Goal: Task Accomplishment & Management: Manage account settings

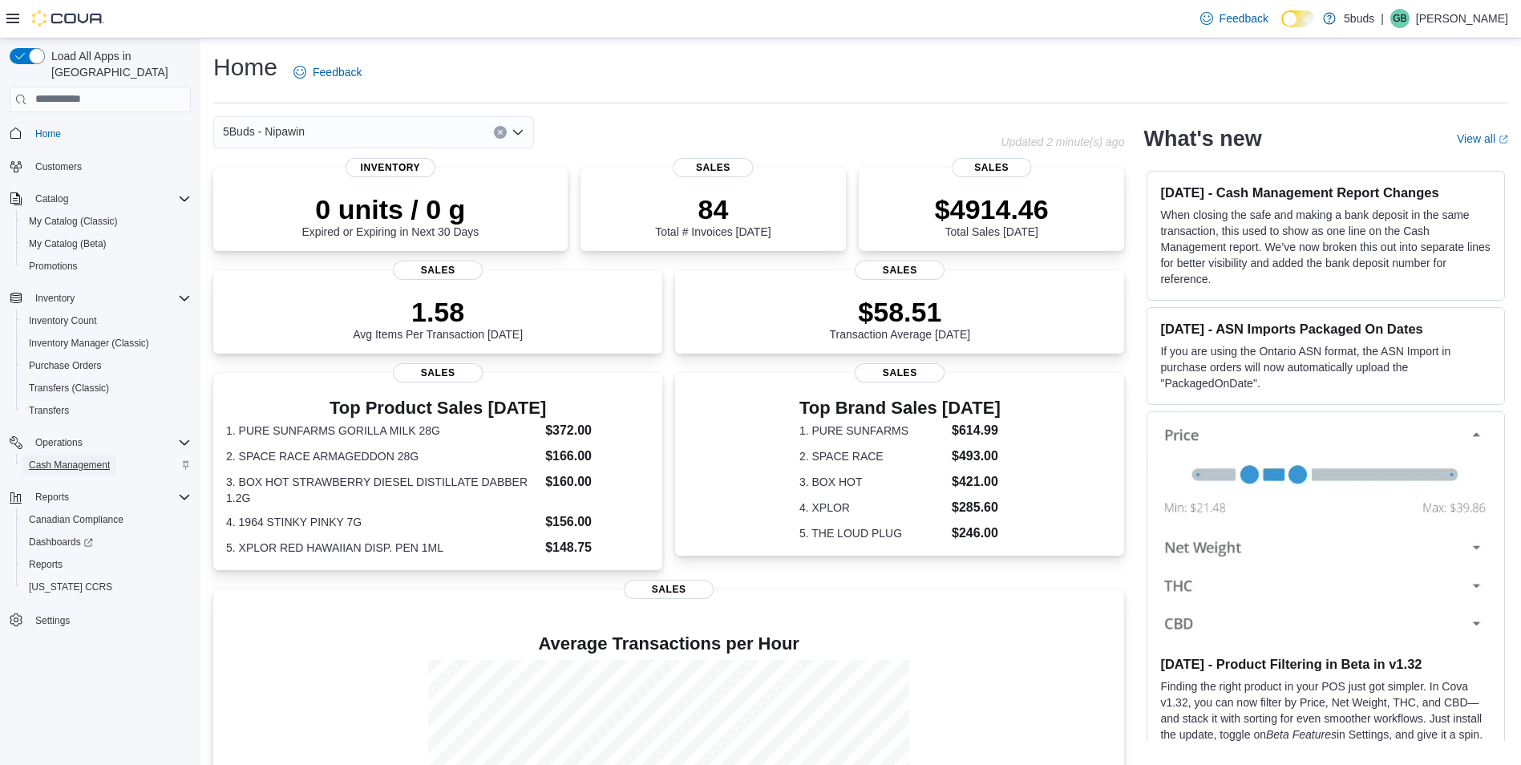
click at [89, 459] on span "Cash Management" at bounding box center [69, 465] width 81 height 13
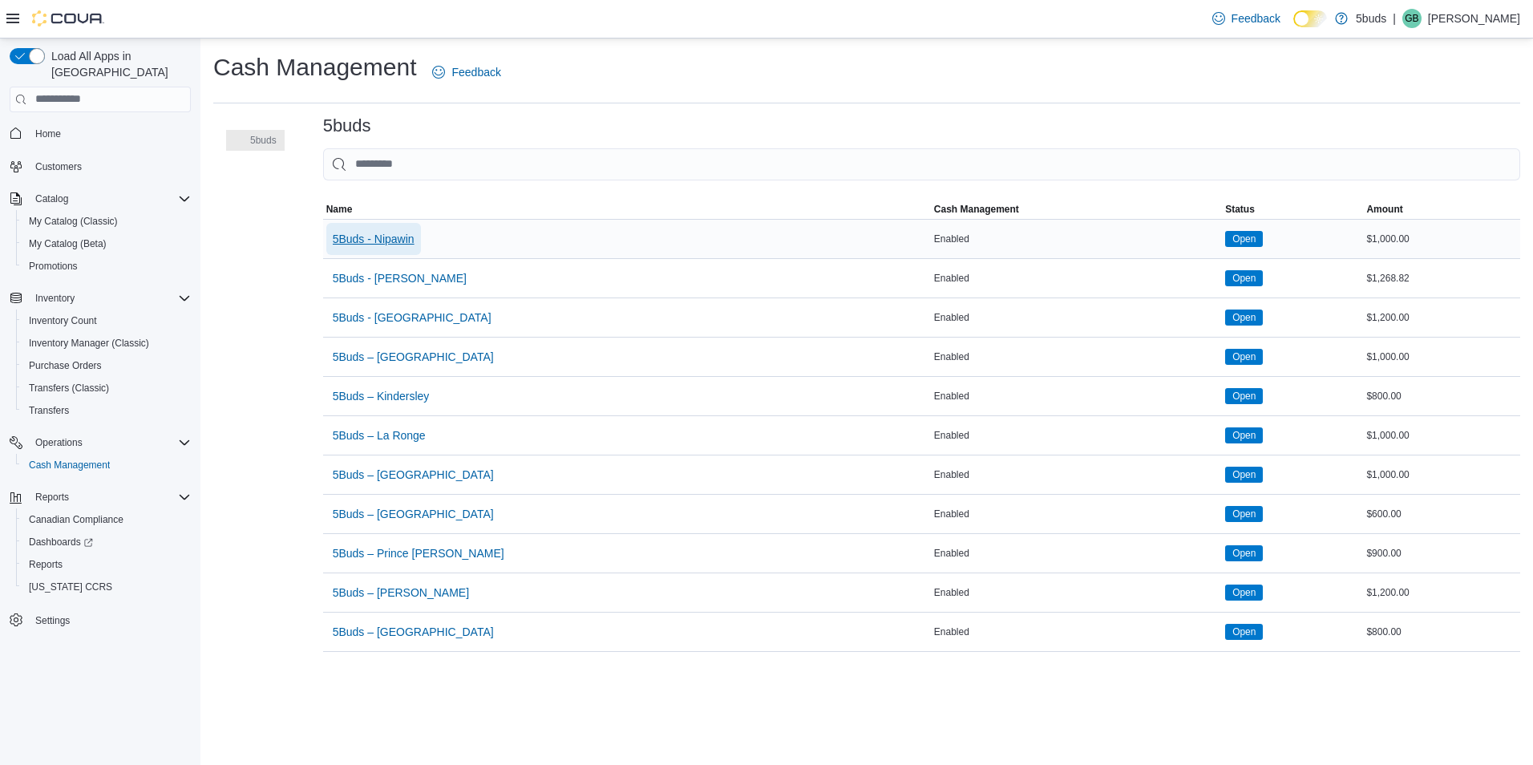
click at [400, 232] on span "5Buds - Nipawin" at bounding box center [374, 239] width 82 height 16
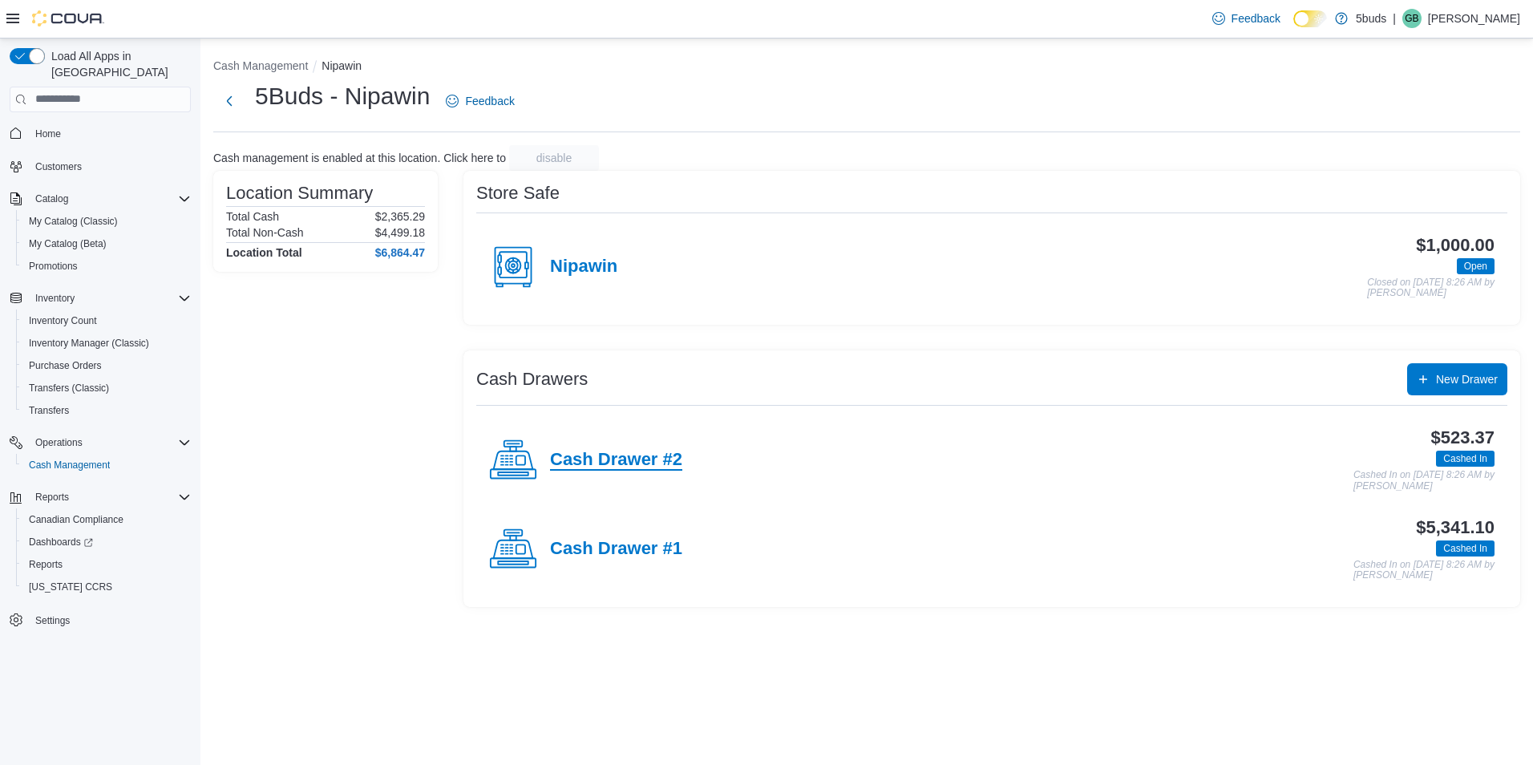
click at [669, 459] on h4 "Cash Drawer #2" at bounding box center [616, 460] width 132 height 21
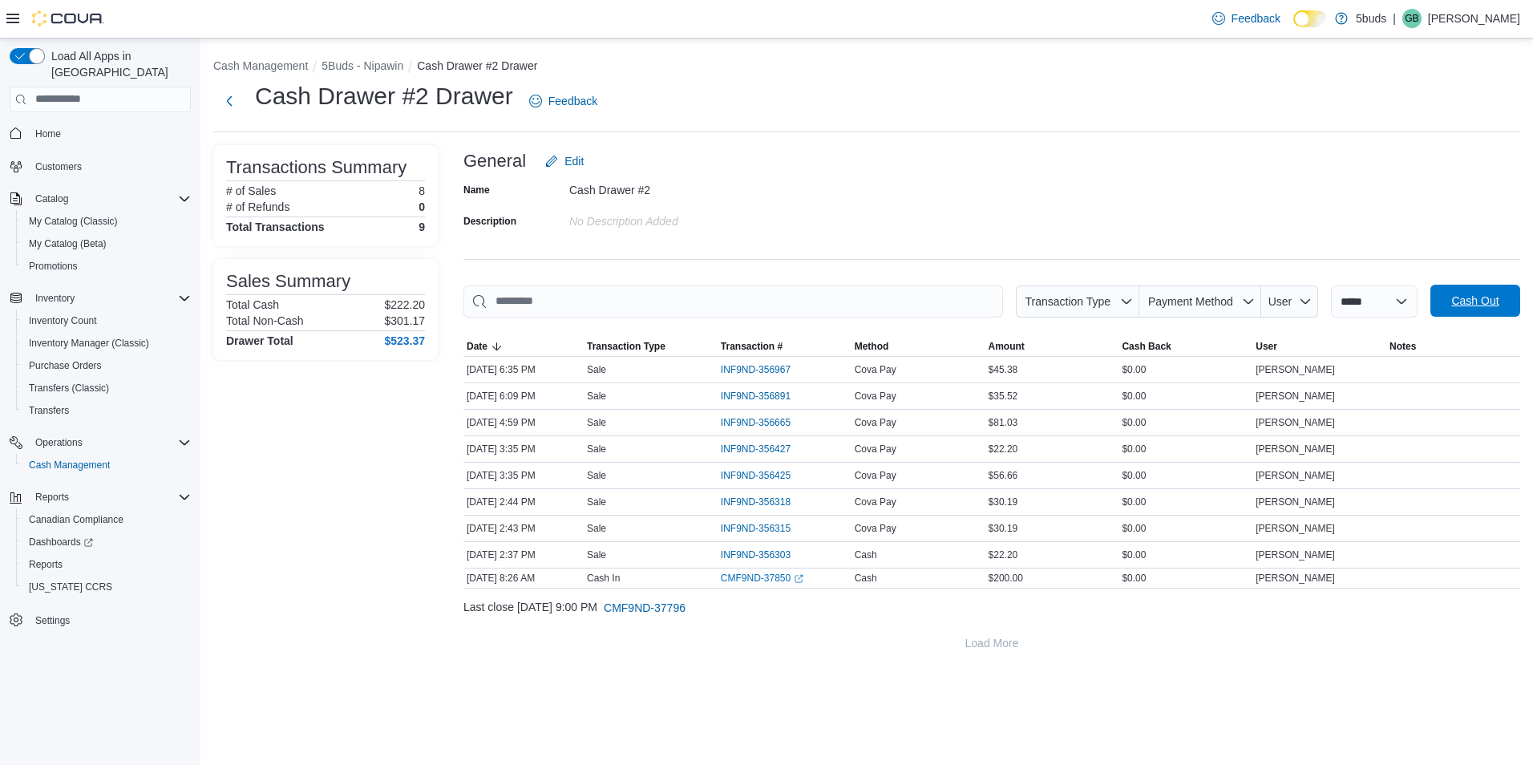
click at [1493, 301] on span "Cash Out" at bounding box center [1474, 301] width 47 height 16
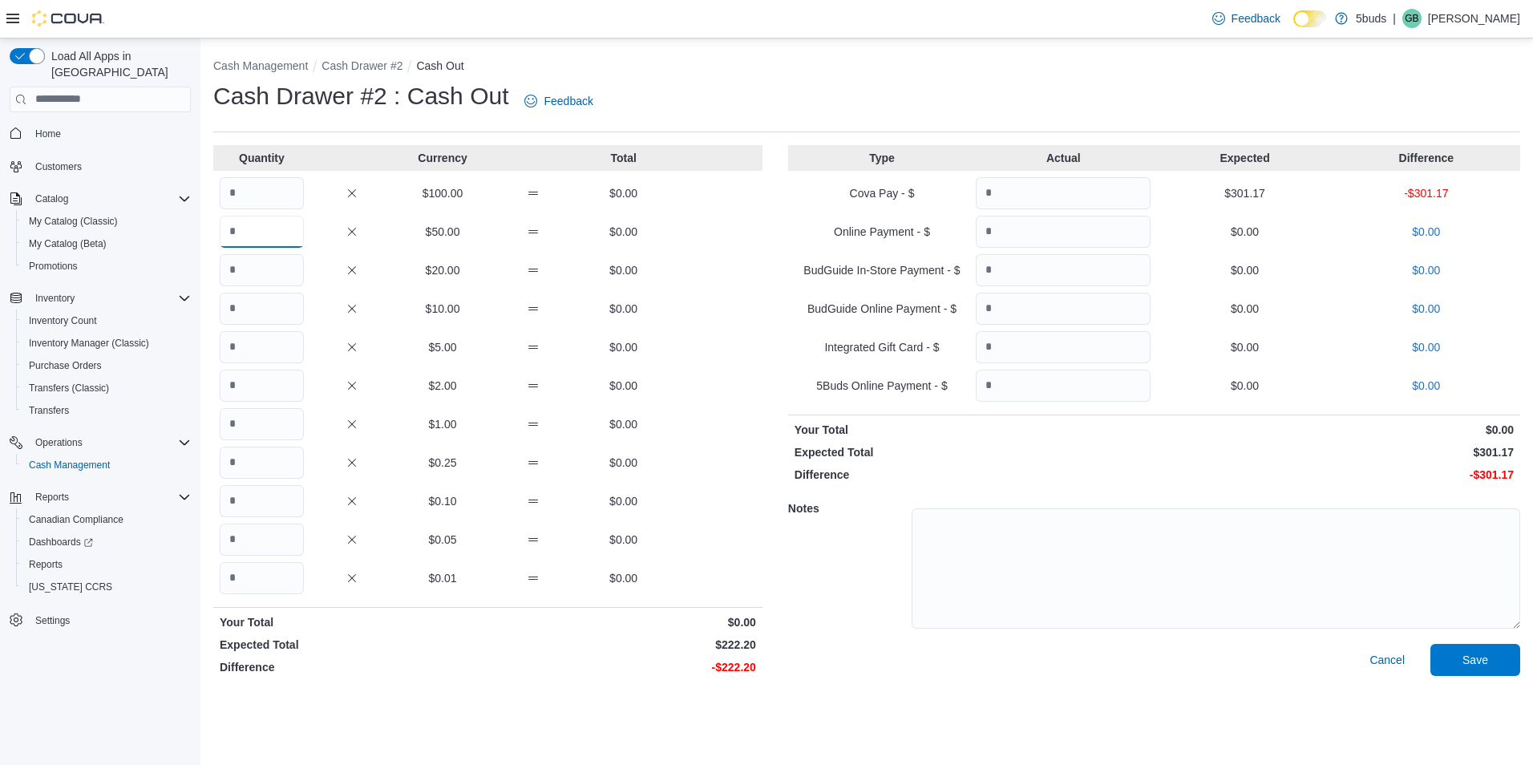
click at [262, 224] on input "Quantity" at bounding box center [262, 232] width 84 height 32
type input "*"
type input "**"
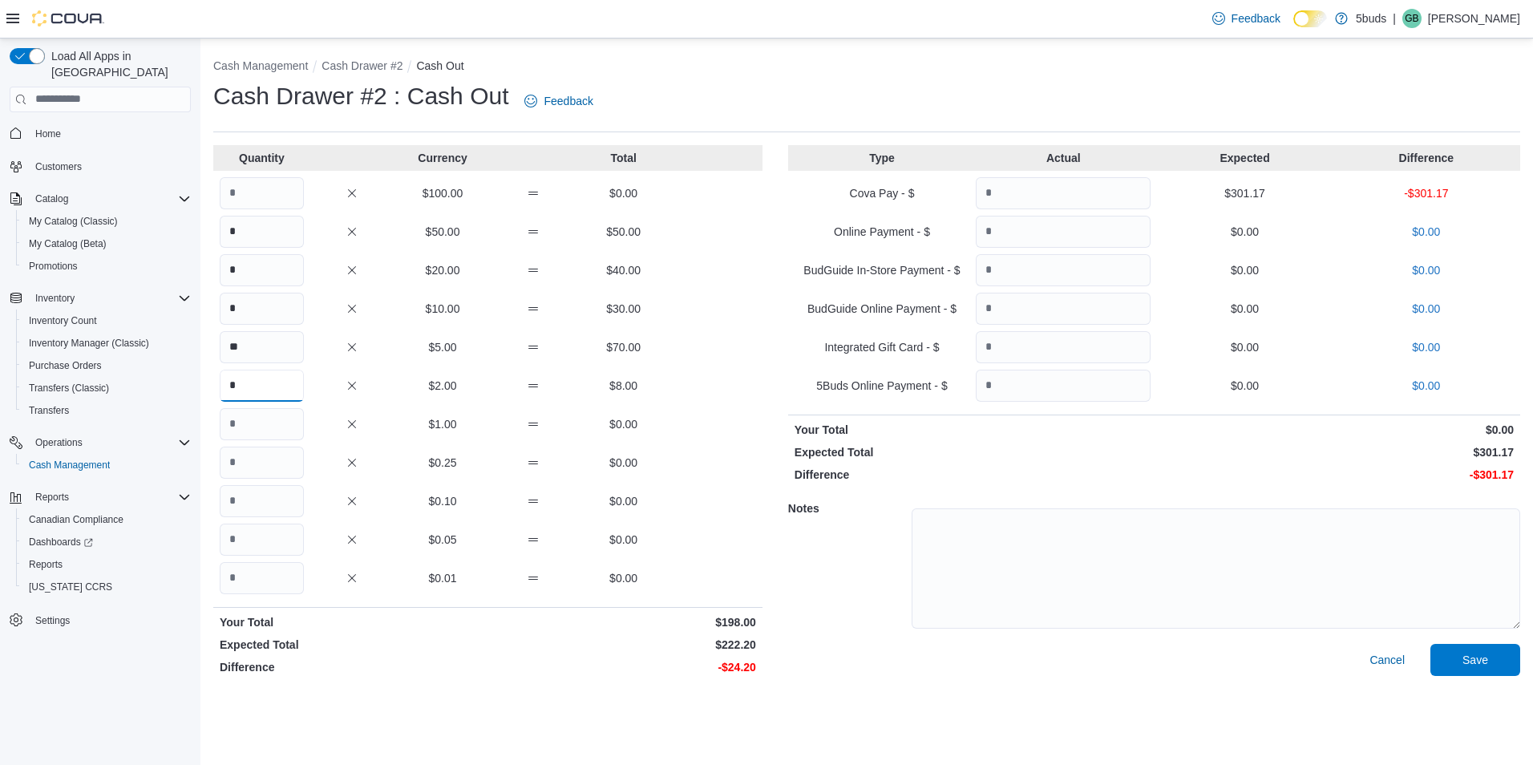
type input "*"
type input "**"
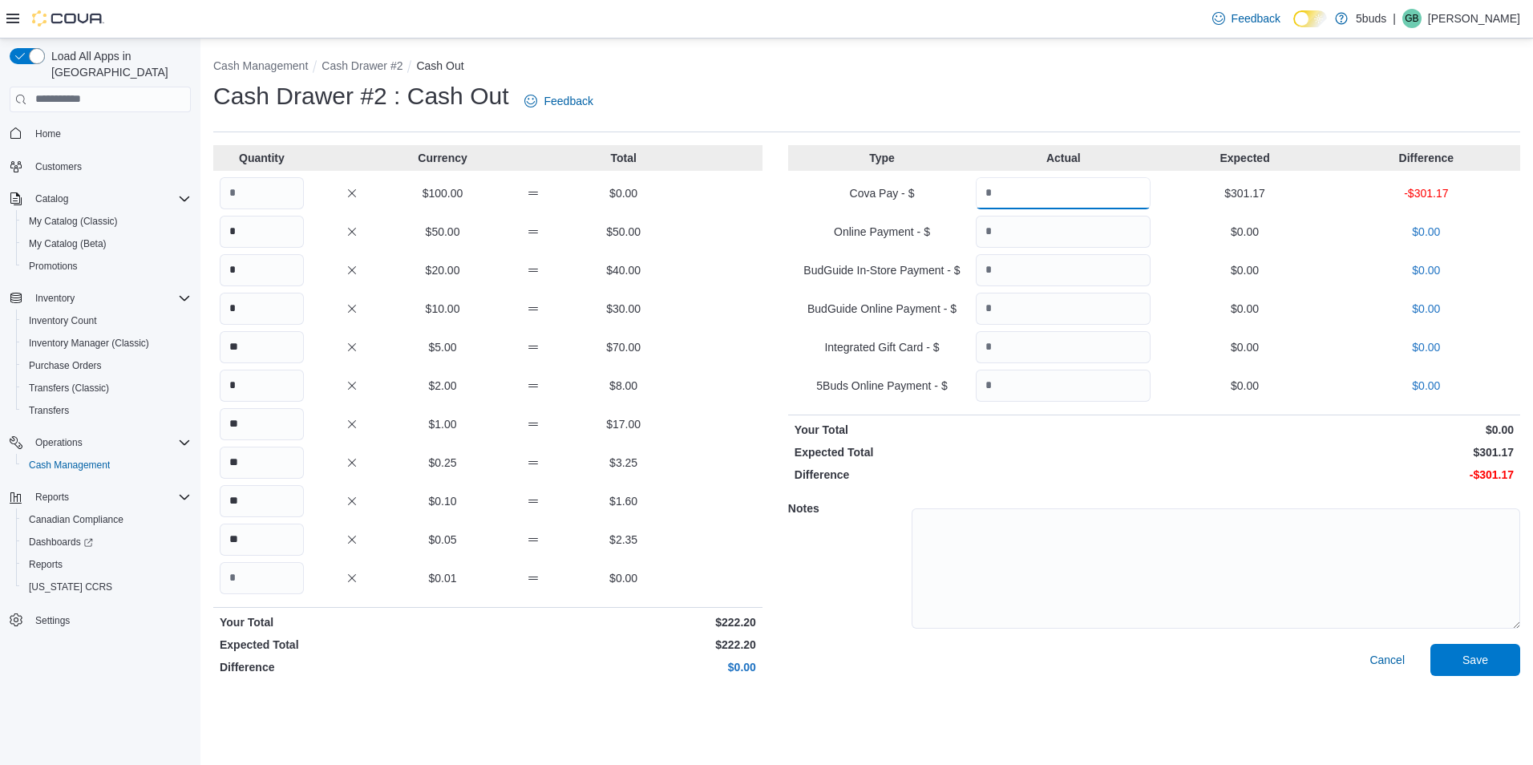
click at [1113, 208] on input "Quantity" at bounding box center [1063, 193] width 175 height 32
type input "******"
click at [1470, 653] on span "Save" at bounding box center [1475, 659] width 26 height 16
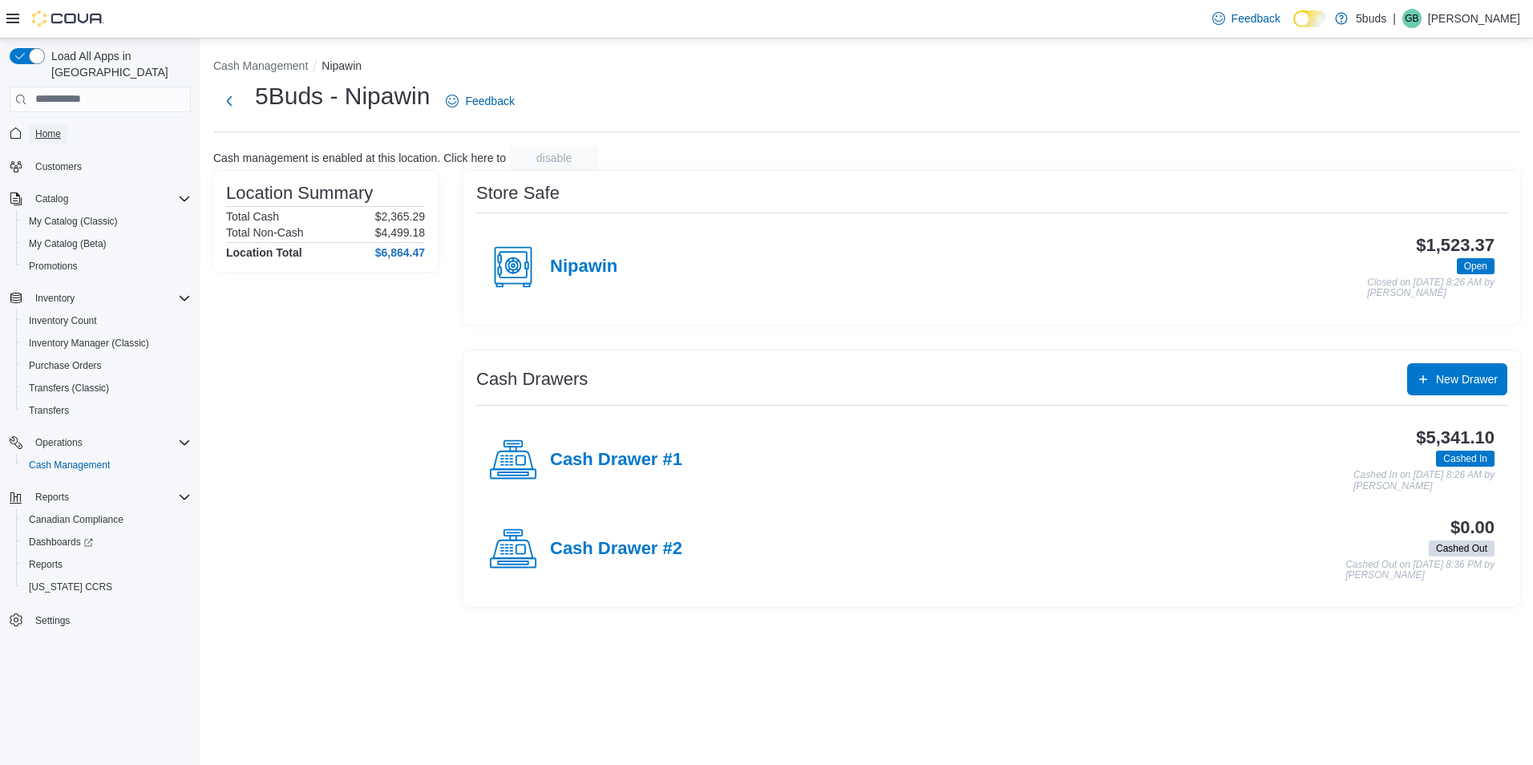
click at [47, 127] on span "Home" at bounding box center [48, 133] width 26 height 13
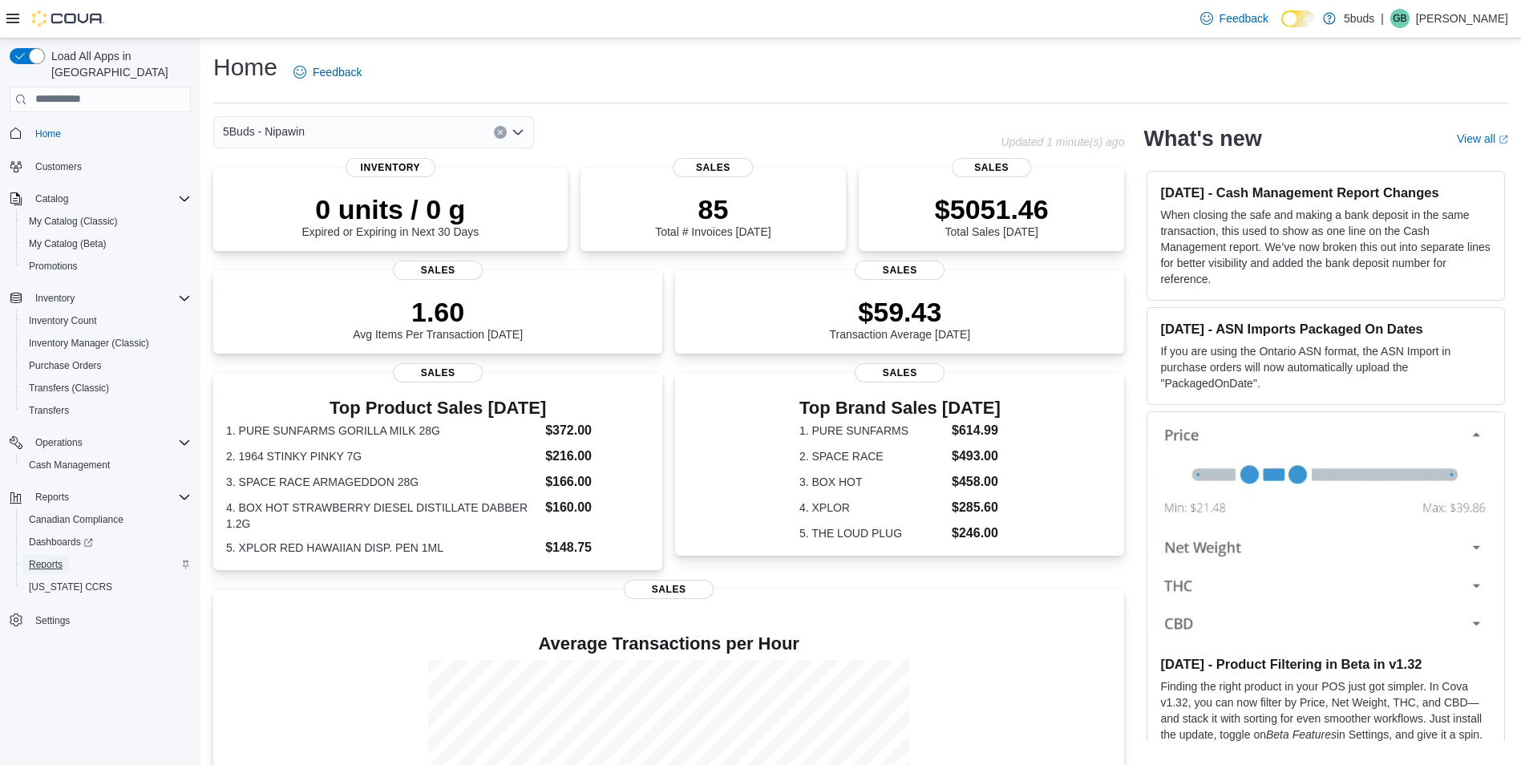
click at [47, 558] on span "Reports" at bounding box center [46, 564] width 34 height 13
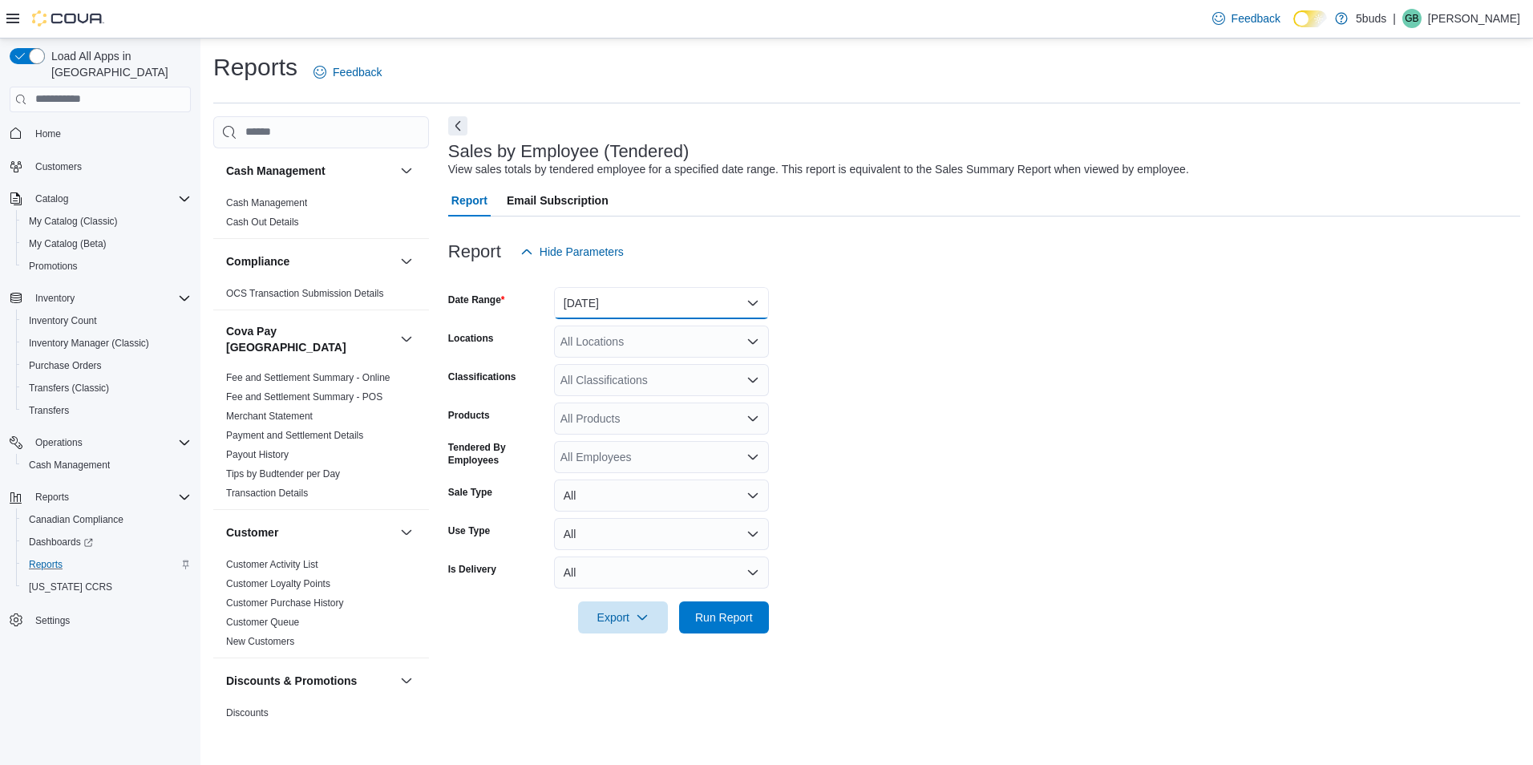
click at [614, 298] on button "Yesterday" at bounding box center [661, 303] width 215 height 32
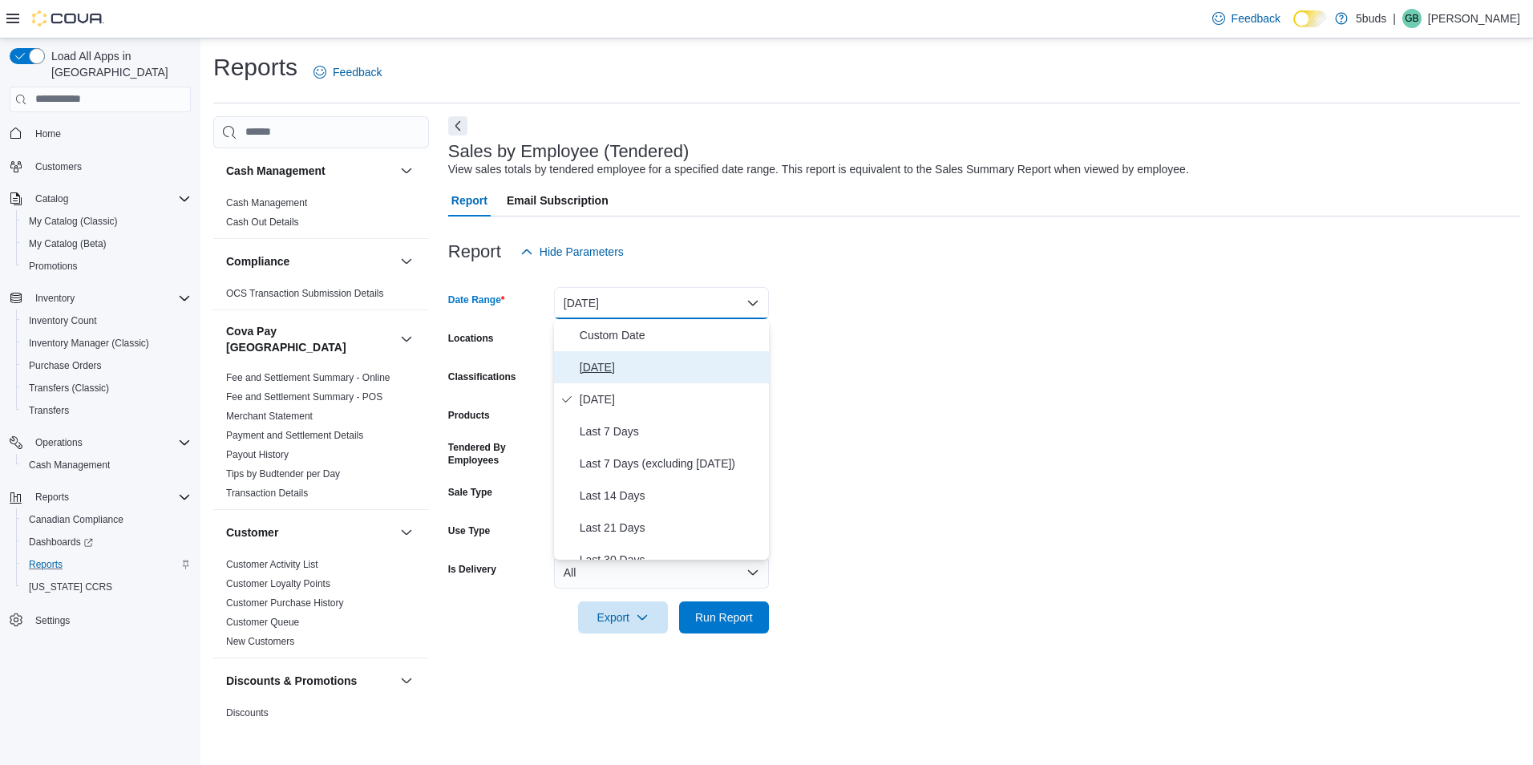
click at [601, 366] on span "[DATE]" at bounding box center [671, 367] width 183 height 19
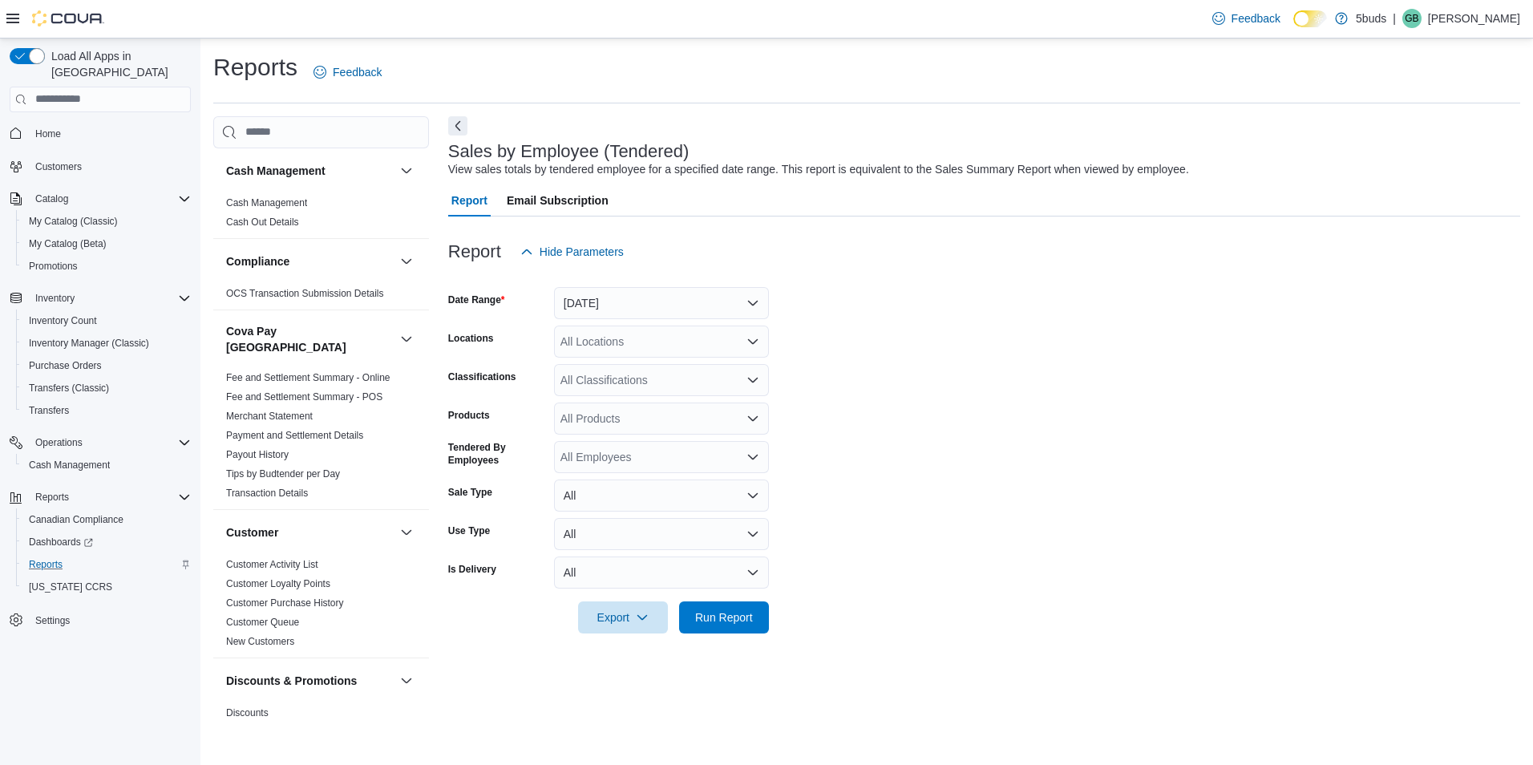
click at [992, 366] on form "Date Range Today Locations All Locations Classifications All Classifications Pr…" at bounding box center [984, 451] width 1072 height 366
click at [687, 346] on div "All Locations" at bounding box center [661, 341] width 215 height 32
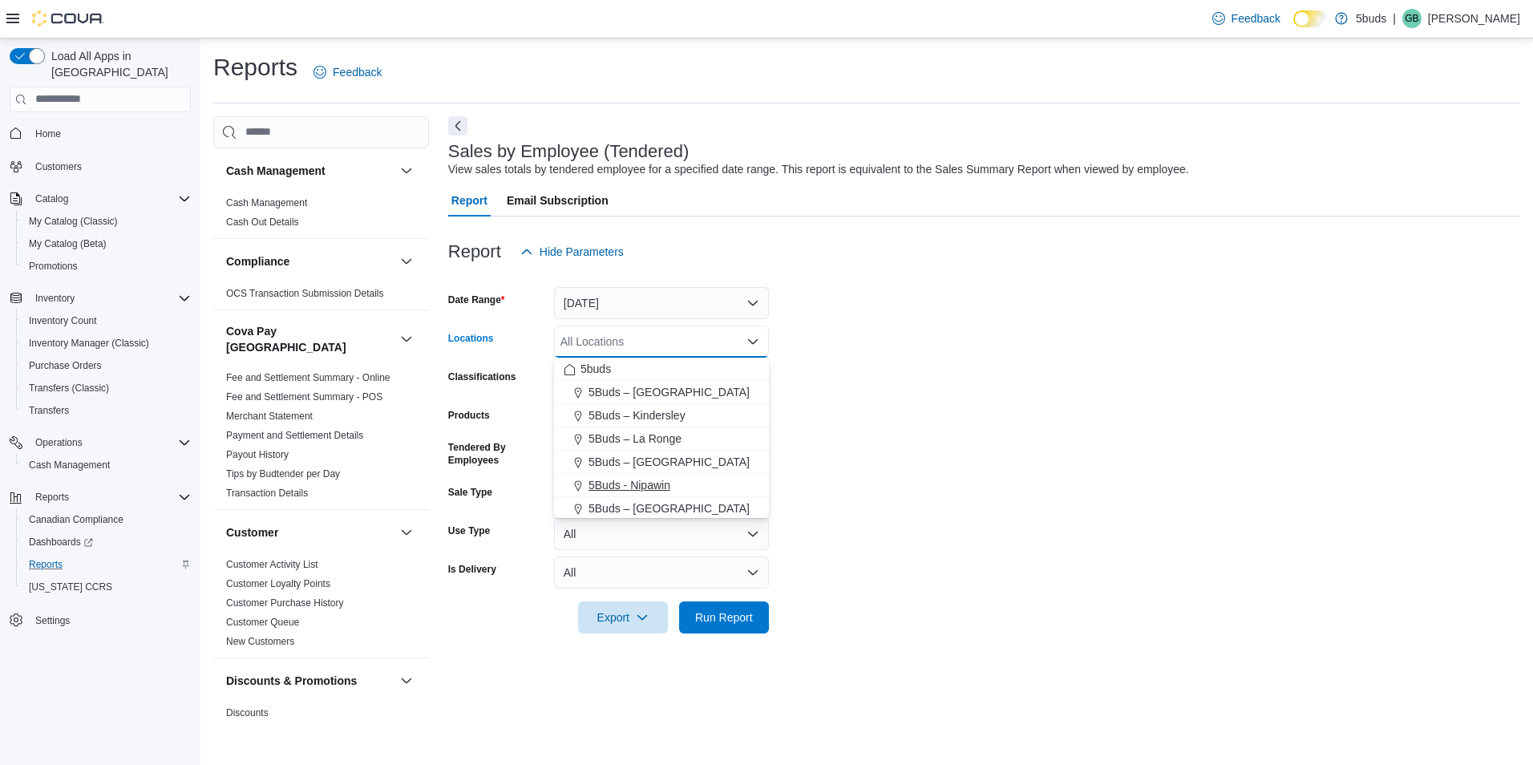
click at [654, 479] on span "5Buds - Nipawin" at bounding box center [629, 485] width 82 height 16
click at [972, 491] on form "Date Range Today Locations 5Buds - Nipawin Combo box. Selected. 5Buds - Nipawin…" at bounding box center [984, 451] width 1072 height 366
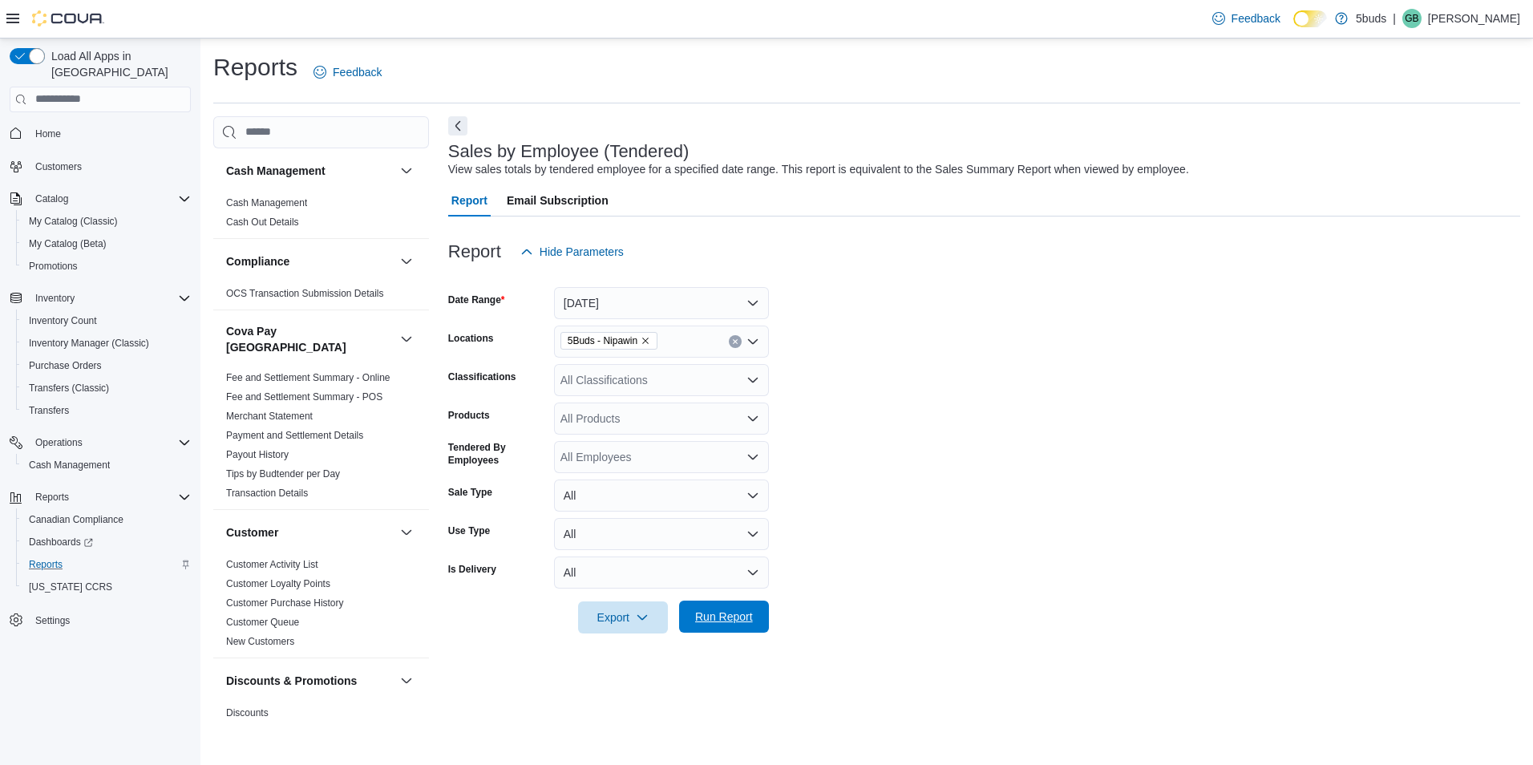
click at [730, 604] on span "Run Report" at bounding box center [724, 616] width 71 height 32
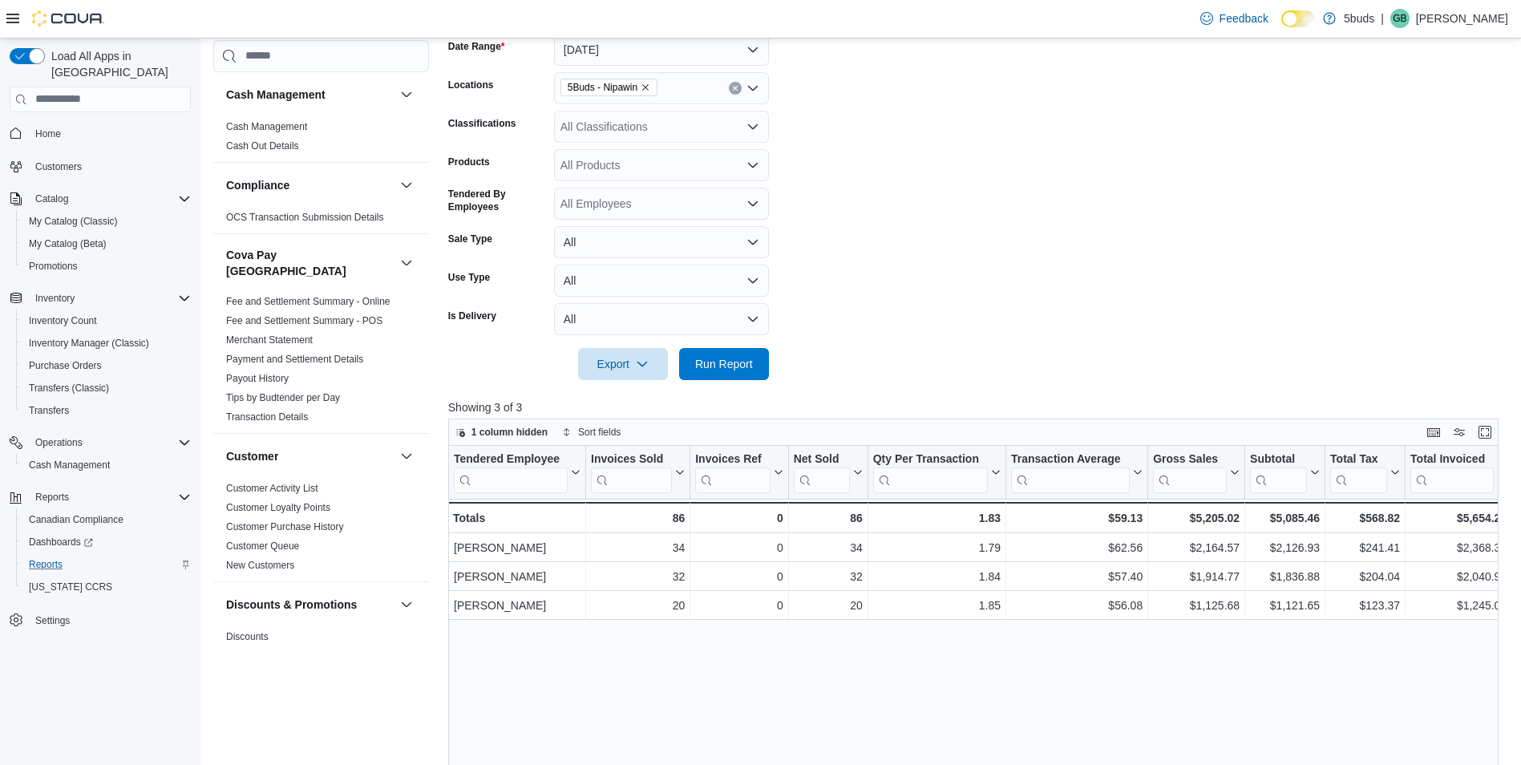
scroll to position [240, 0]
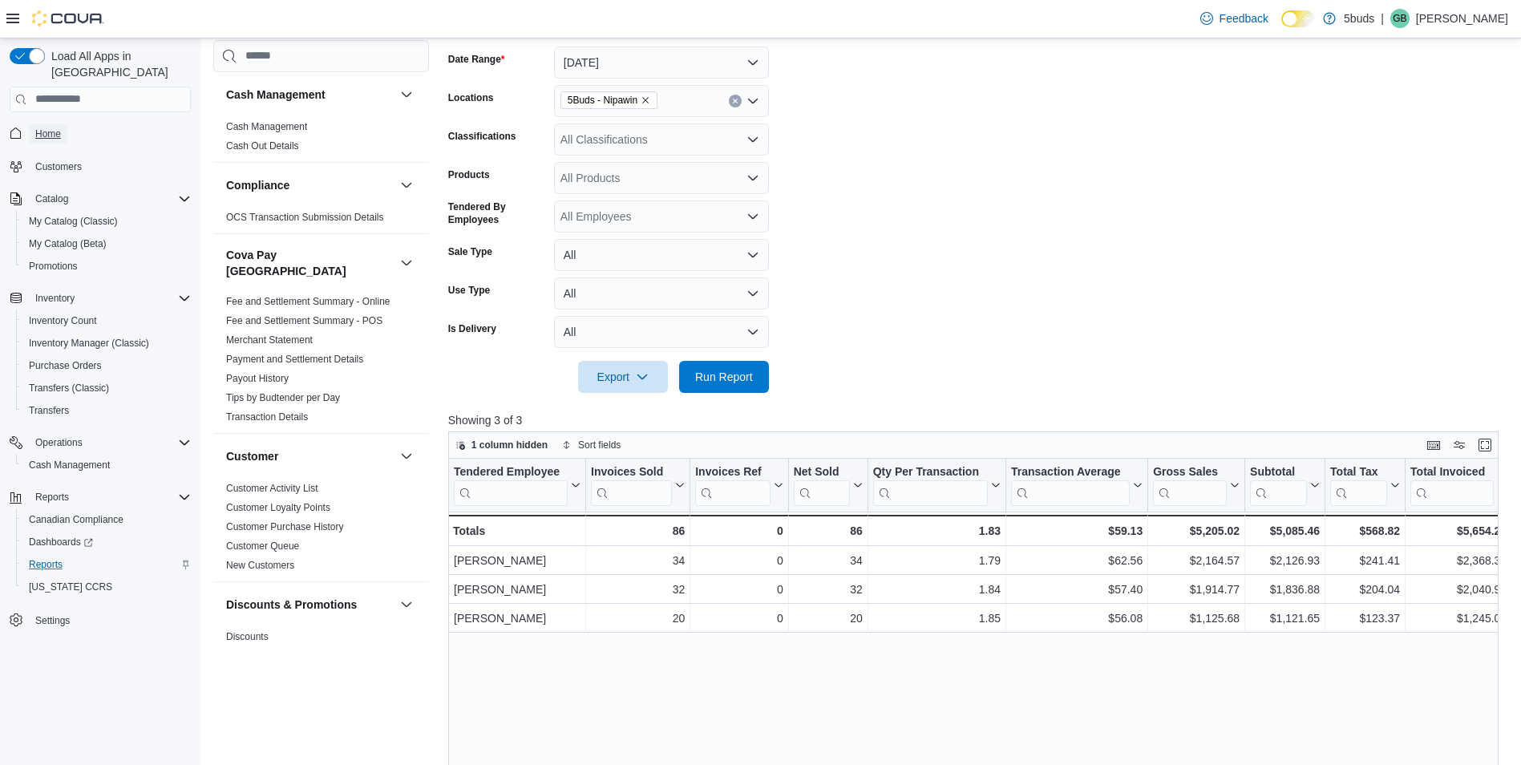
click at [66, 124] on link "Home" at bounding box center [48, 133] width 38 height 19
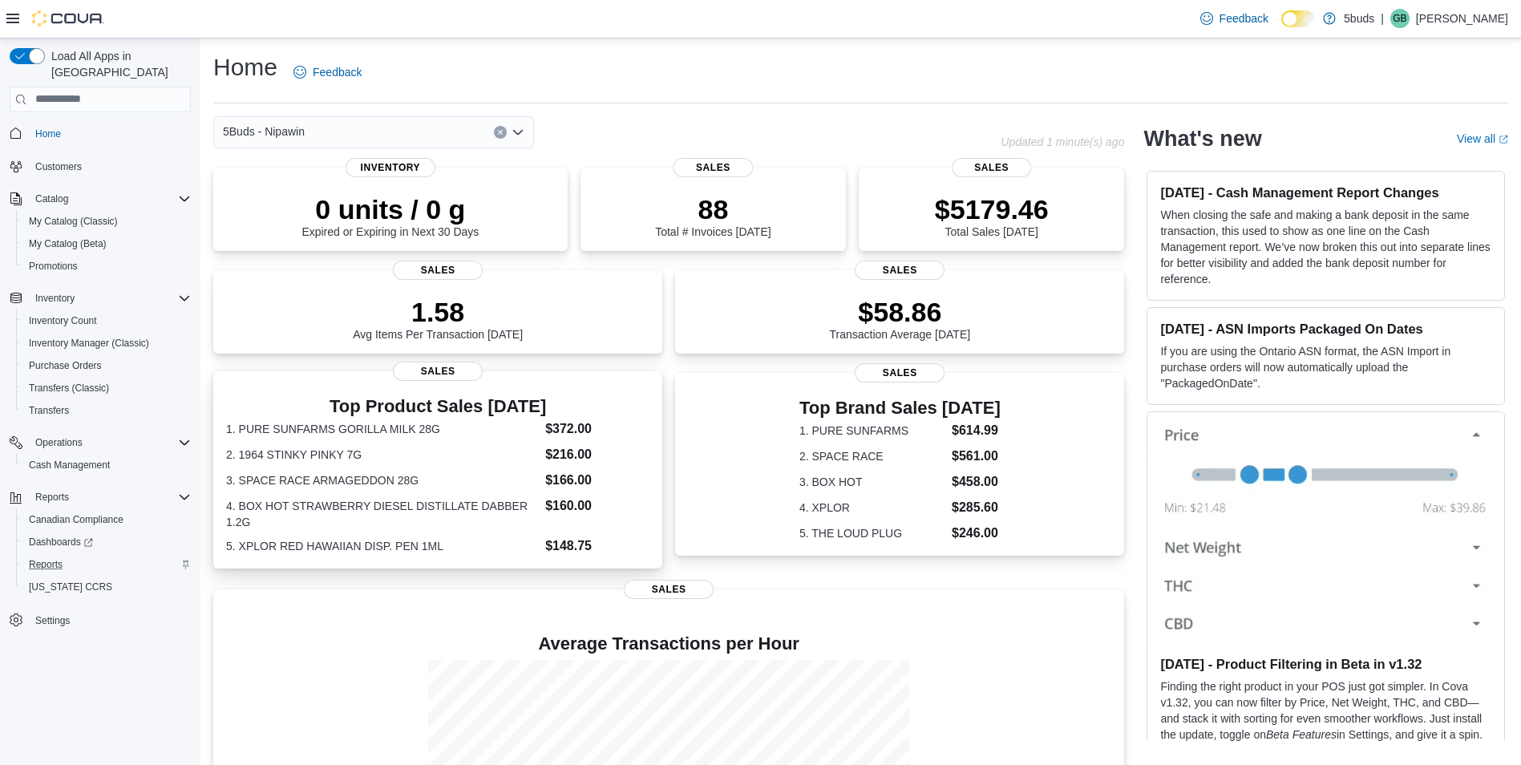
click at [345, 444] on dl "1. PURE SUNFARMS GORILLA MILK 28G $372.00 2. 1964 STINKY PINKY 7G $216.00 3. SP…" at bounding box center [437, 487] width 423 height 136
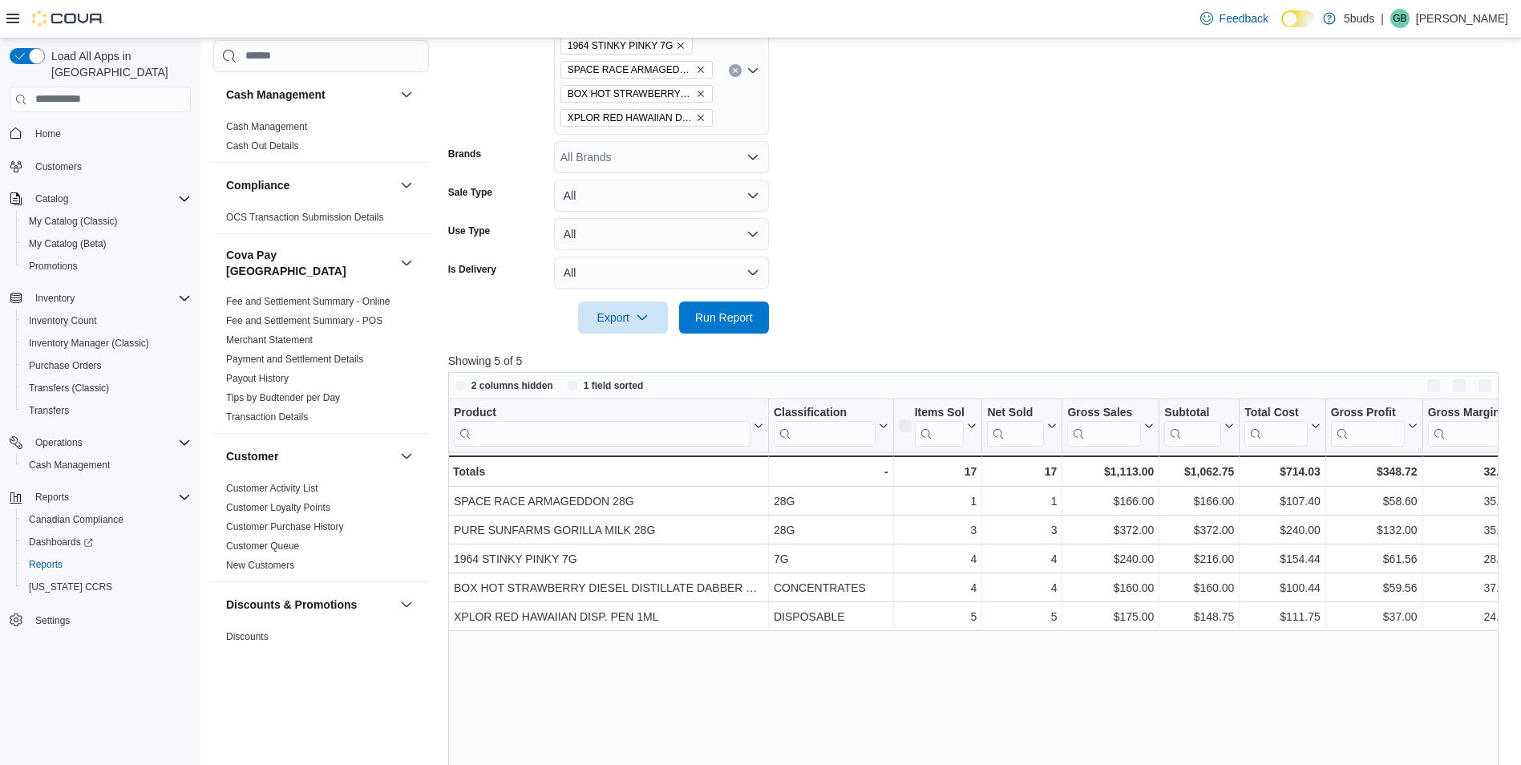
scroll to position [401, 0]
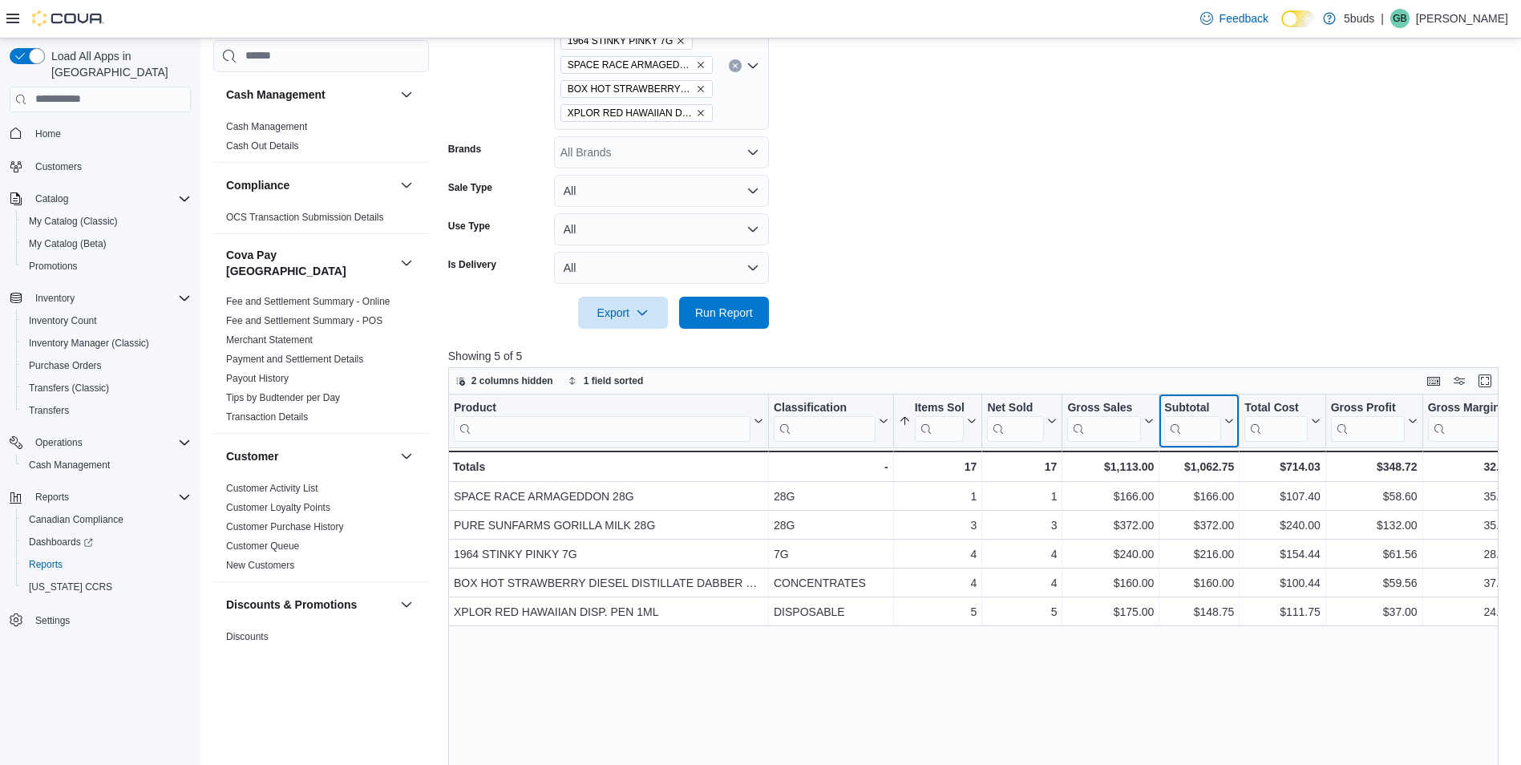
click at [1192, 404] on div "Subtotal" at bounding box center [1192, 407] width 57 height 15
click at [1204, 495] on span "Sort High-Low" at bounding box center [1210, 501] width 61 height 13
click at [1150, 322] on form "Date Range Today Locations 5Buds - Nipawin Classifications All Classifications …" at bounding box center [978, 98] width 1061 height 462
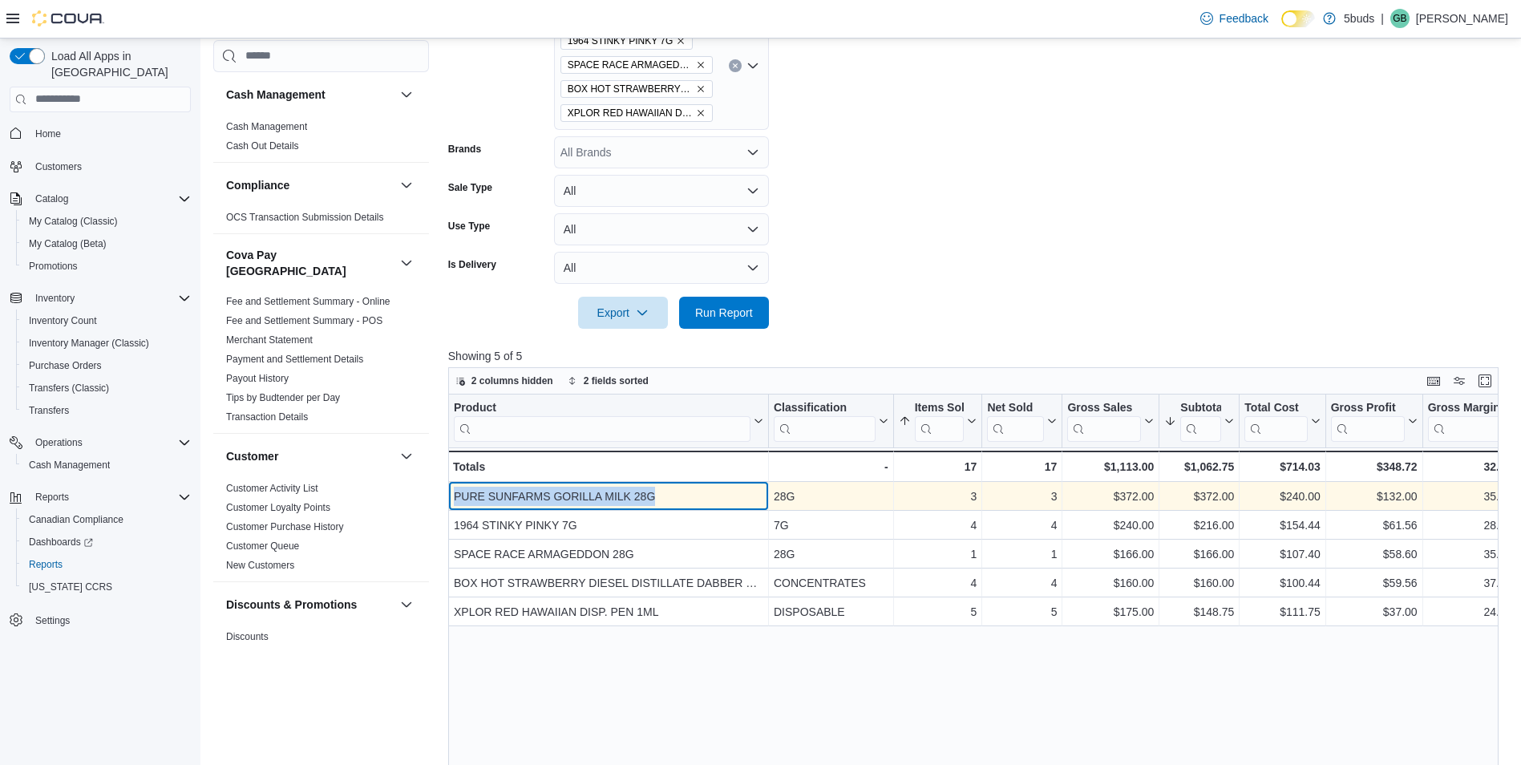
drag, startPoint x: 685, startPoint y: 490, endPoint x: 451, endPoint y: 498, distance: 233.4
click at [451, 498] on div "PURE SUNFARMS GORILLA MILK 28G - Product, column 1, row 1" at bounding box center [608, 496] width 321 height 29
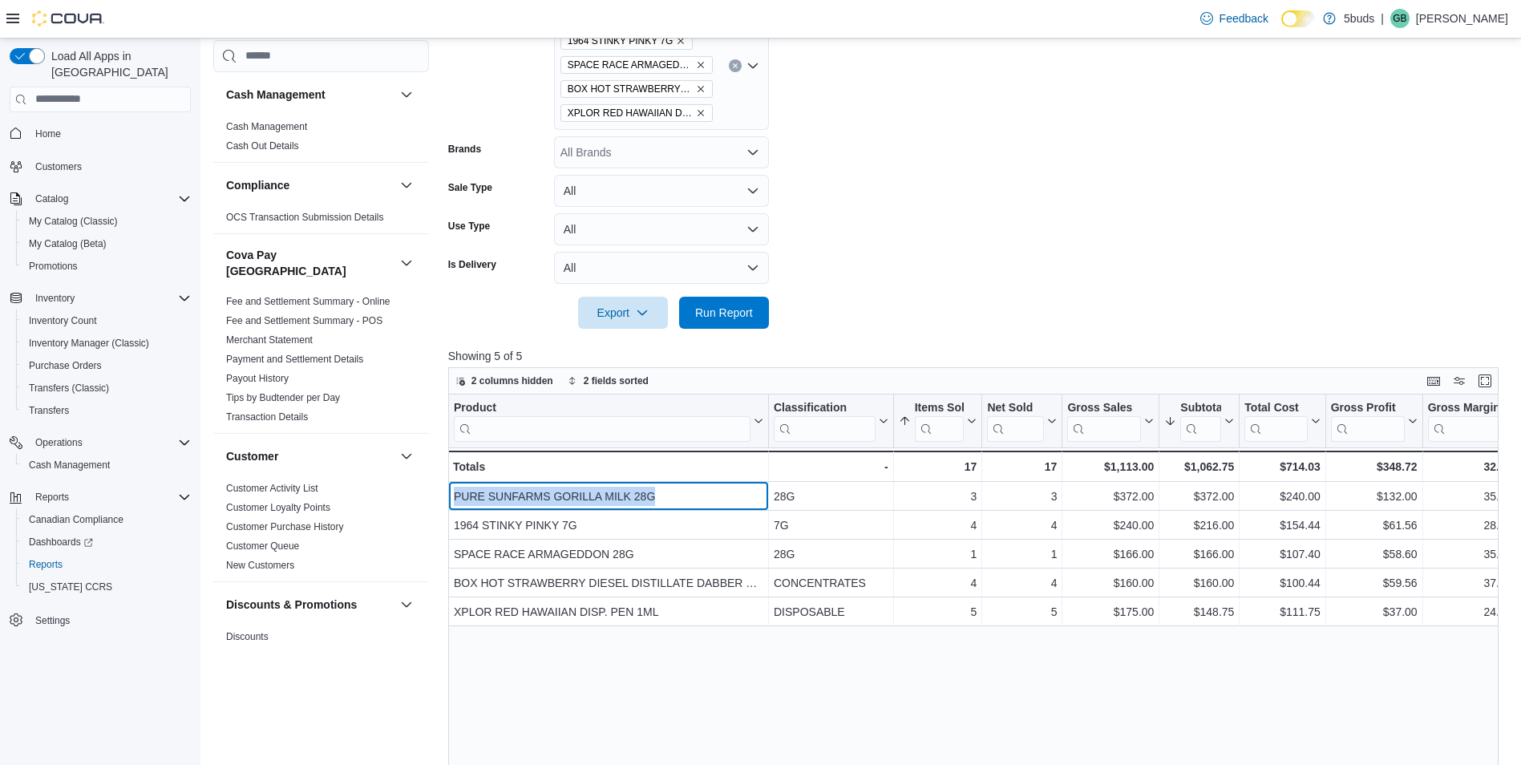
copy div "PURE SUNFARMS GORILLA MILK 28G"
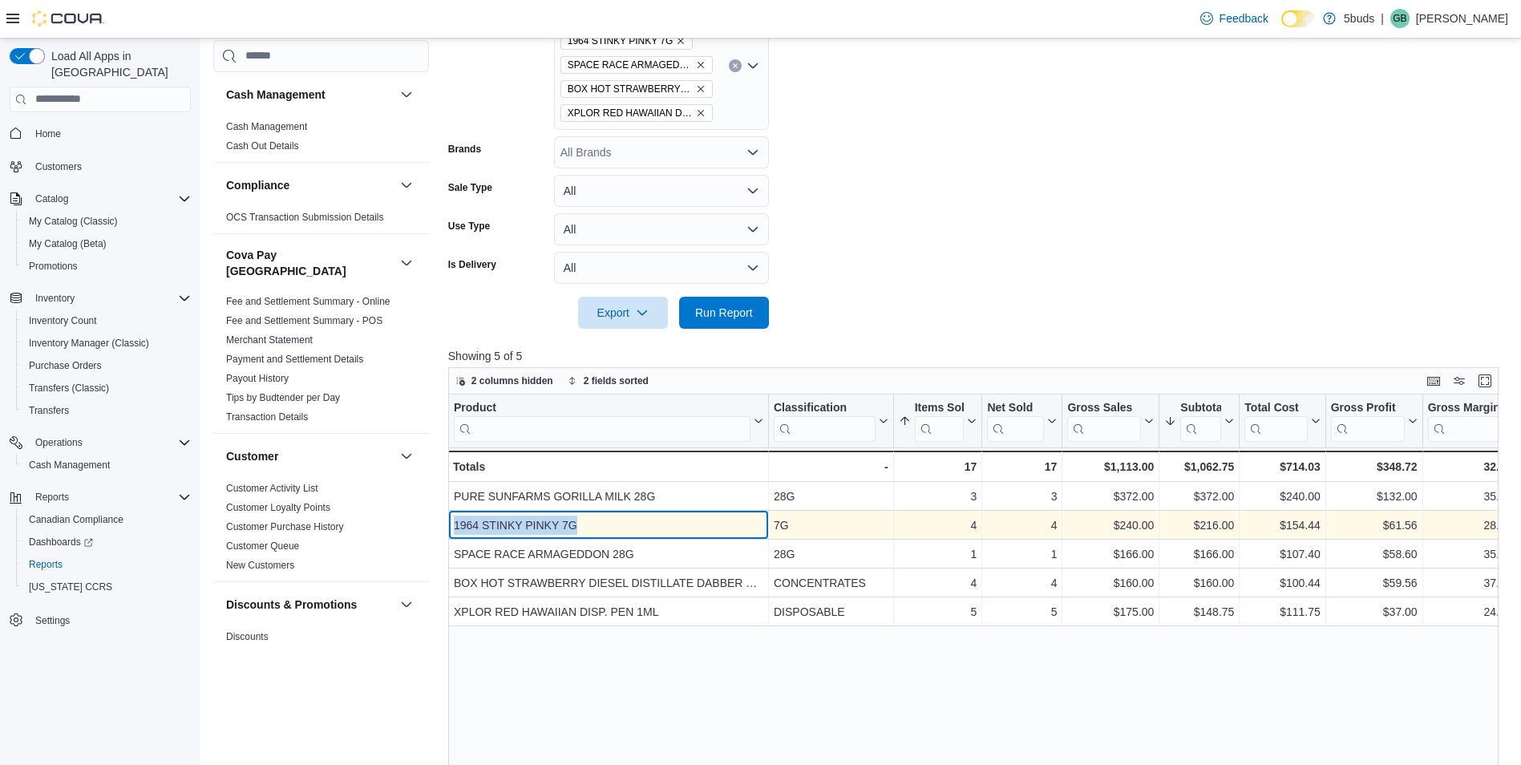
drag, startPoint x: 643, startPoint y: 528, endPoint x: 455, endPoint y: 519, distance: 187.8
click at [455, 519] on div "1964 STINKY PINKY 7G" at bounding box center [608, 524] width 309 height 19
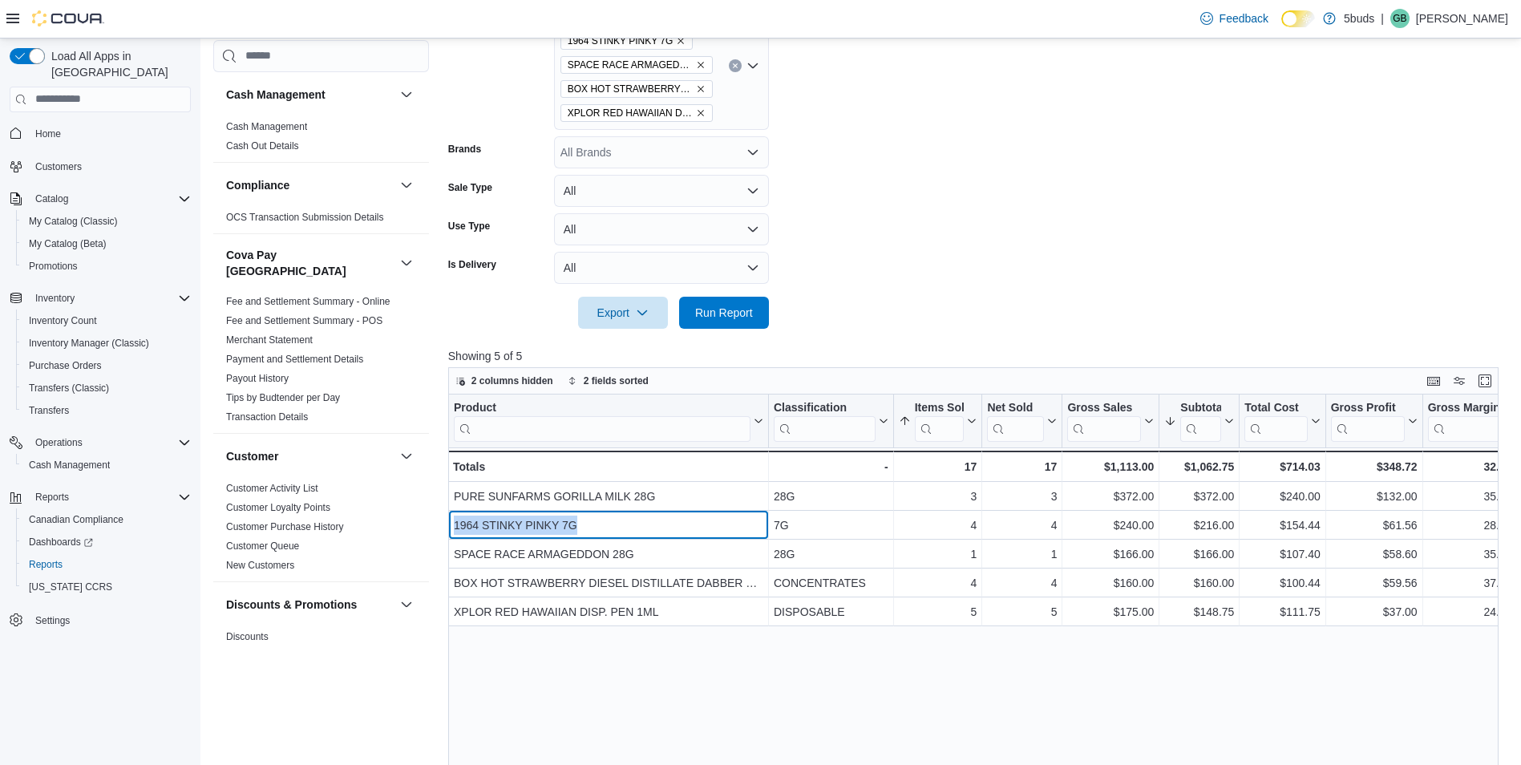
copy div "1964 STINKY PINKY 7G"
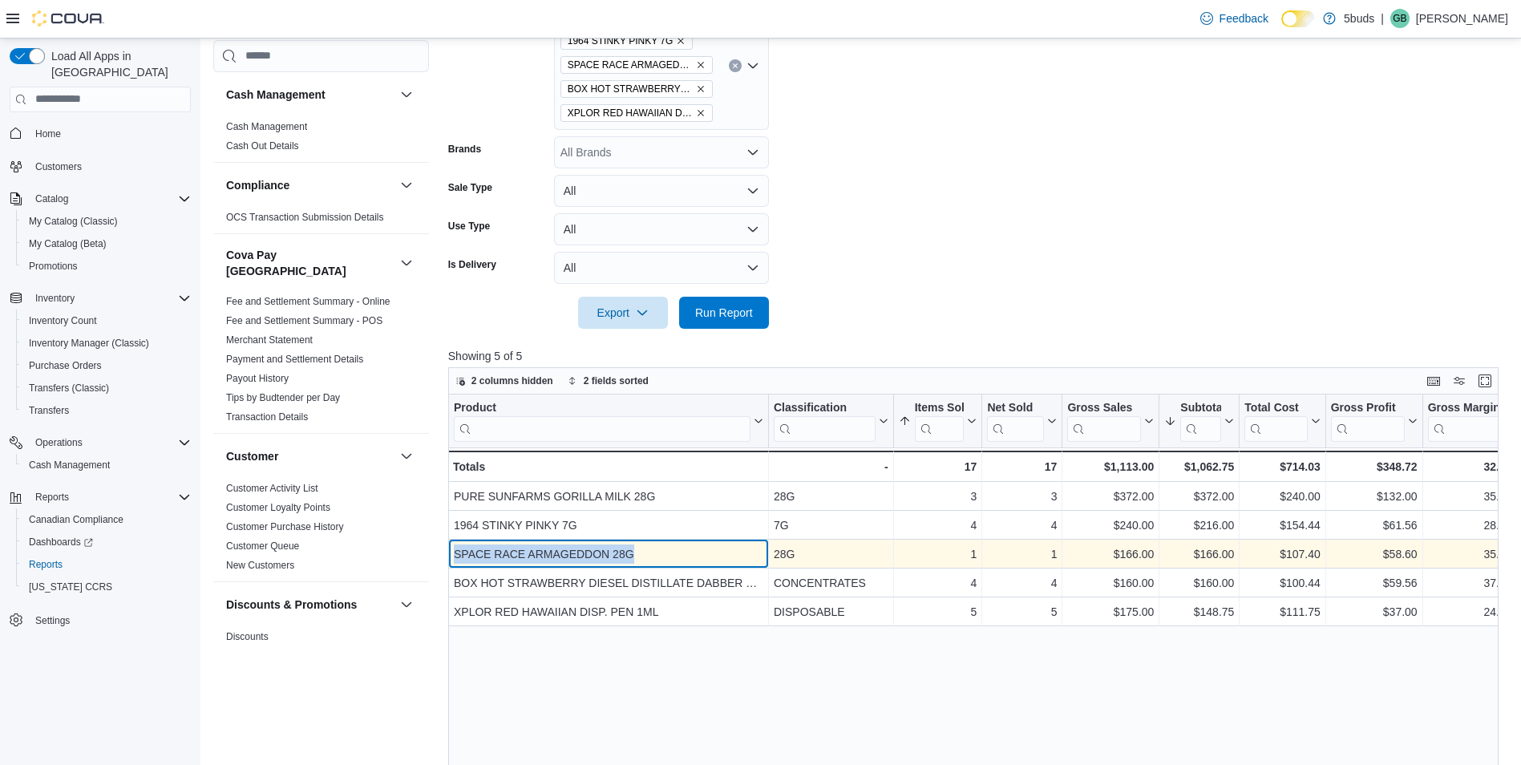
drag, startPoint x: 691, startPoint y: 552, endPoint x: 451, endPoint y: 554, distance: 239.7
click at [451, 554] on div "SPACE RACE ARMAGEDDON 28G - Product, column 1, row 3" at bounding box center [608, 553] width 321 height 29
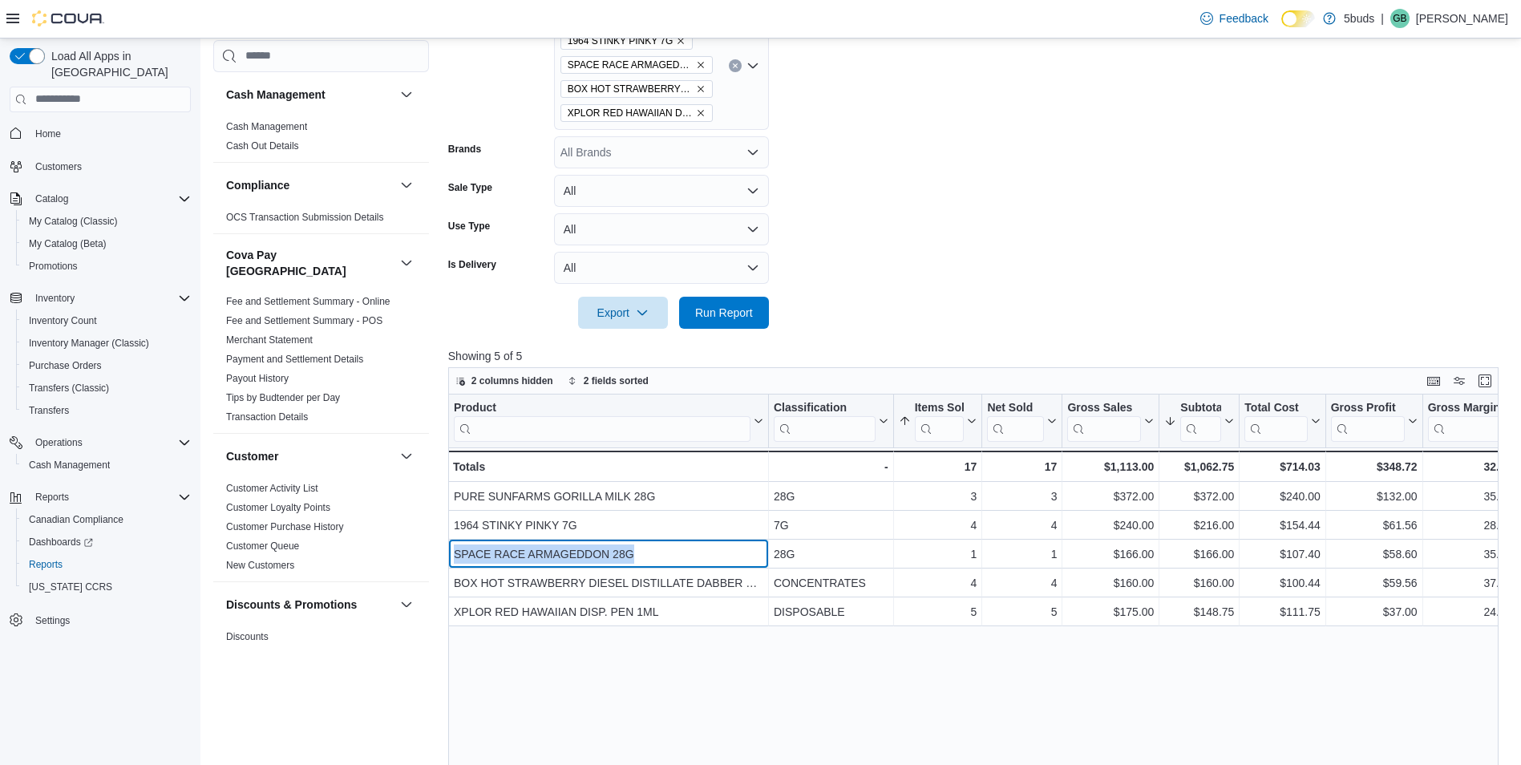
copy div "SPACE RACE ARMAGEDDON 28G"
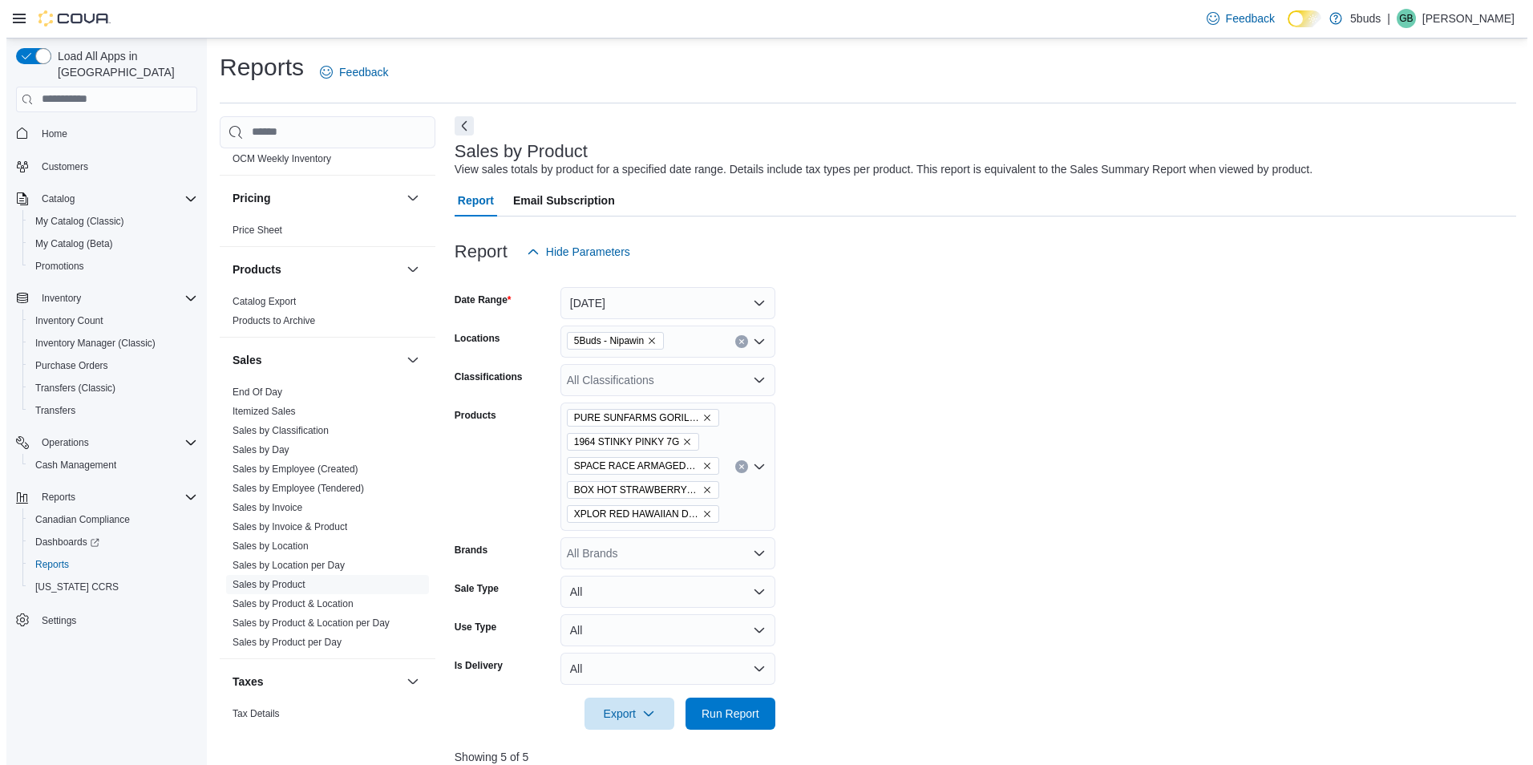
scroll to position [1158, 0]
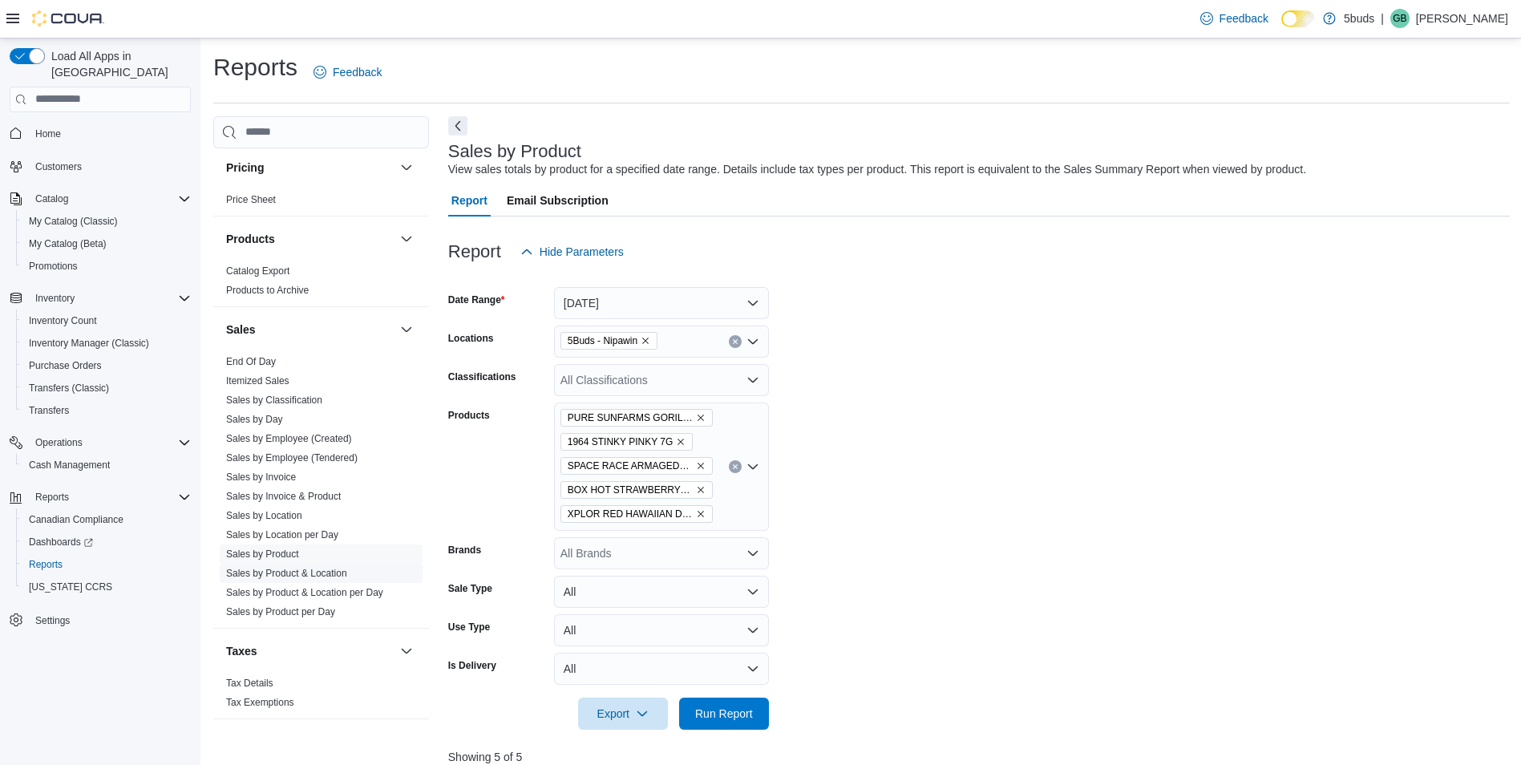
click at [320, 568] on link "Sales by Product & Location" at bounding box center [286, 573] width 121 height 11
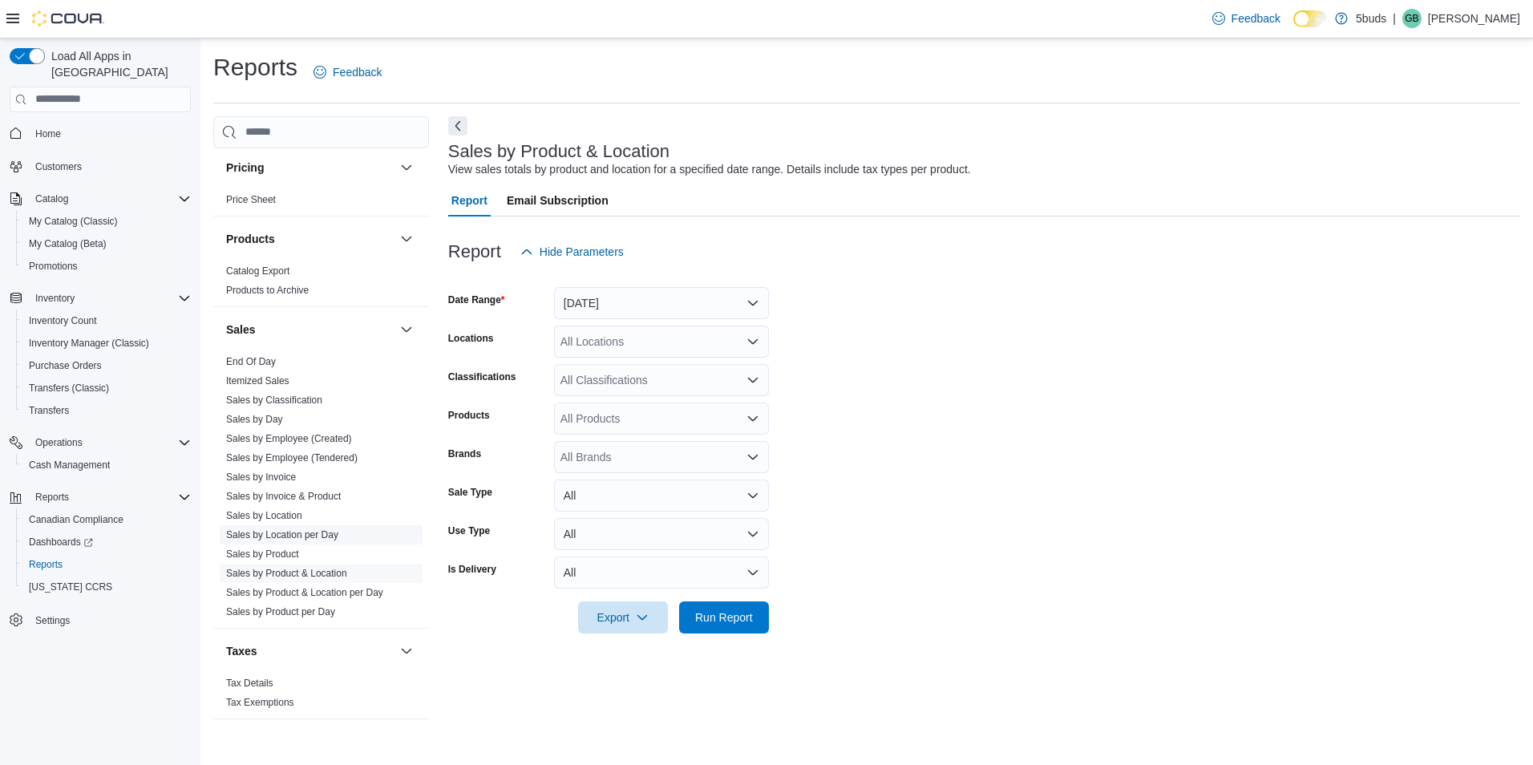
click at [322, 529] on link "Sales by Location per Day" at bounding box center [282, 534] width 112 height 11
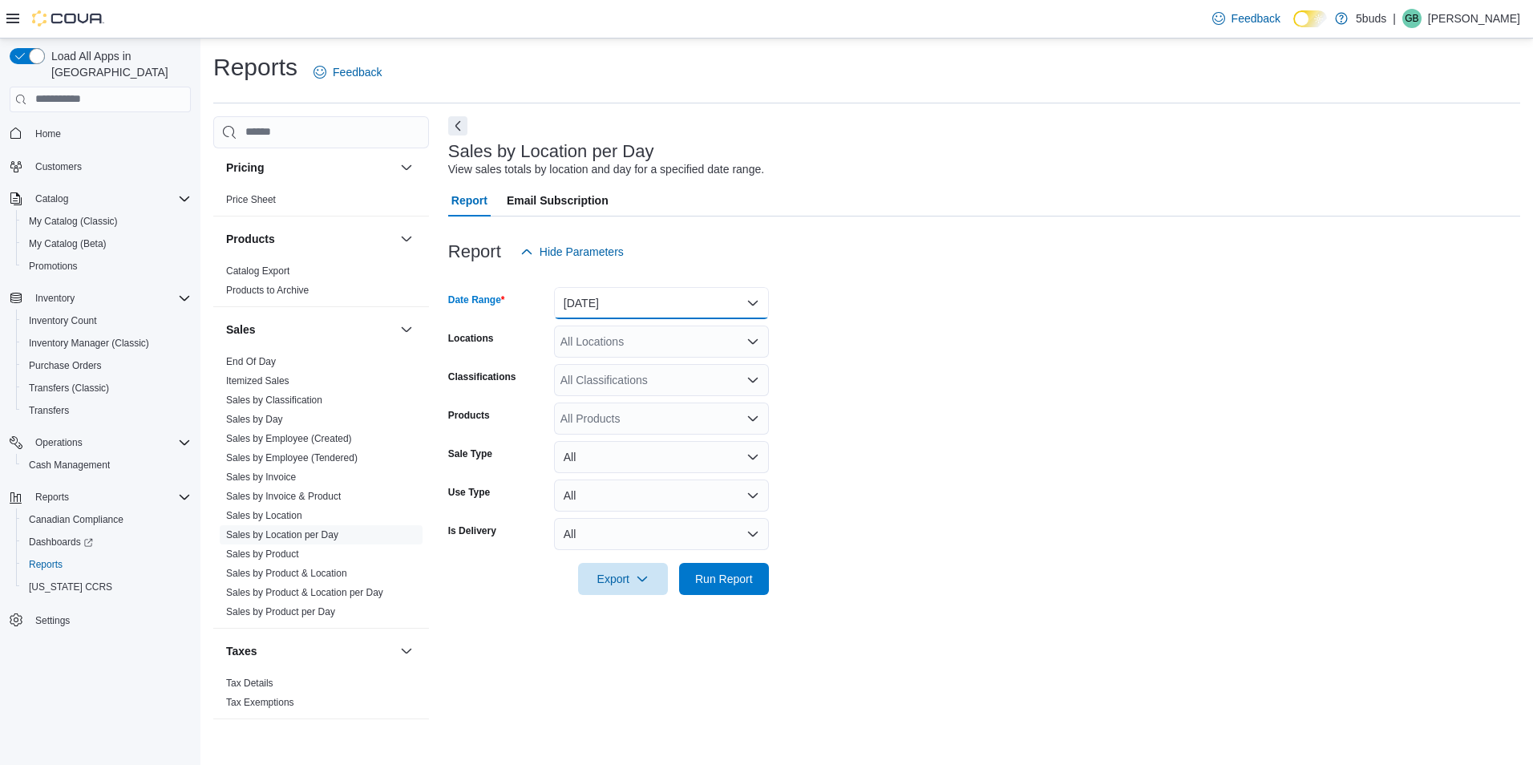
click at [608, 302] on button "Yesterday" at bounding box center [661, 303] width 215 height 32
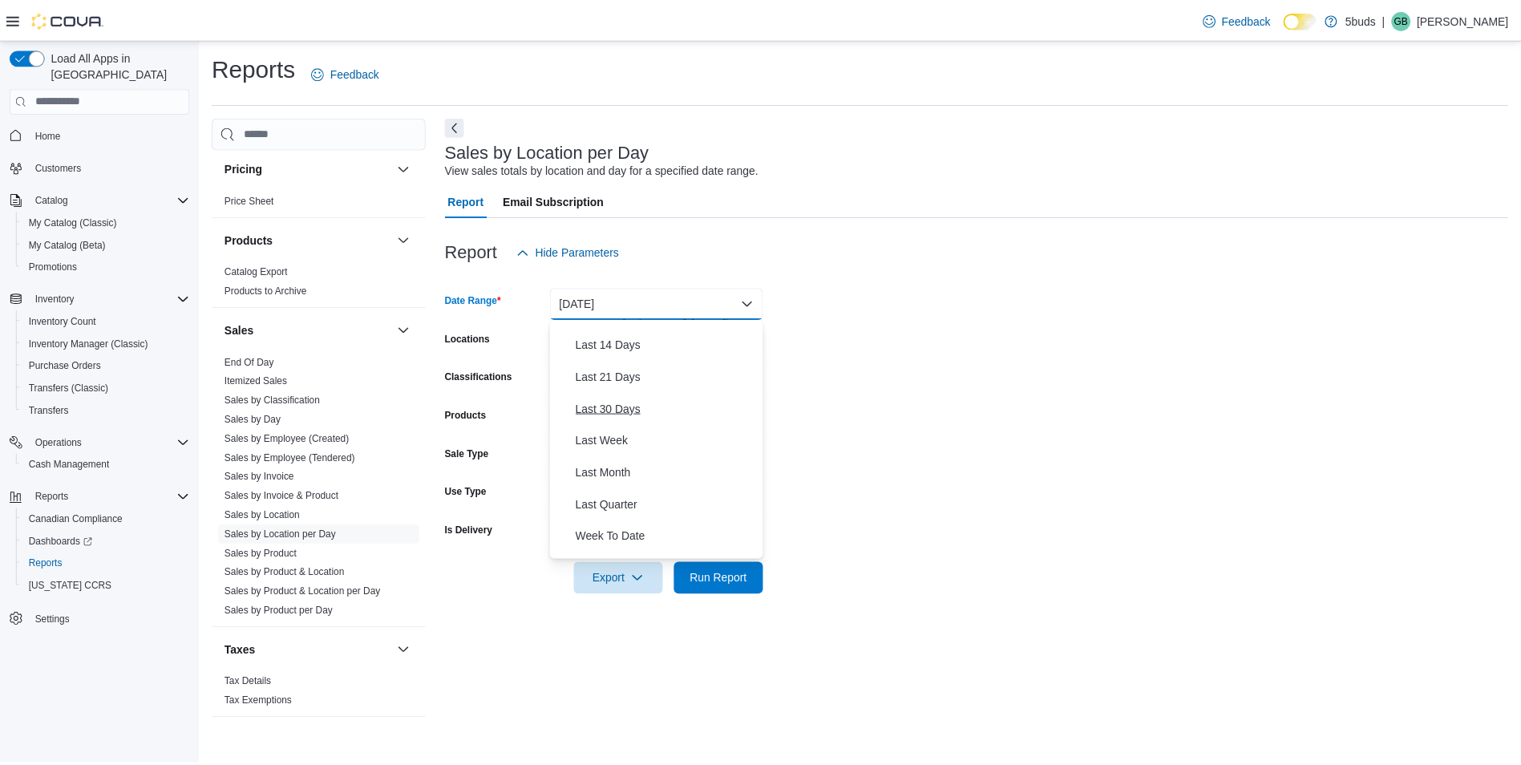
scroll to position [160, 0]
drag, startPoint x: 626, startPoint y: 466, endPoint x: 640, endPoint y: 455, distance: 17.2
click at [629, 463] on span "Last Month" at bounding box center [671, 463] width 183 height 19
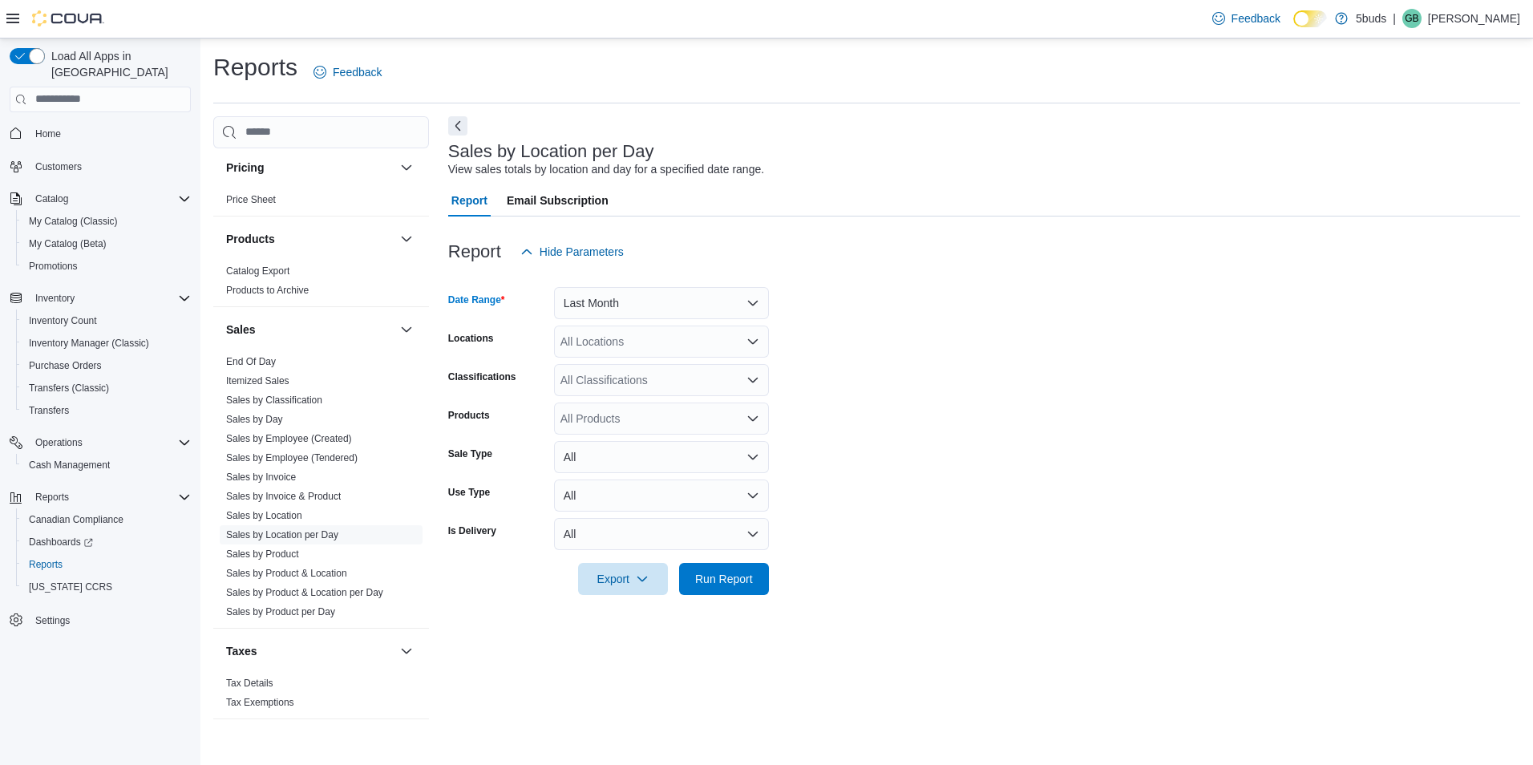
click at [603, 341] on div "All Locations" at bounding box center [661, 341] width 215 height 32
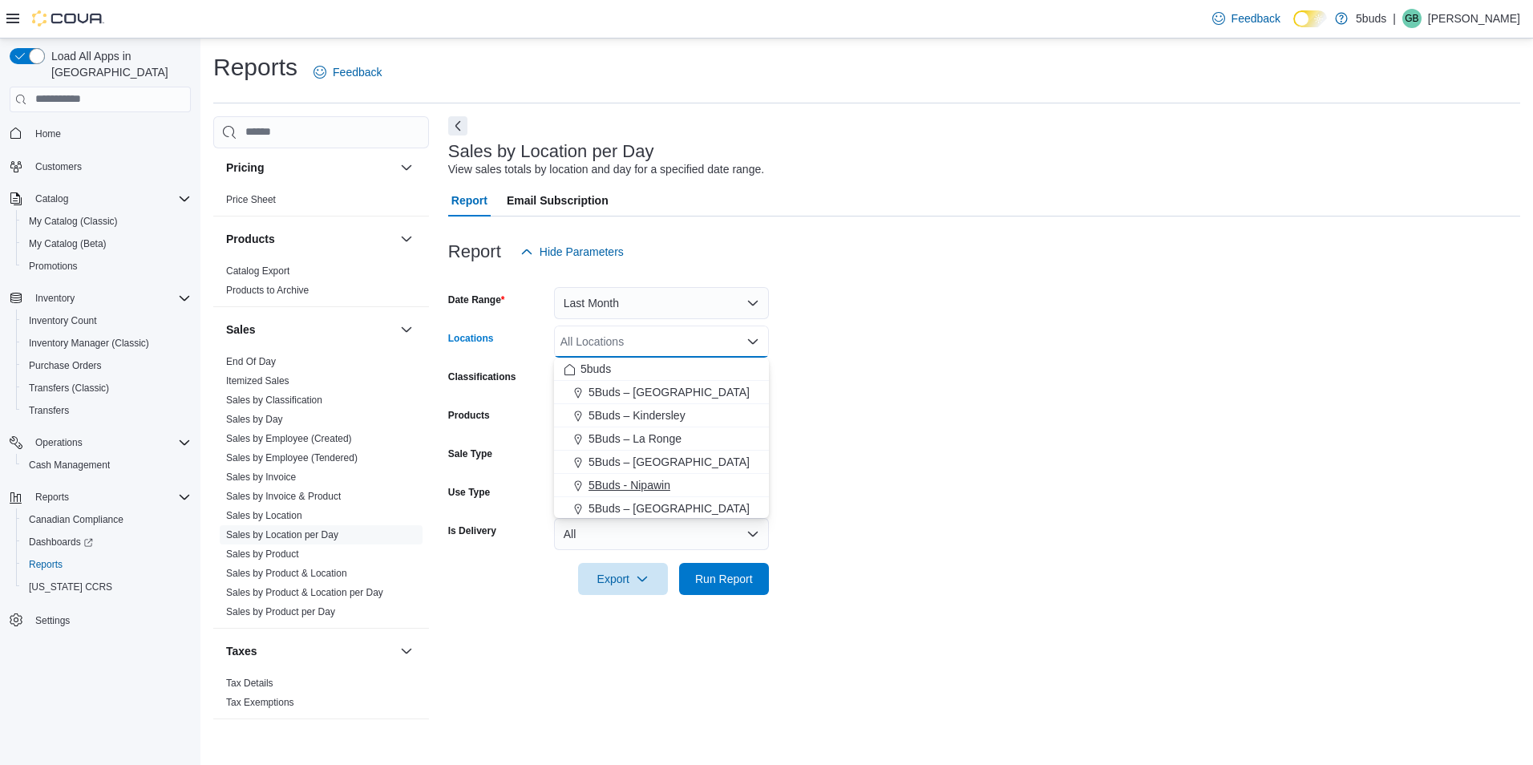
click at [639, 487] on span "5Buds - Nipawin" at bounding box center [629, 485] width 82 height 16
drag, startPoint x: 954, startPoint y: 480, endPoint x: 943, endPoint y: 483, distance: 10.7
click at [950, 480] on form "Date Range Last Month Locations 5Buds - Nipawin Combo box. Selected. 5Buds - Ni…" at bounding box center [984, 431] width 1072 height 327
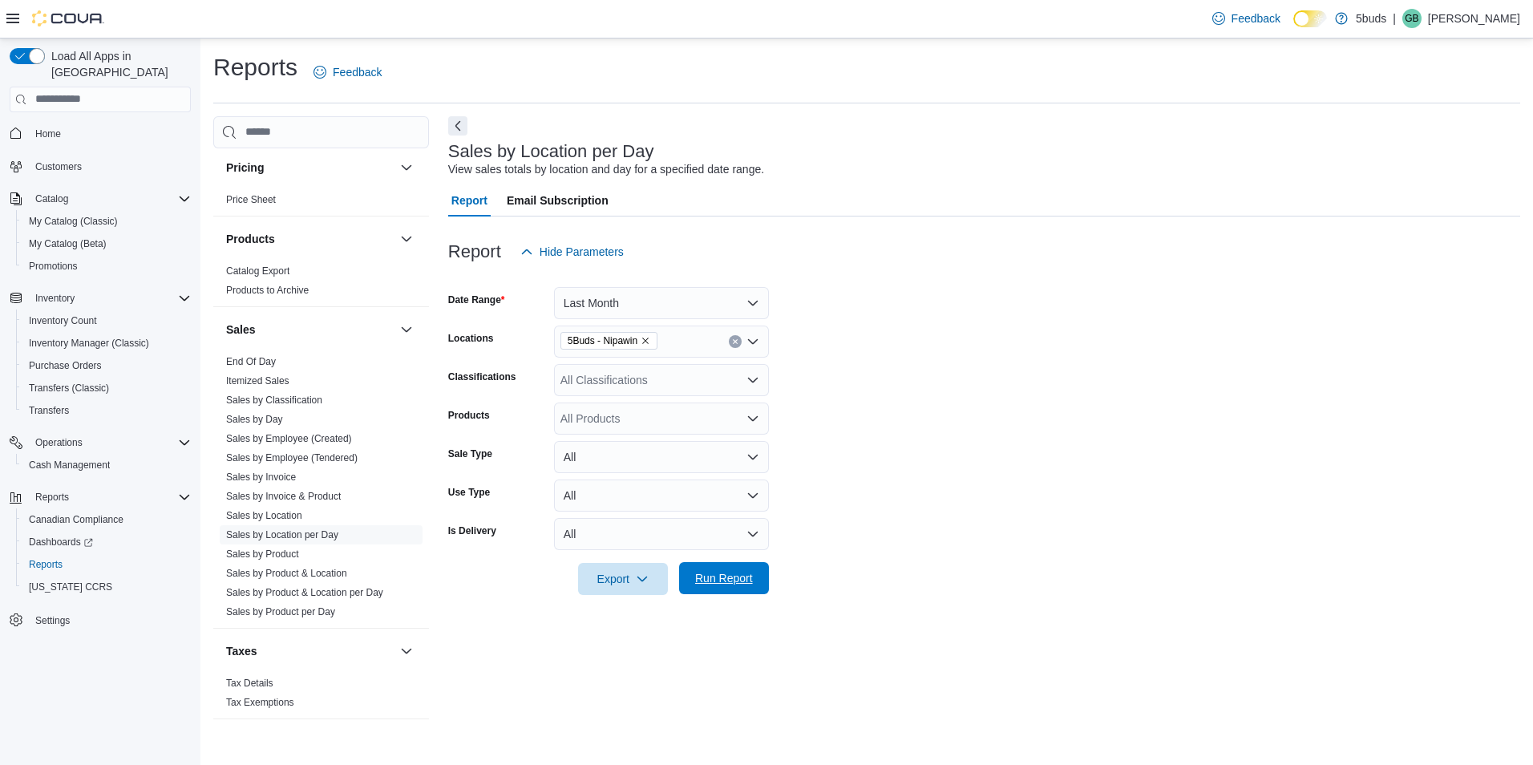
click at [726, 572] on span "Run Report" at bounding box center [724, 578] width 58 height 16
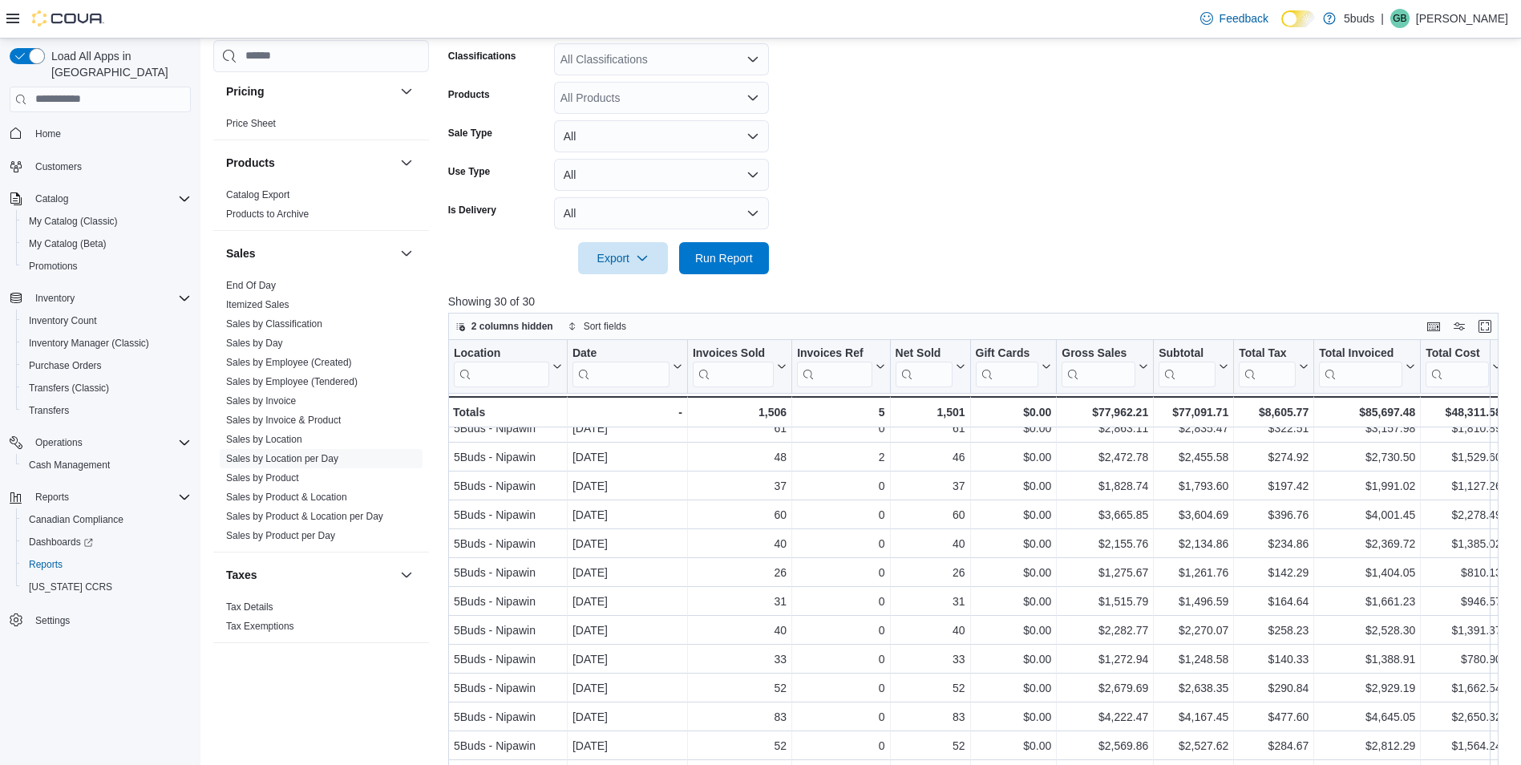
scroll to position [80, 0]
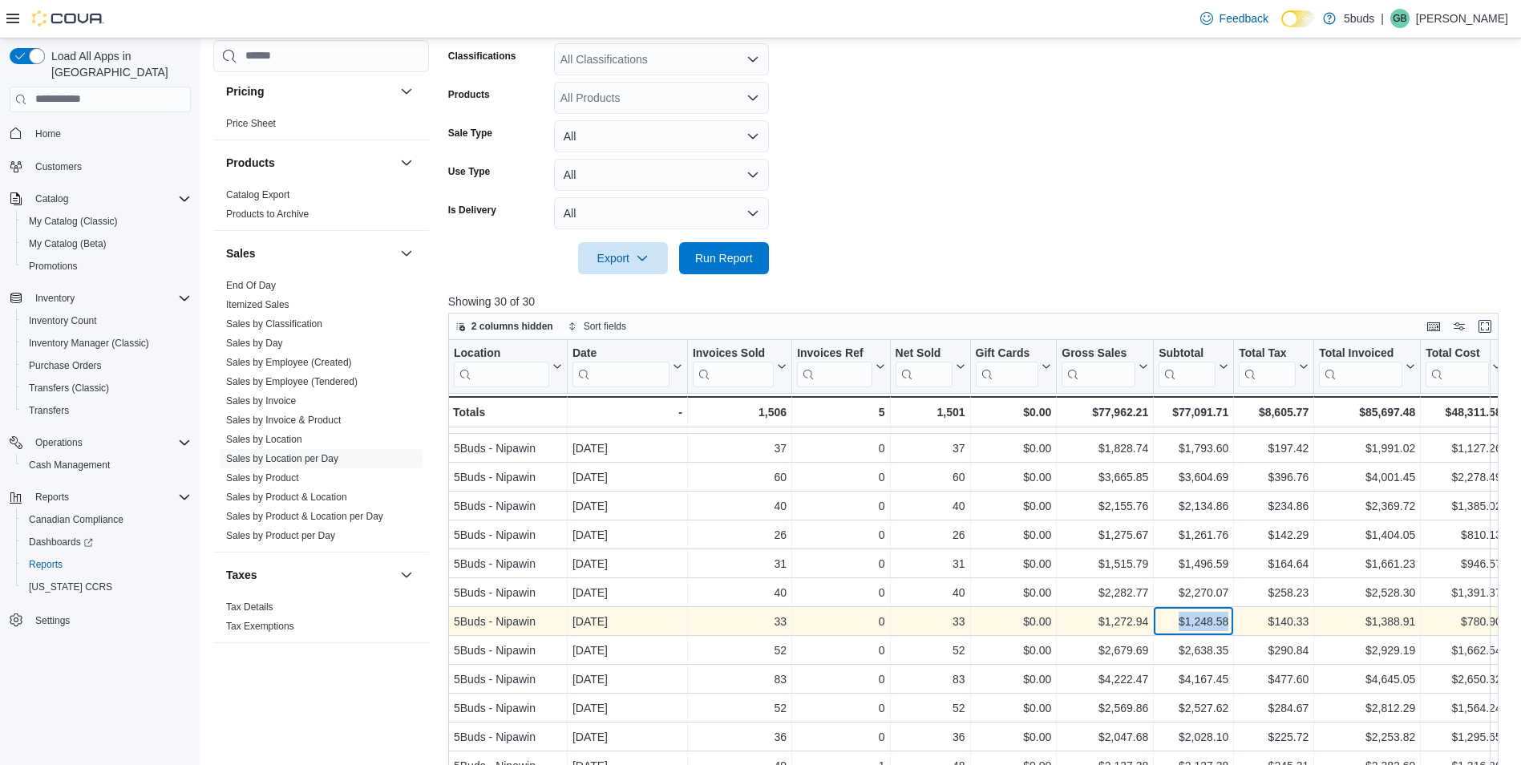
drag, startPoint x: 1177, startPoint y: 616, endPoint x: 1229, endPoint y: 615, distance: 52.1
click at [1229, 615] on div "$1,248.58 - Subtotal, column 8, row 10" at bounding box center [1194, 621] width 80 height 29
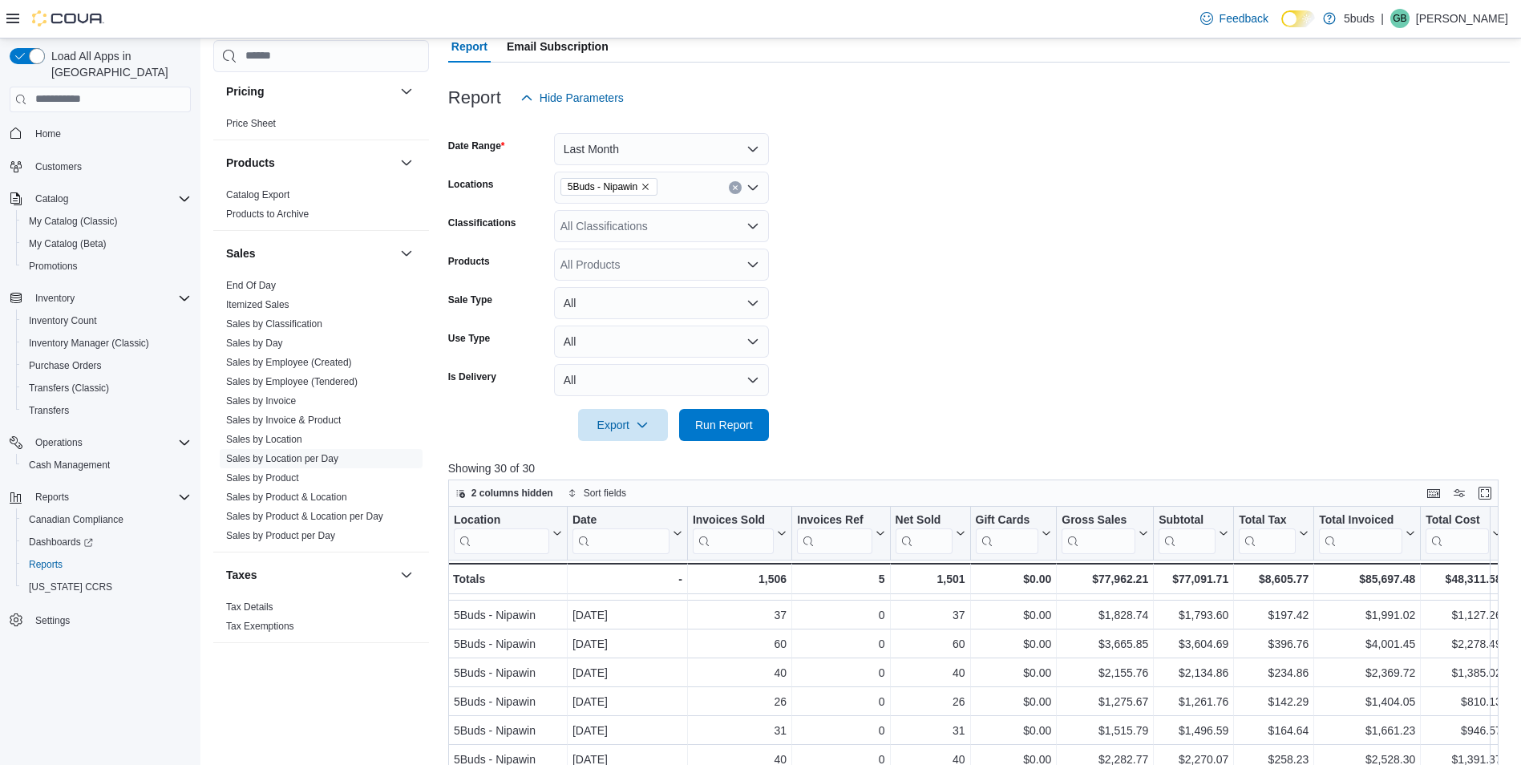
scroll to position [160, 0]
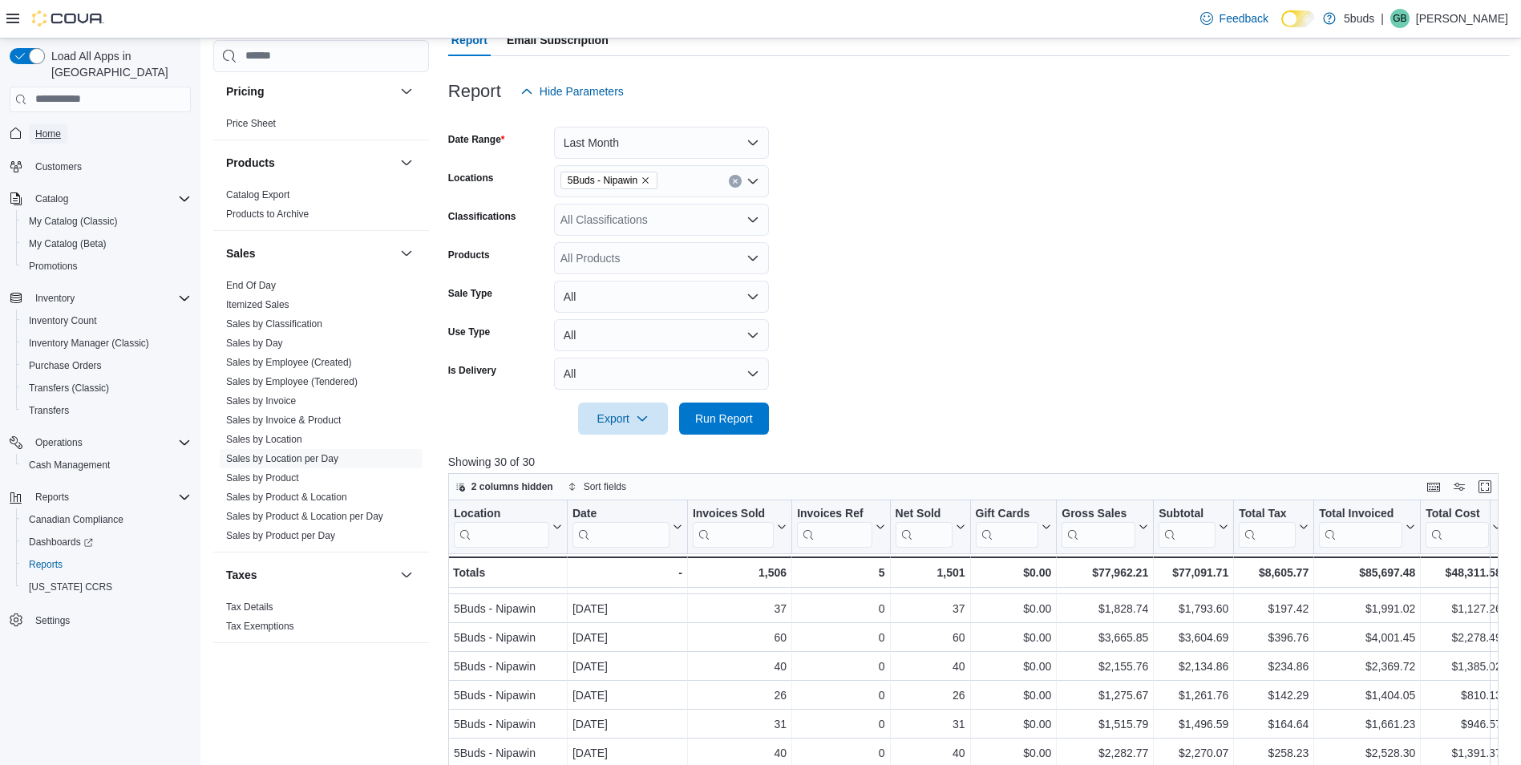
click at [52, 127] on span "Home" at bounding box center [48, 133] width 26 height 13
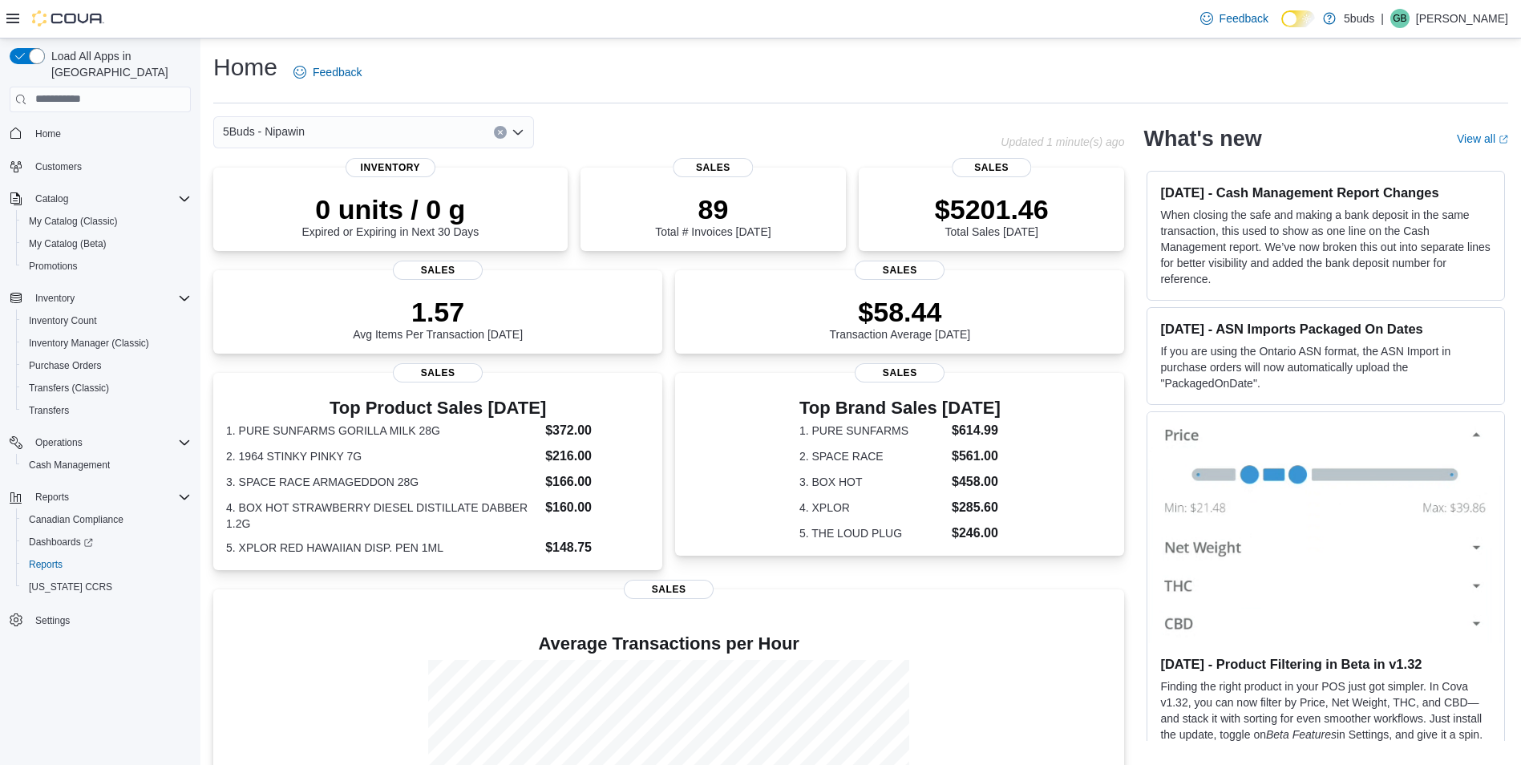
click at [898, 104] on div "Home Feedback 5Buds - Nipawin Updated 1 minute(s) ago 0 units / 0 g Expired or …" at bounding box center [860, 481] width 1320 height 887
click at [1093, 208] on div "$5201.46 Total Sales Today" at bounding box center [991, 210] width 240 height 51
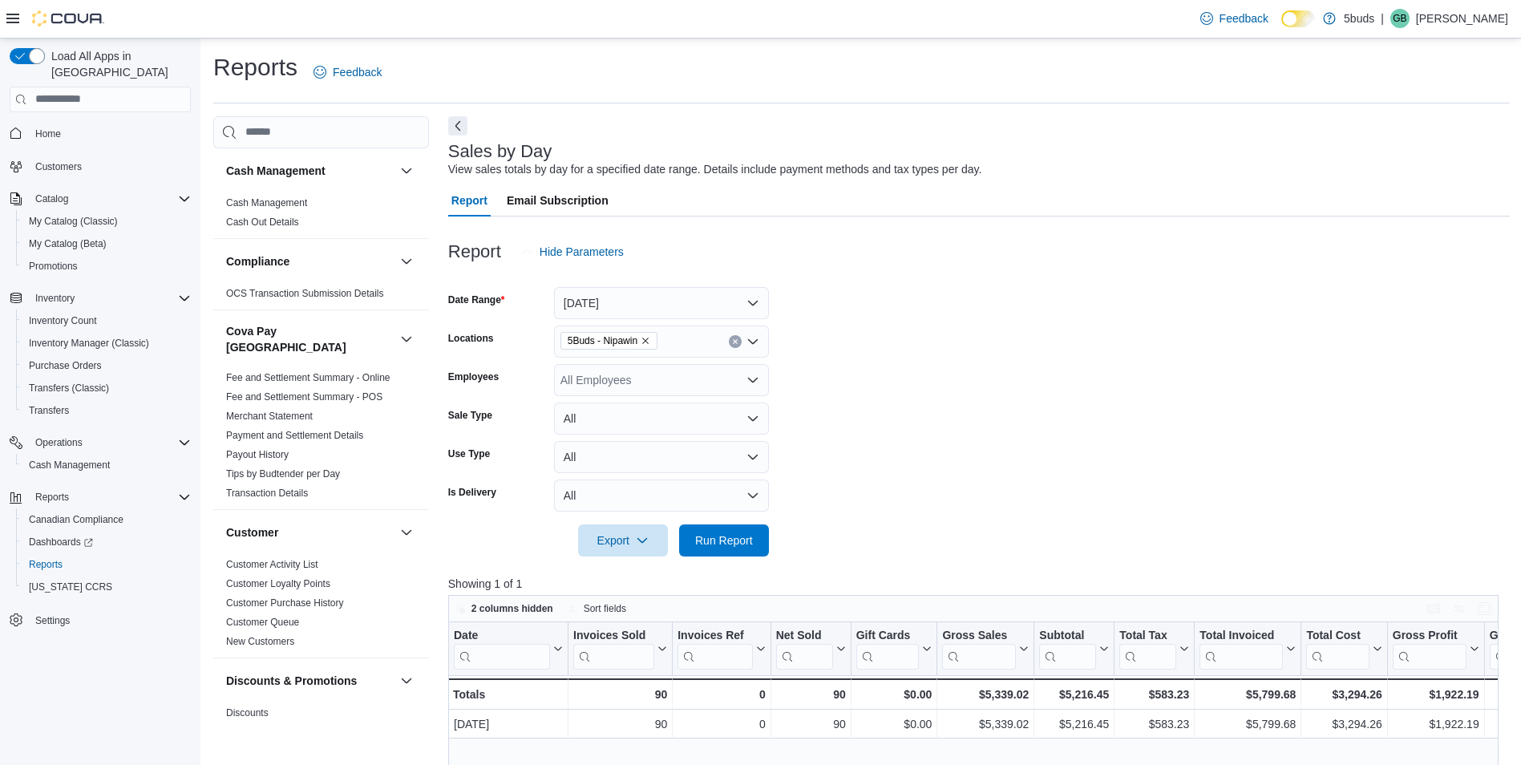
click at [71, 123] on span "Home" at bounding box center [110, 133] width 162 height 20
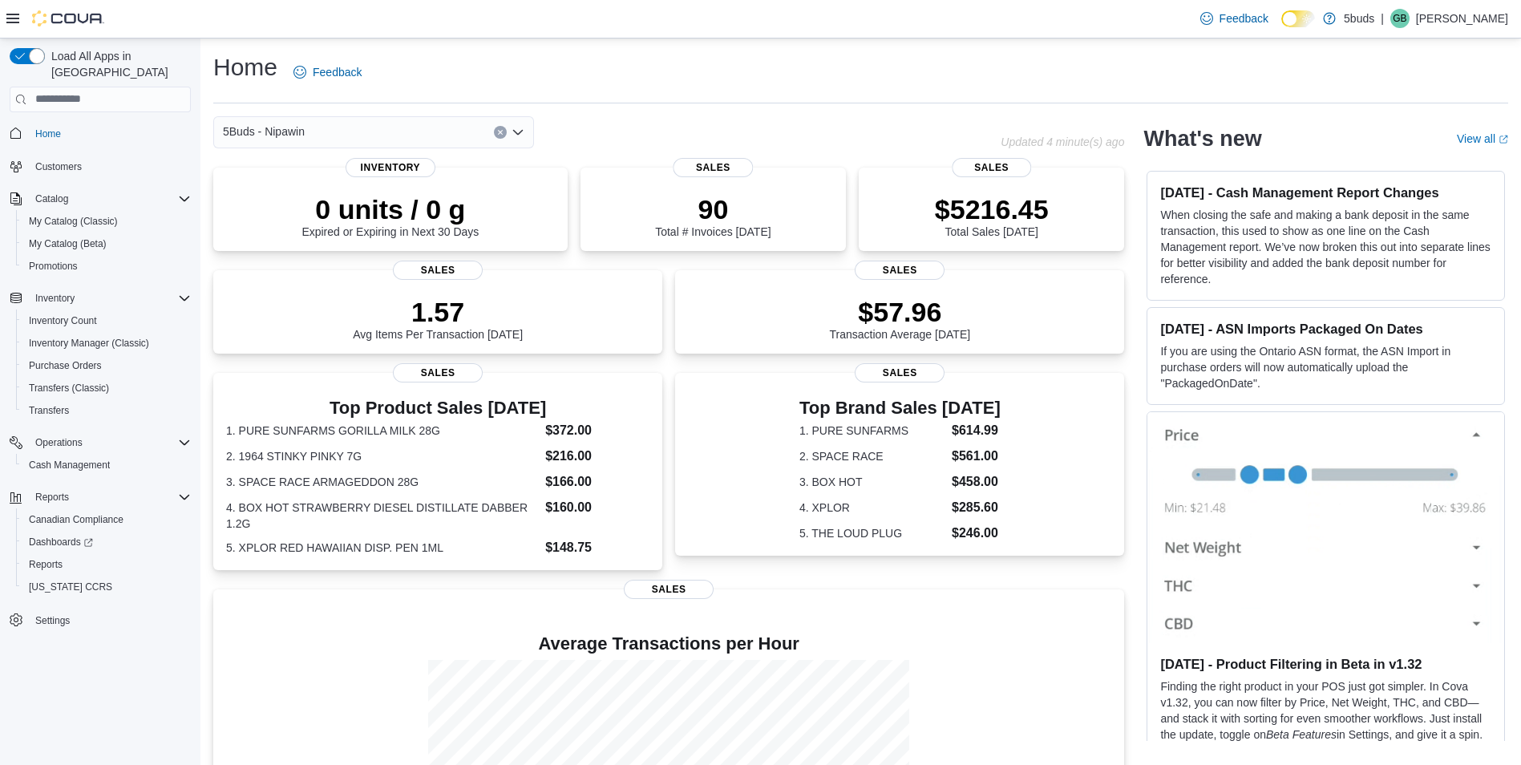
click at [838, 79] on div "Home Feedback" at bounding box center [860, 72] width 1295 height 42
click at [55, 459] on span "Cash Management" at bounding box center [69, 465] width 81 height 13
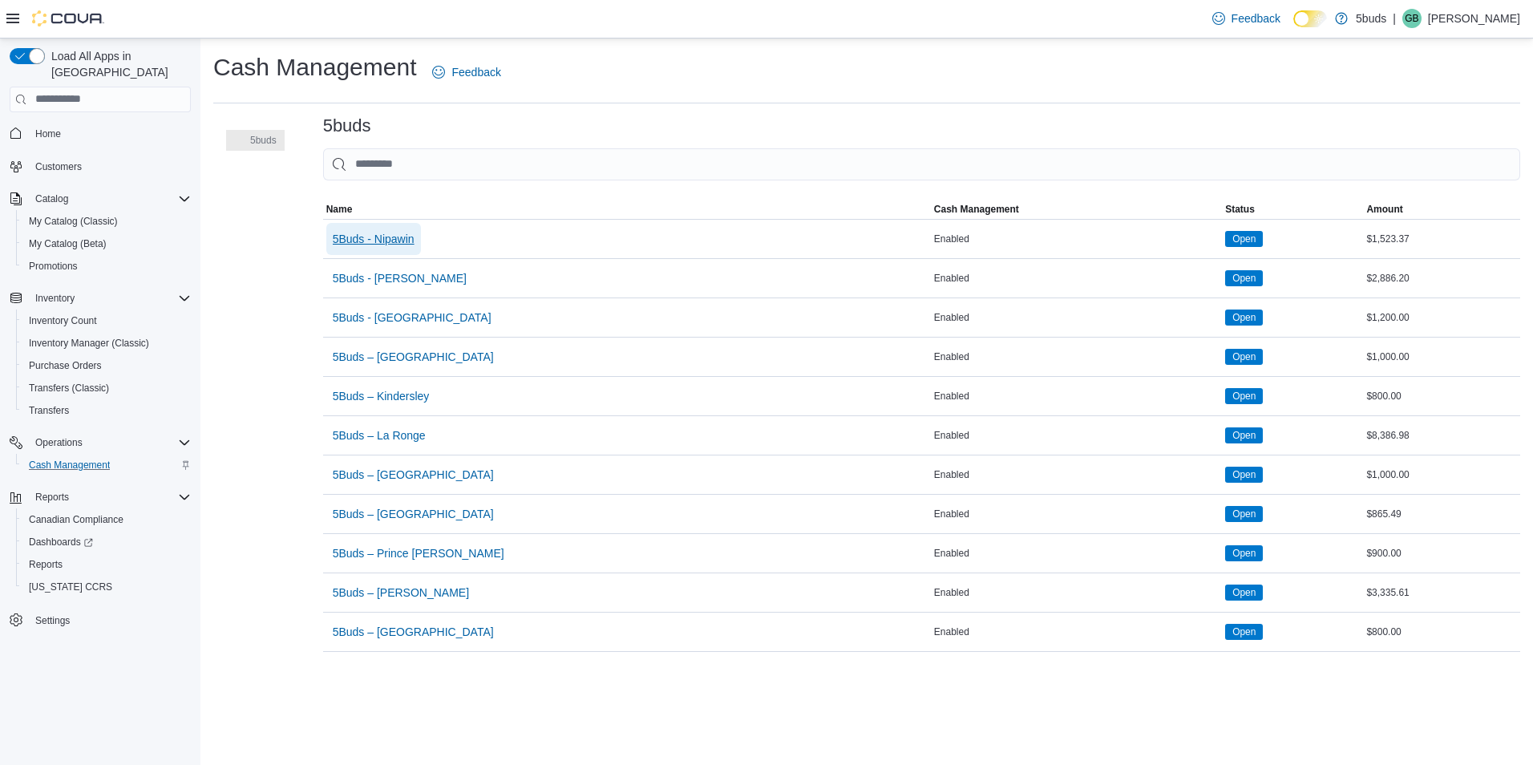
click at [381, 237] on span "5Buds - Nipawin" at bounding box center [374, 239] width 82 height 16
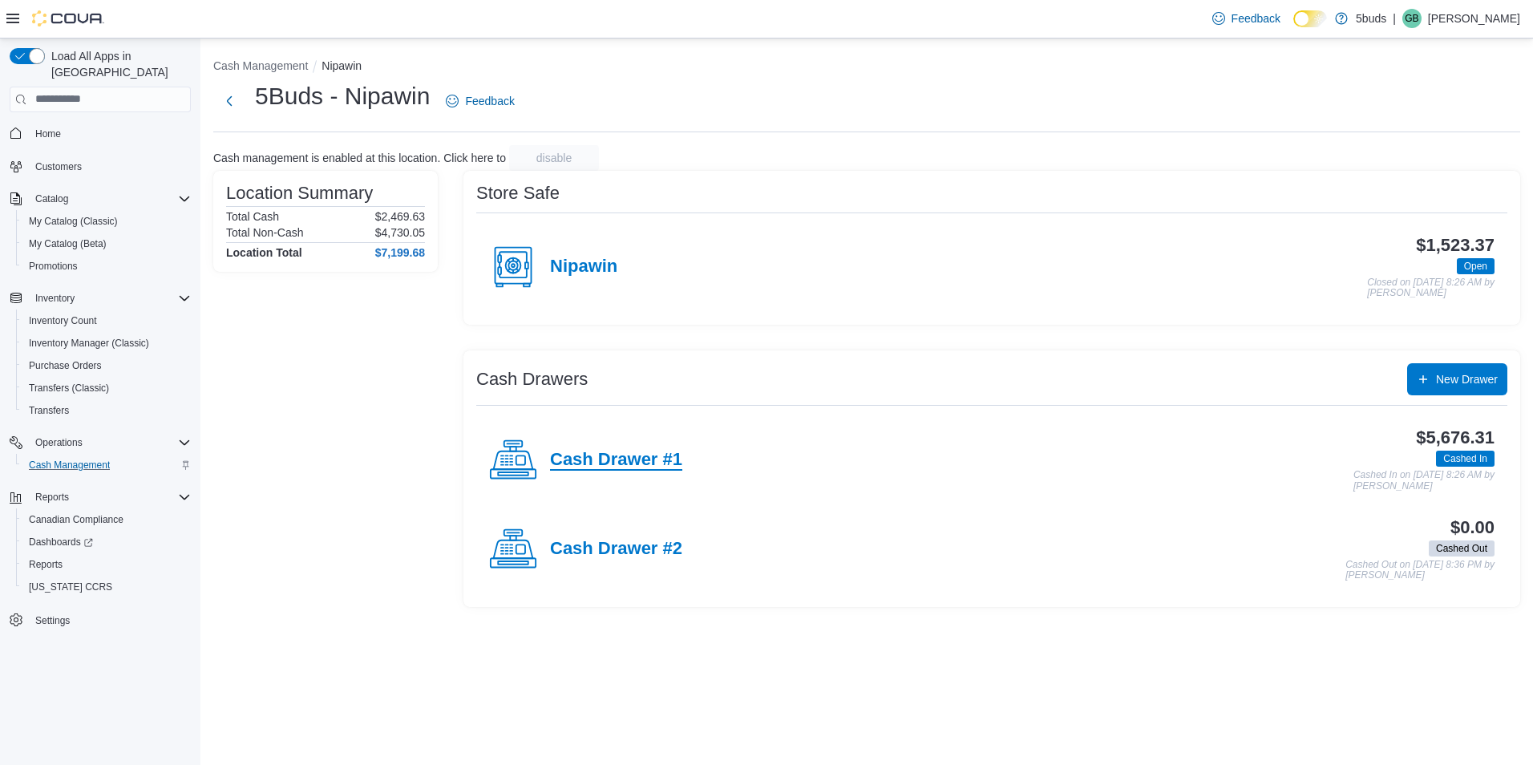
click at [640, 463] on h4 "Cash Drawer #1" at bounding box center [616, 460] width 132 height 21
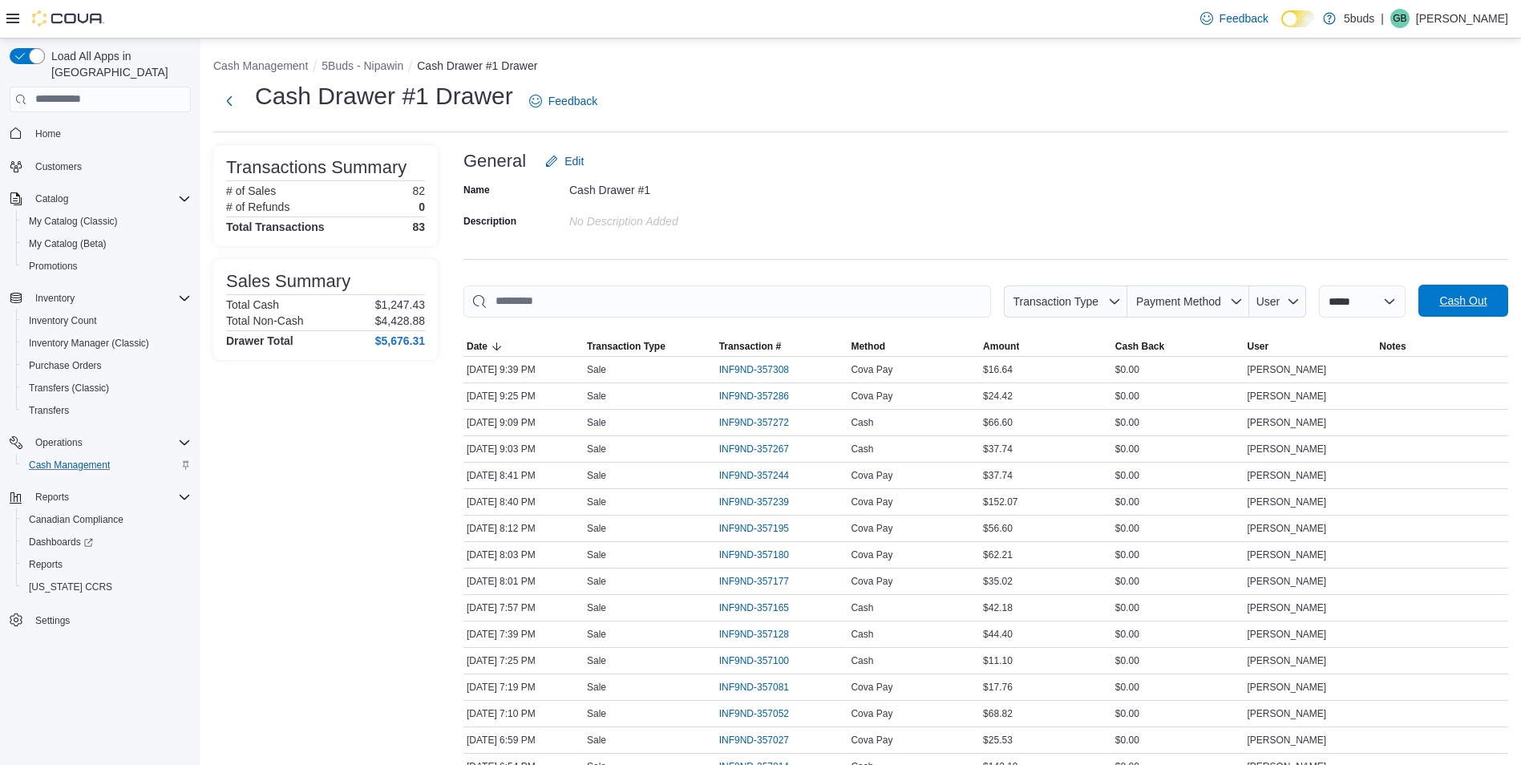
click at [1498, 309] on span "Cash Out" at bounding box center [1463, 301] width 71 height 32
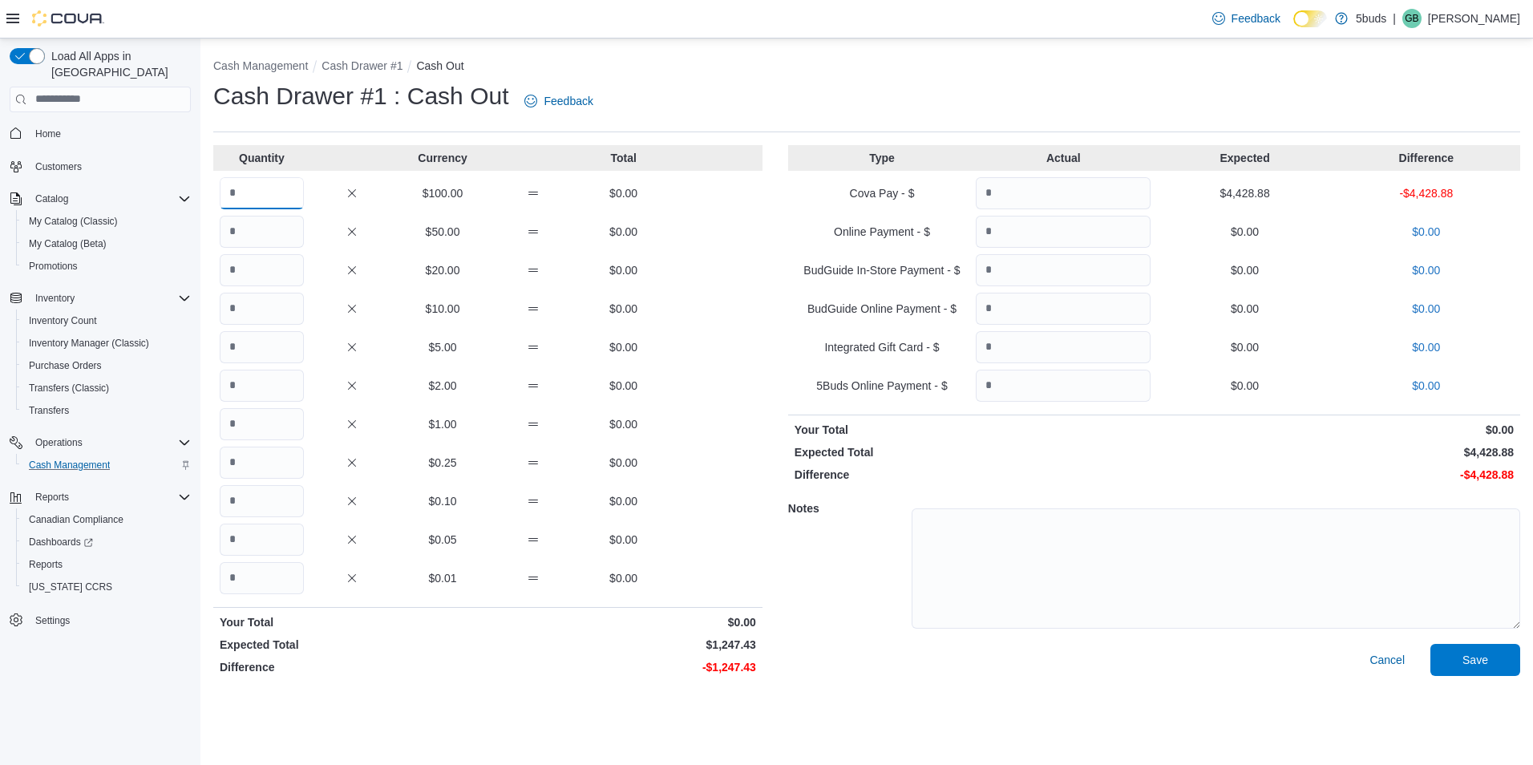
click at [260, 203] on input "Quantity" at bounding box center [262, 193] width 84 height 32
type input "*"
type input "**"
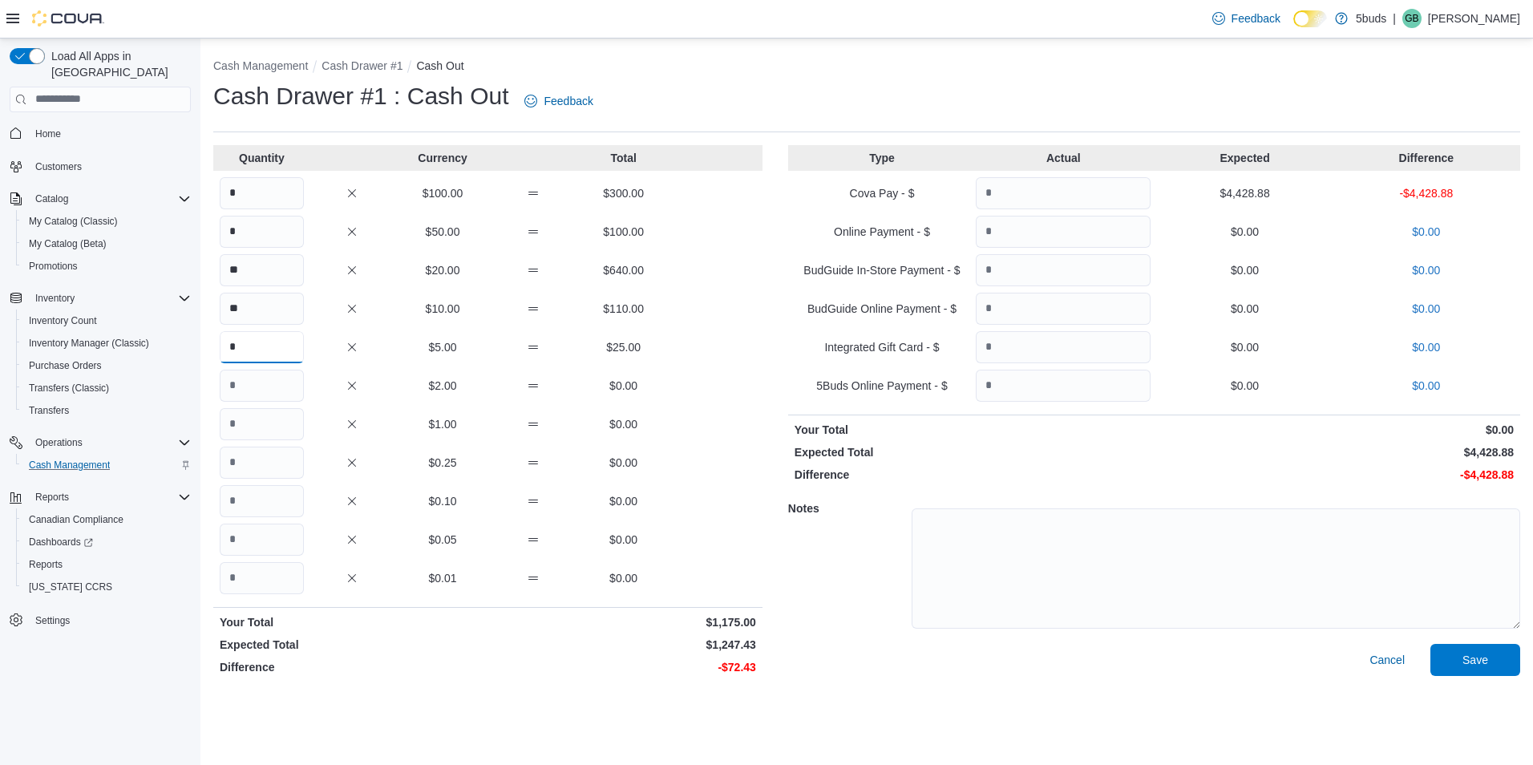
type input "*"
type input "**"
type input "*"
type input "**"
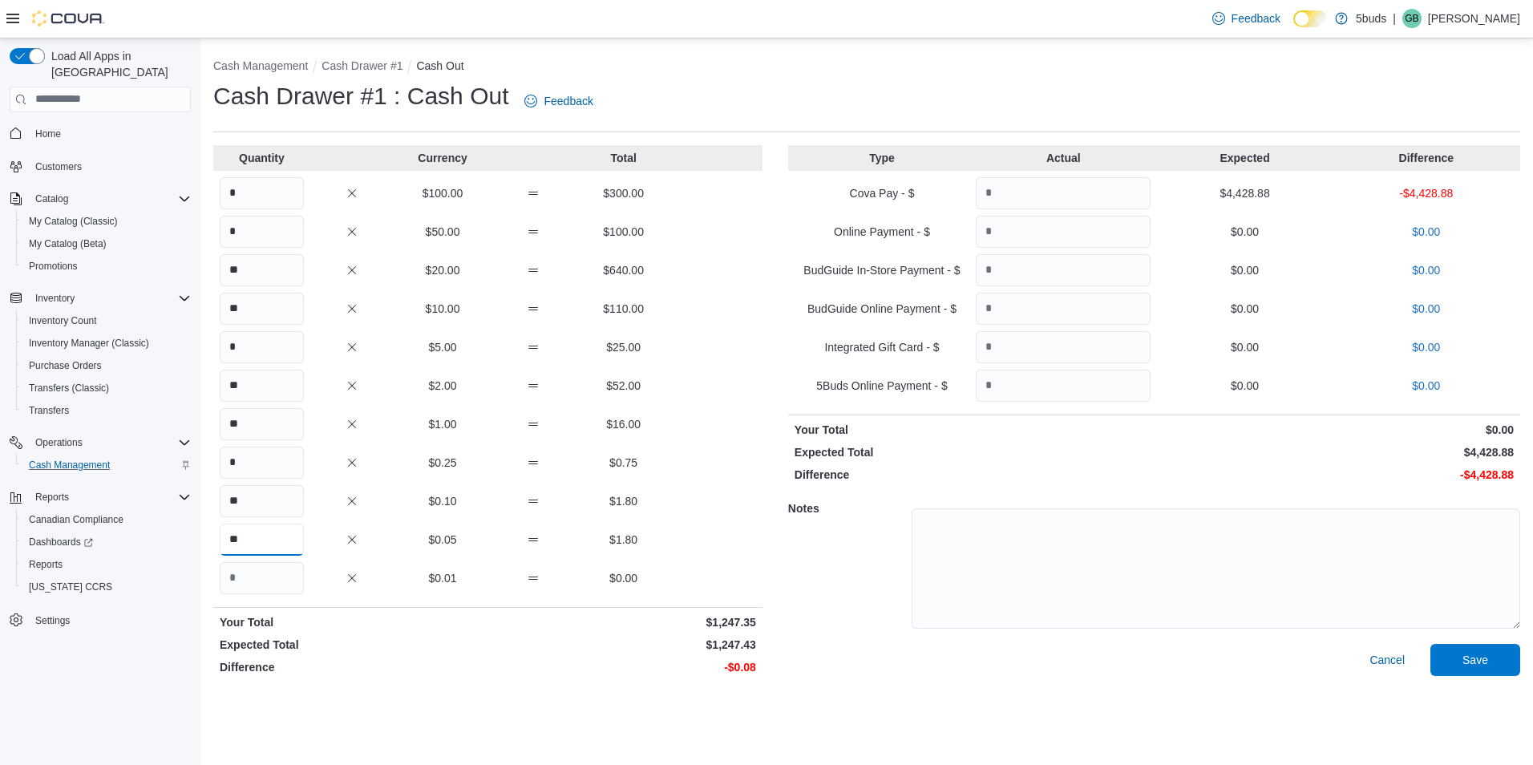
type input "**"
click at [270, 496] on input "**" at bounding box center [262, 501] width 84 height 32
type input "**"
click at [1079, 201] on input "Quantity" at bounding box center [1063, 193] width 175 height 32
type input "*******"
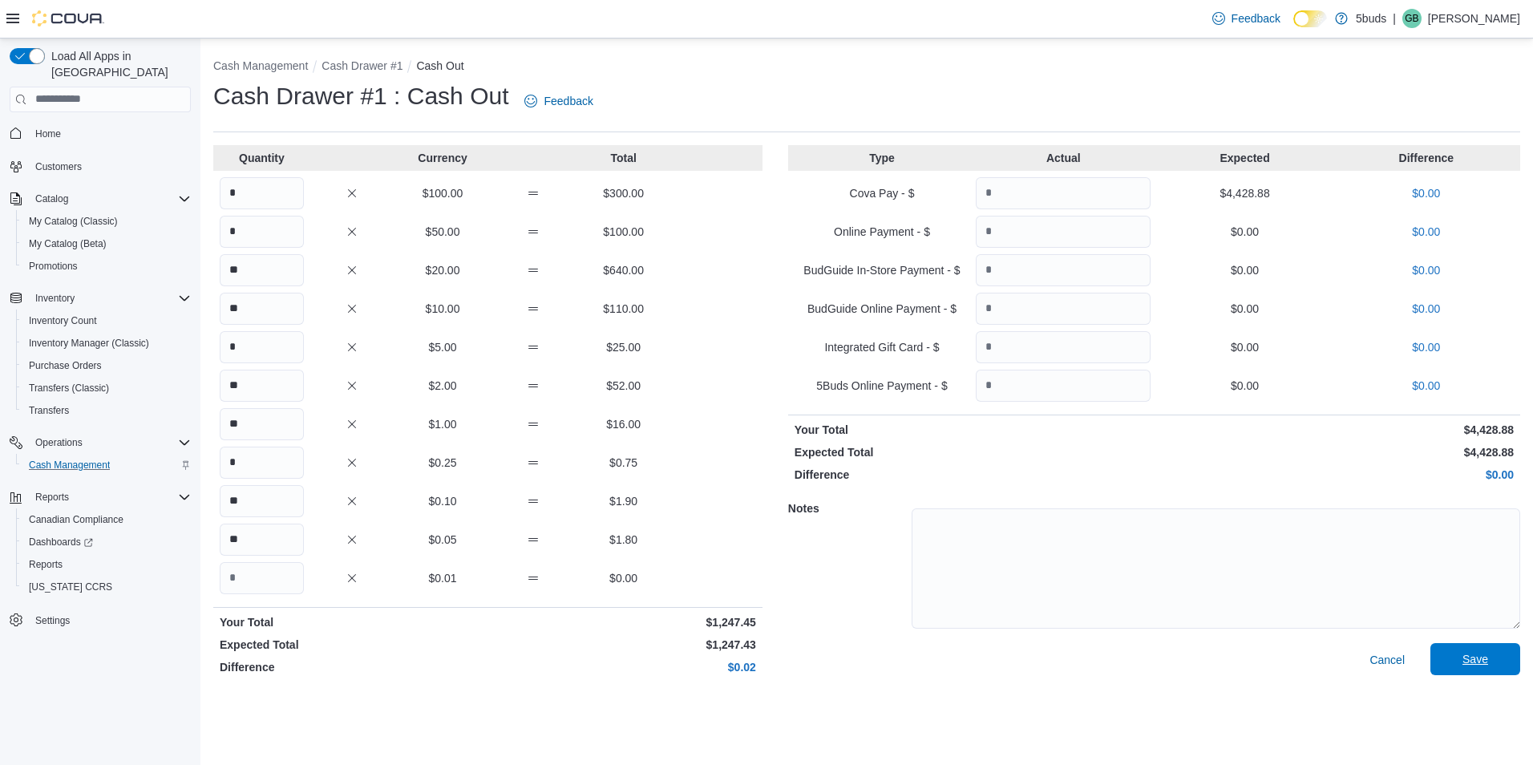
click at [1481, 669] on span "Save" at bounding box center [1475, 659] width 71 height 32
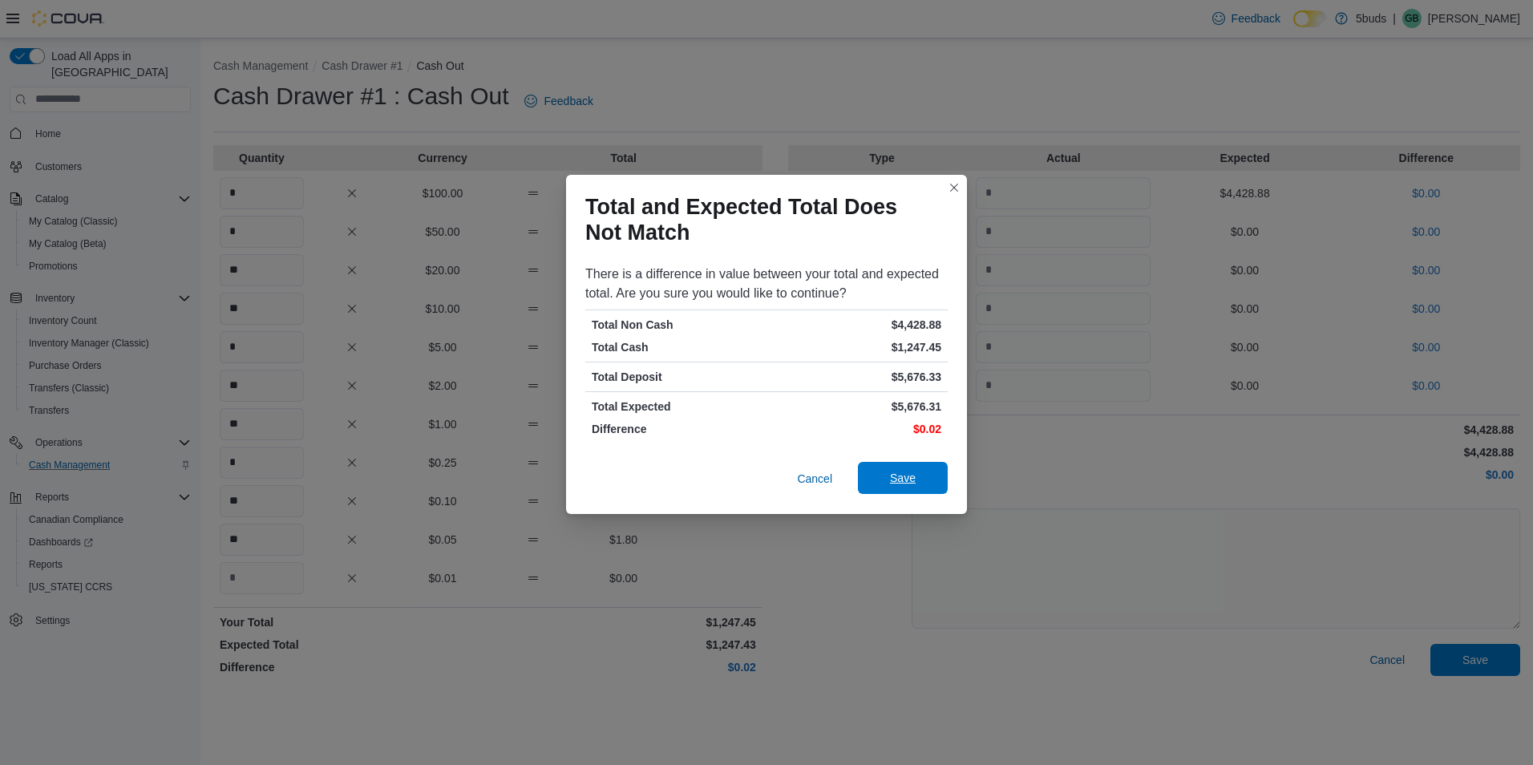
click at [908, 476] on span "Save" at bounding box center [903, 478] width 26 height 16
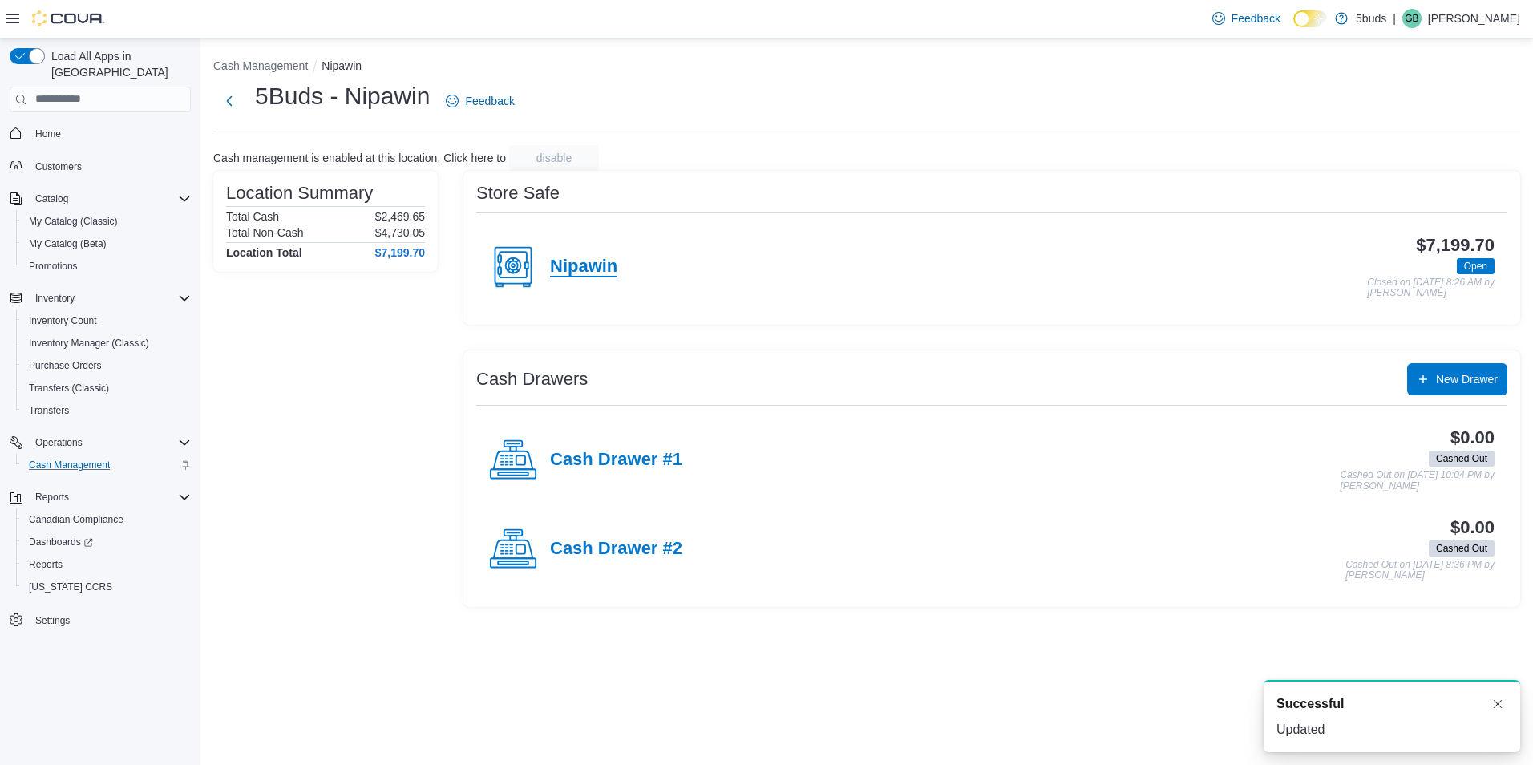
click at [614, 270] on h4 "Nipawin" at bounding box center [583, 267] width 67 height 21
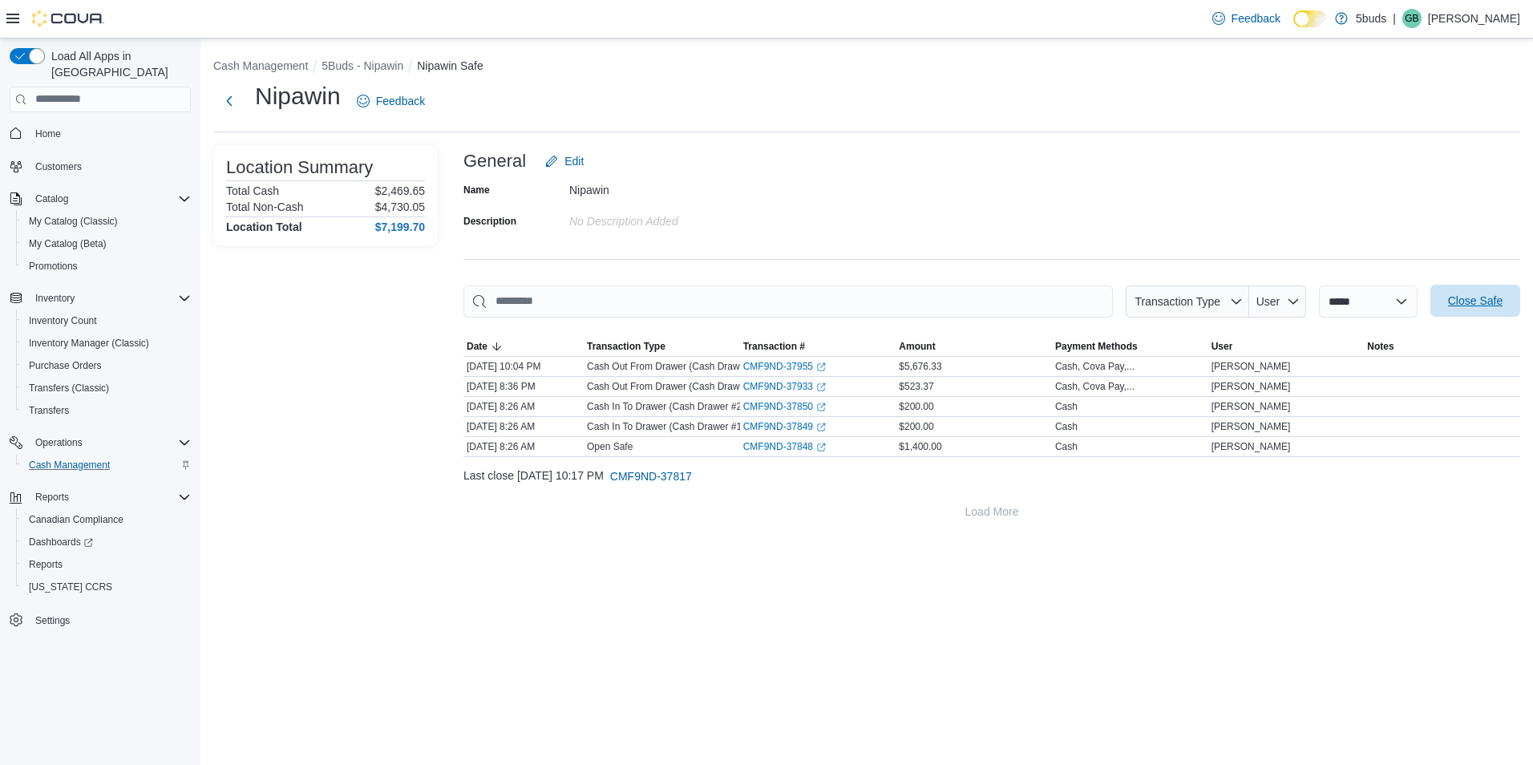
click at [1470, 304] on span "Close Safe" at bounding box center [1475, 301] width 55 height 16
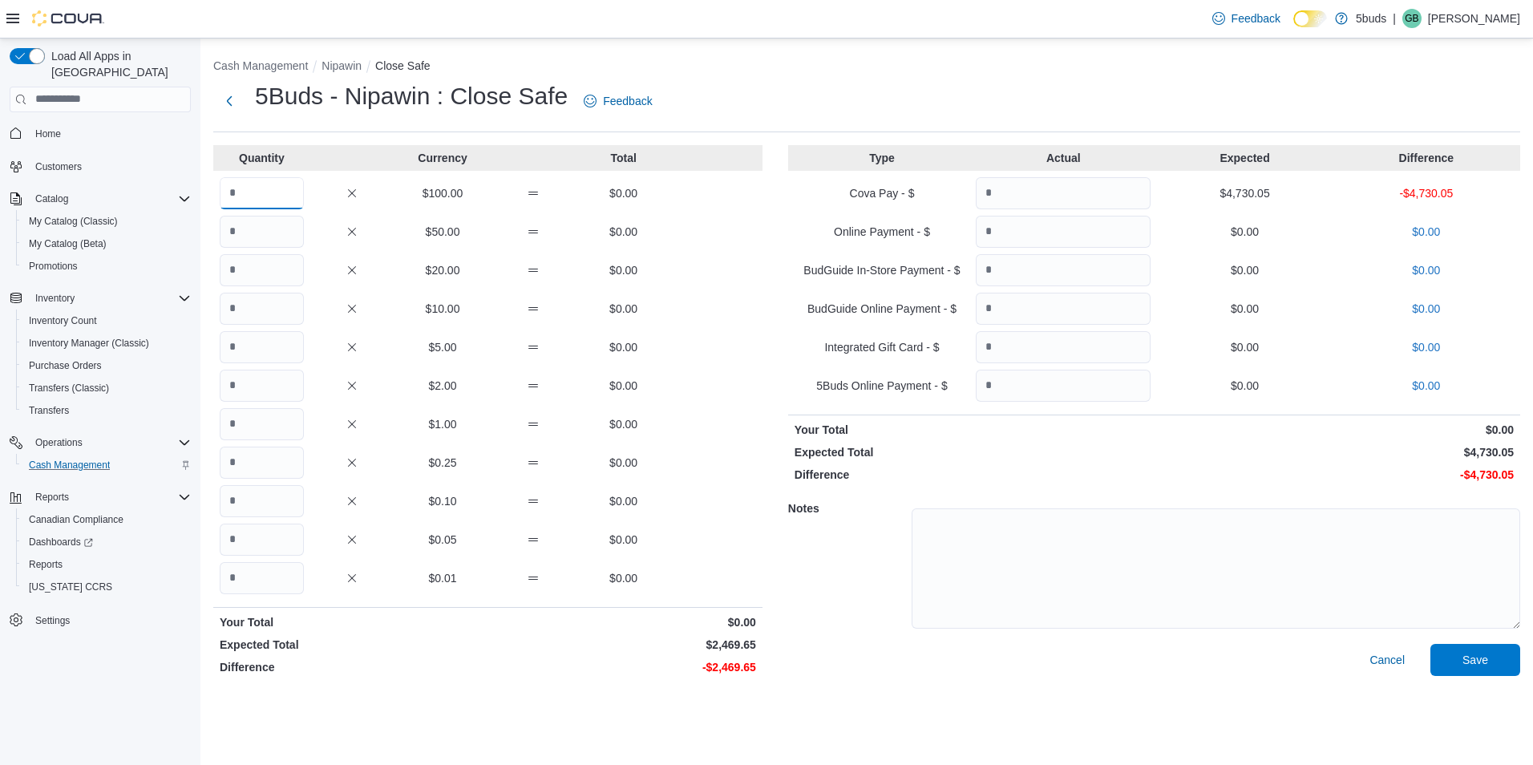
click at [269, 198] on input "Quantity" at bounding box center [262, 193] width 84 height 32
type input "*"
type input "**"
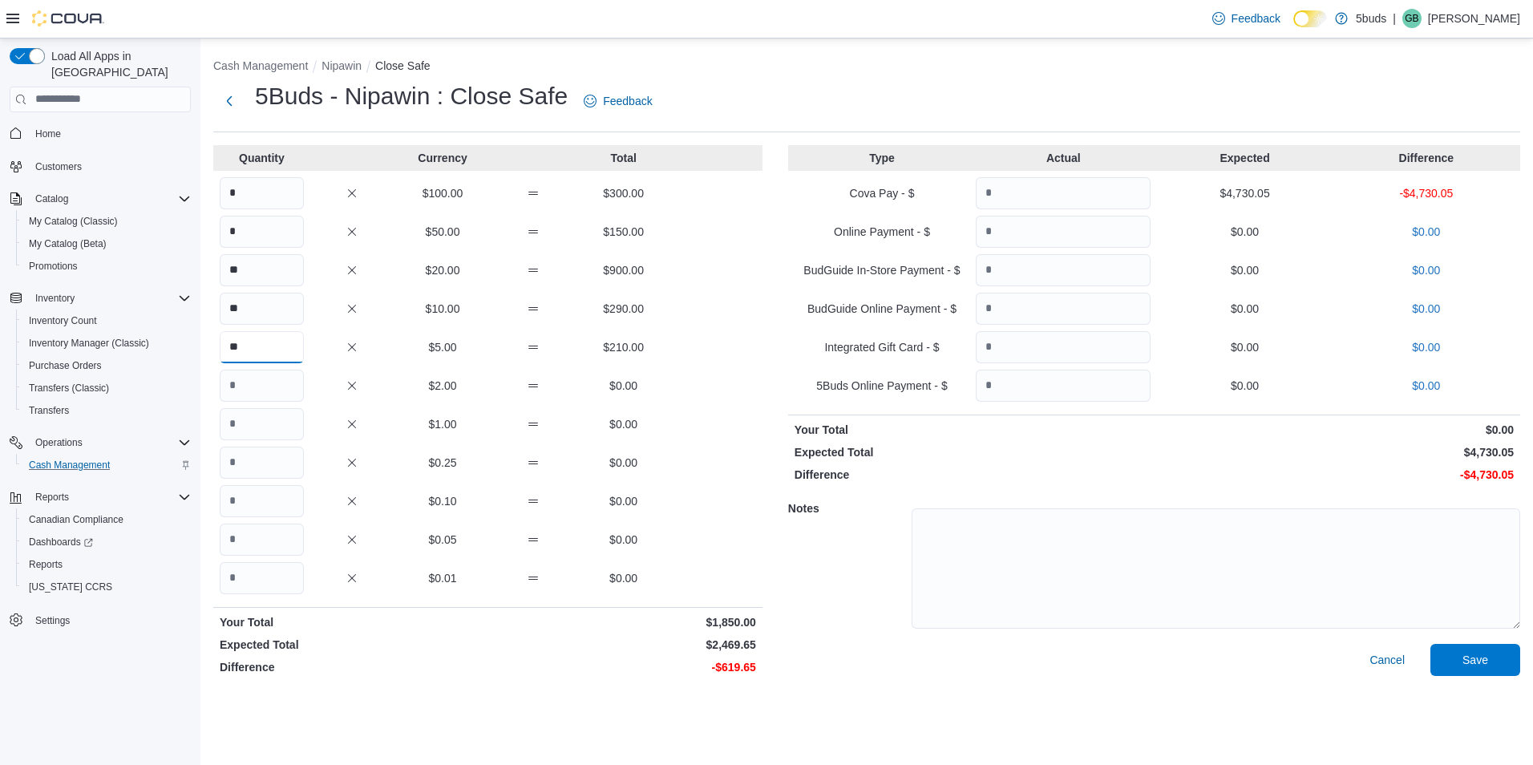
type input "**"
type input "***"
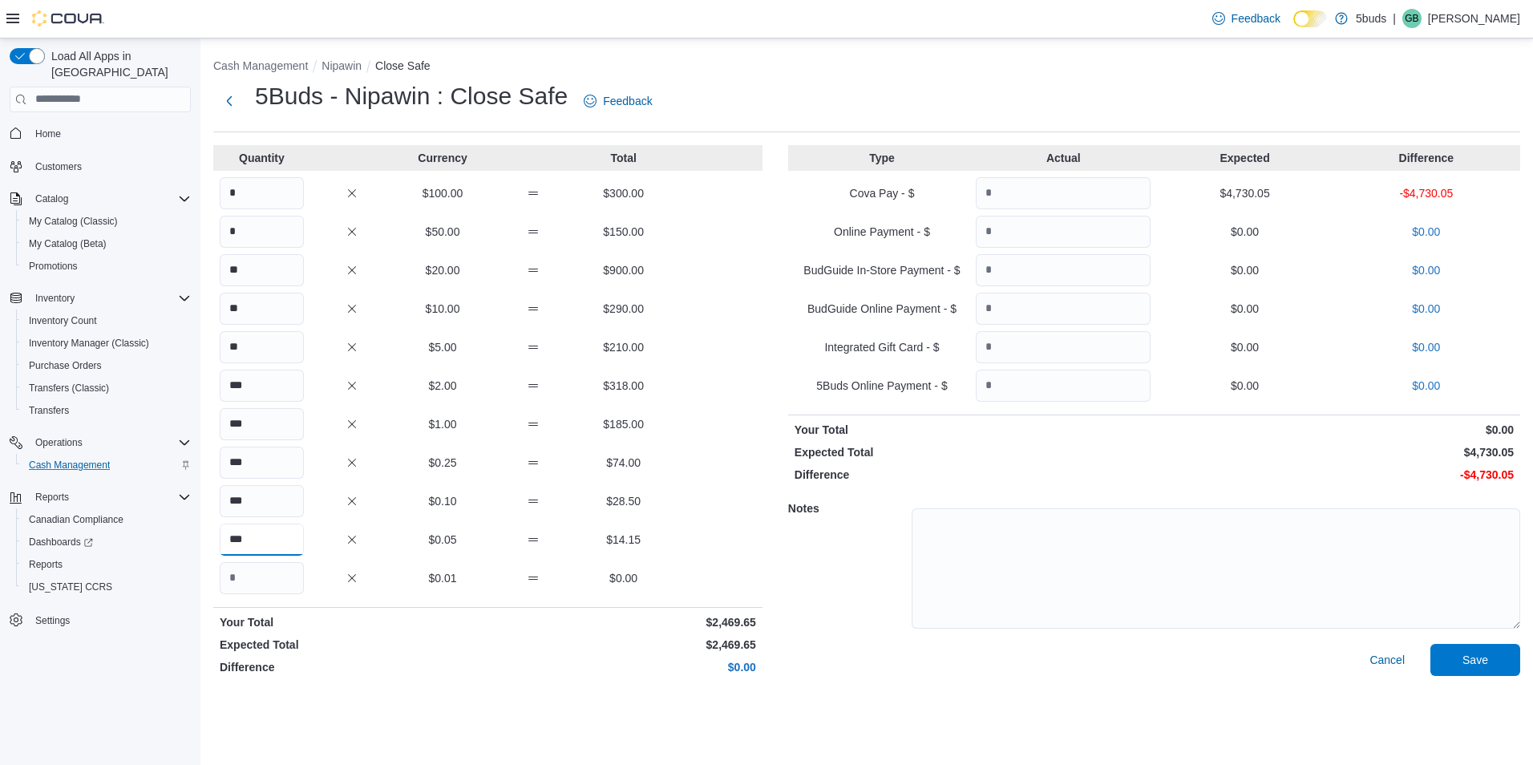
type input "***"
click at [1071, 204] on input "Quantity" at bounding box center [1063, 193] width 175 height 32
type input "*******"
click at [1461, 645] on span "Save" at bounding box center [1475, 659] width 71 height 32
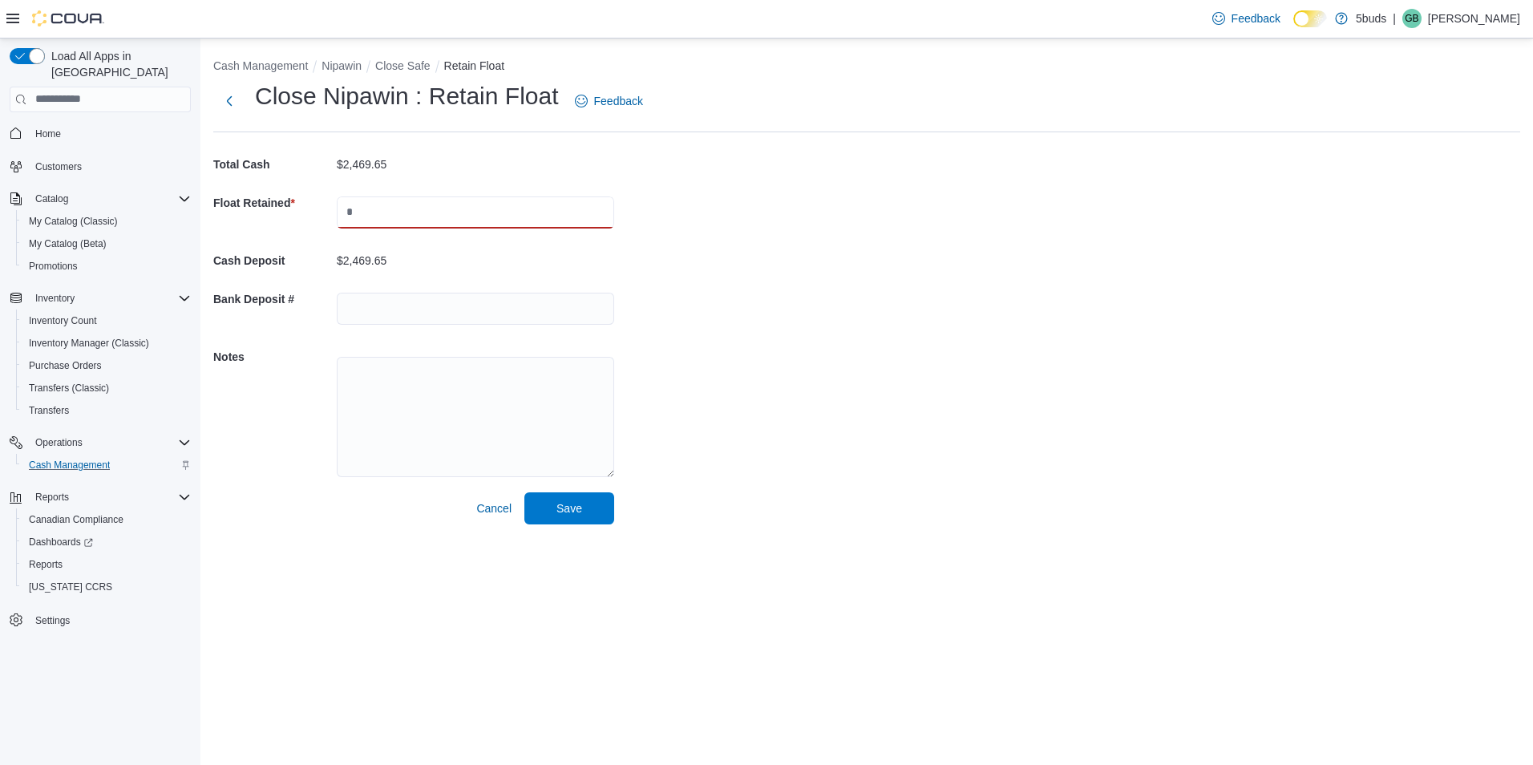
click at [454, 204] on input "text" at bounding box center [475, 212] width 277 height 32
type input "*******"
click at [424, 309] on input "text" at bounding box center [475, 309] width 277 height 32
type input "**********"
click at [561, 502] on span "Save" at bounding box center [569, 507] width 26 height 16
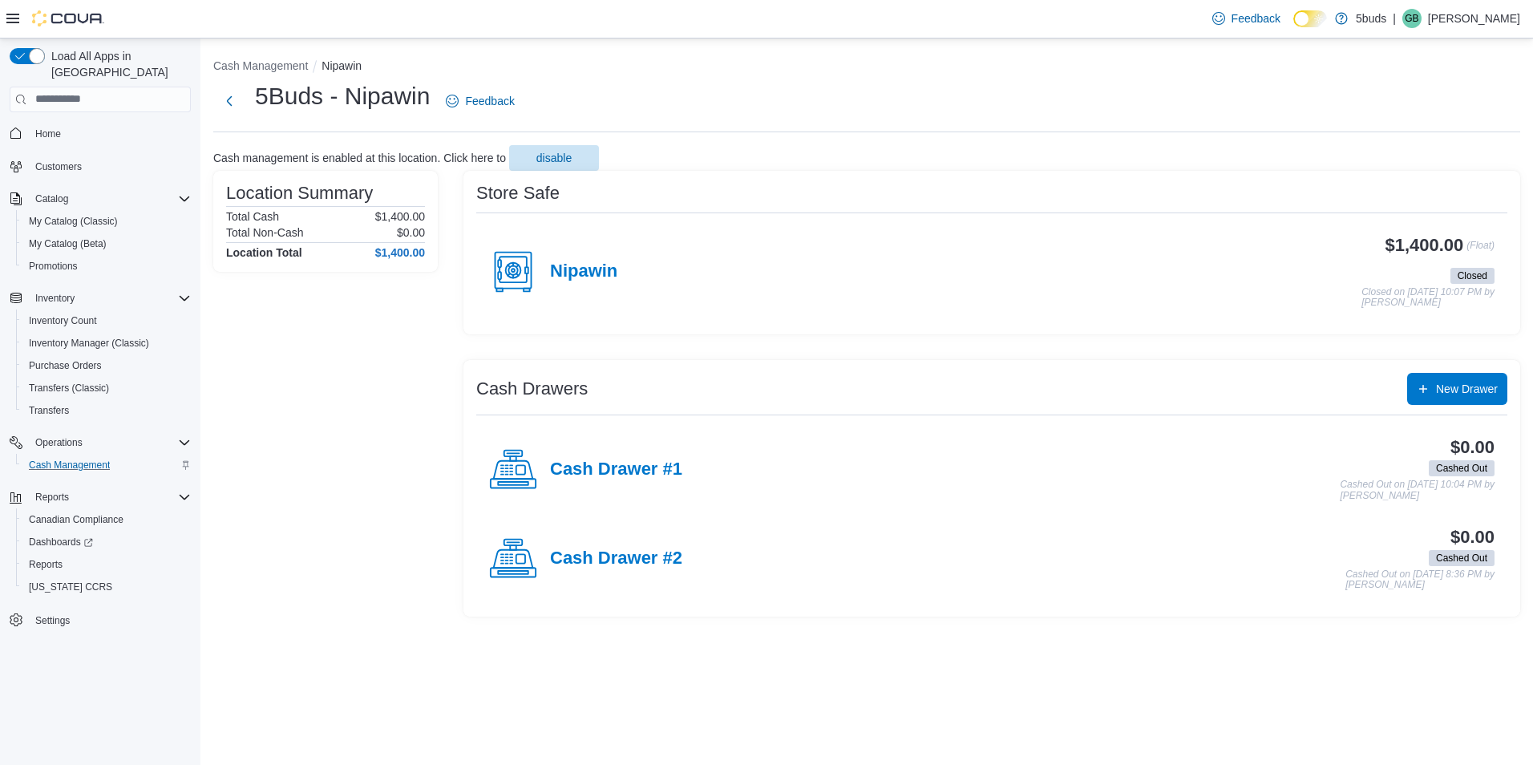
click at [282, 74] on ol "Cash Management Nipawin" at bounding box center [866, 67] width 1307 height 19
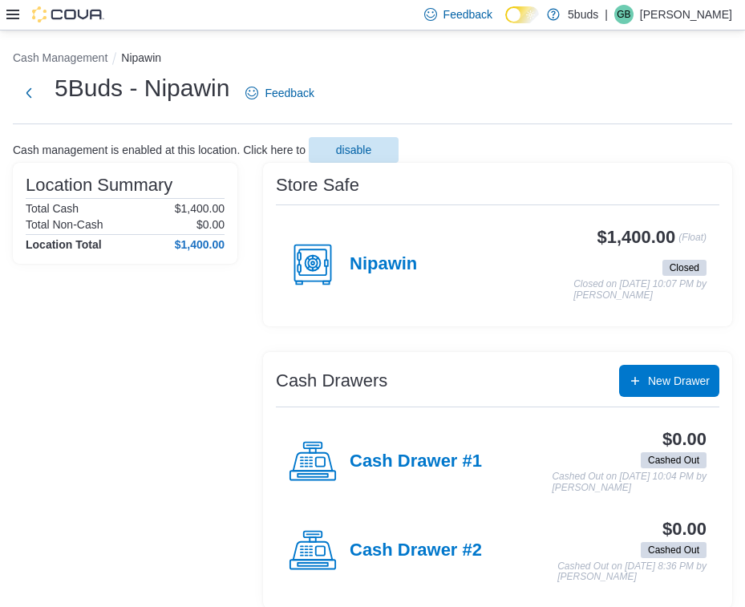
click at [14, 14] on icon at bounding box center [12, 14] width 13 height 13
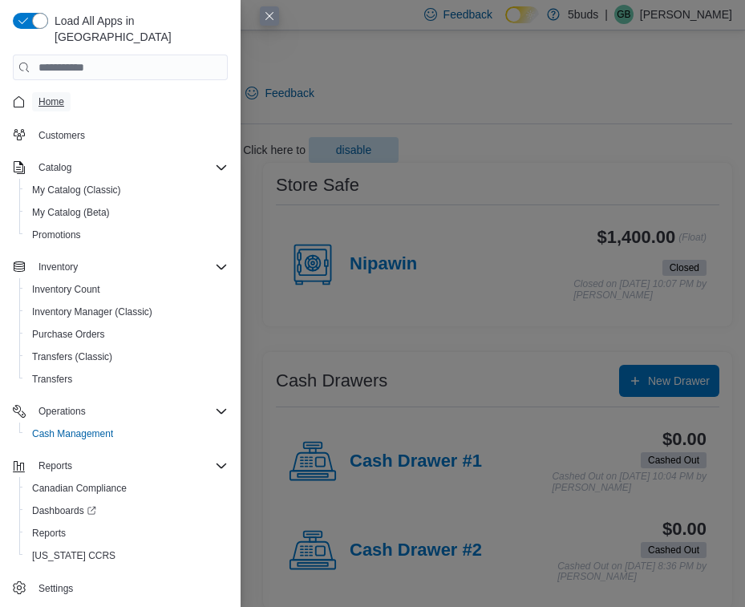
drag, startPoint x: 51, startPoint y: 79, endPoint x: 79, endPoint y: 73, distance: 28.8
click at [51, 95] on span "Home" at bounding box center [51, 101] width 26 height 13
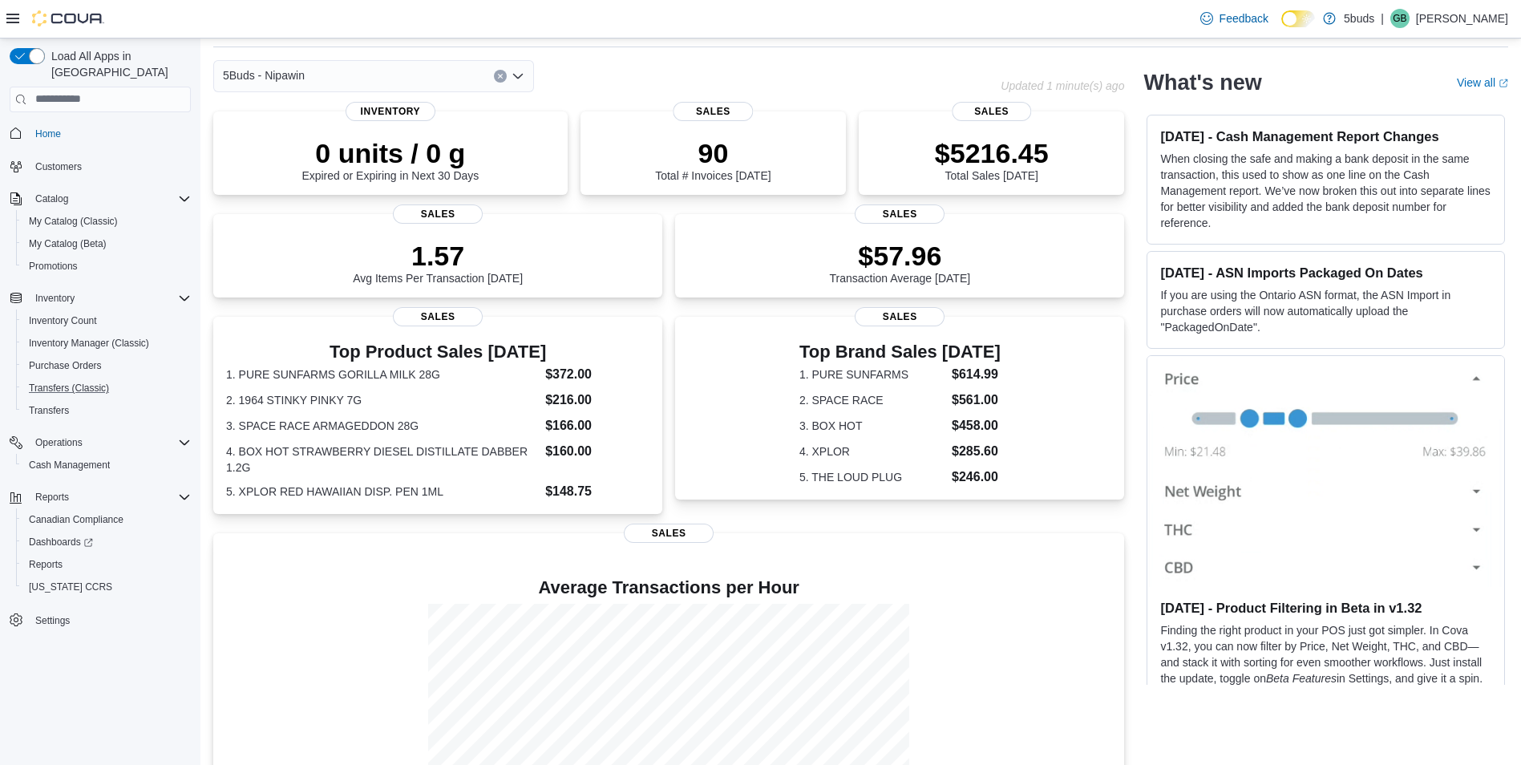
scroll to position [80, 0]
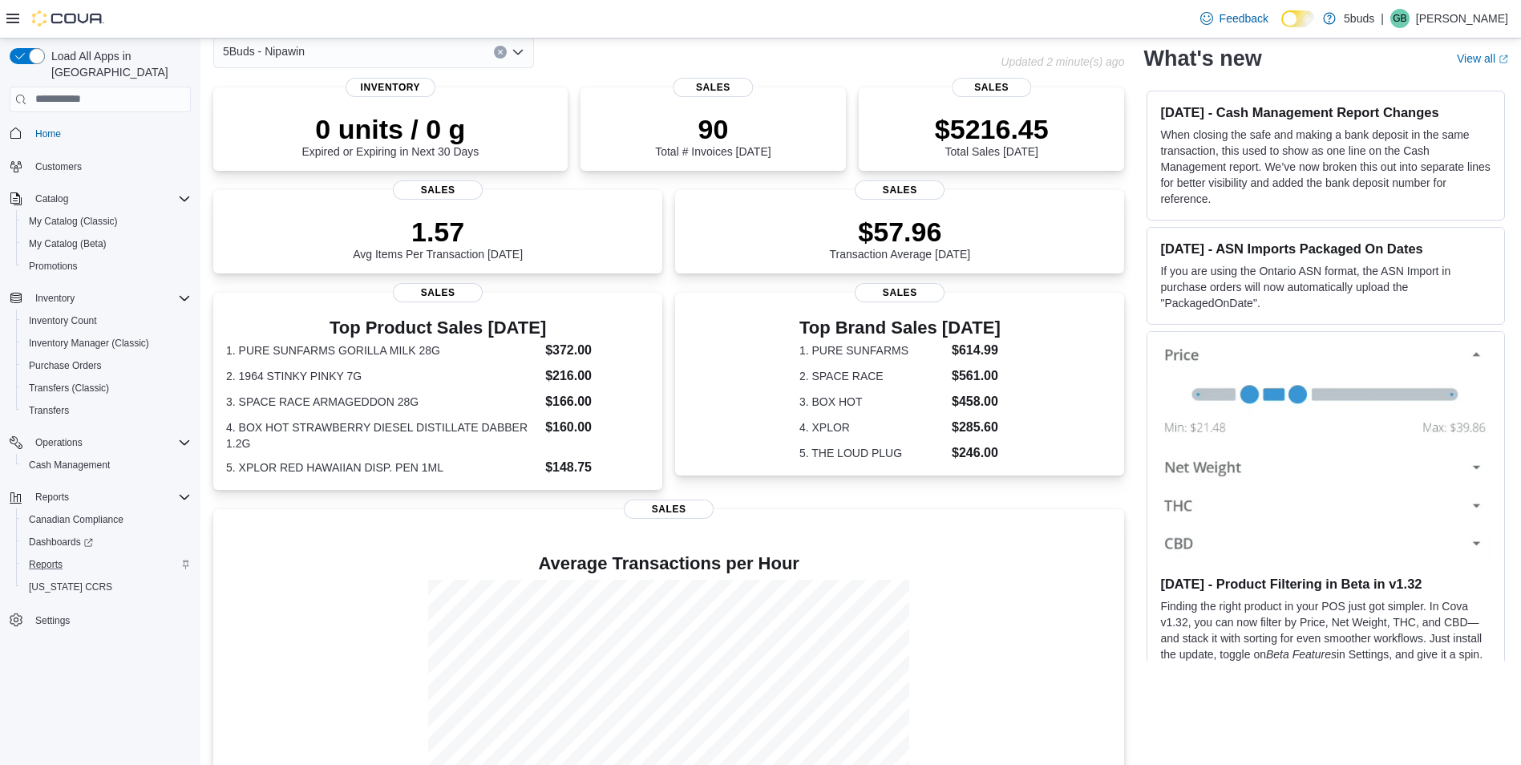
click at [72, 555] on div "Reports" at bounding box center [106, 564] width 168 height 19
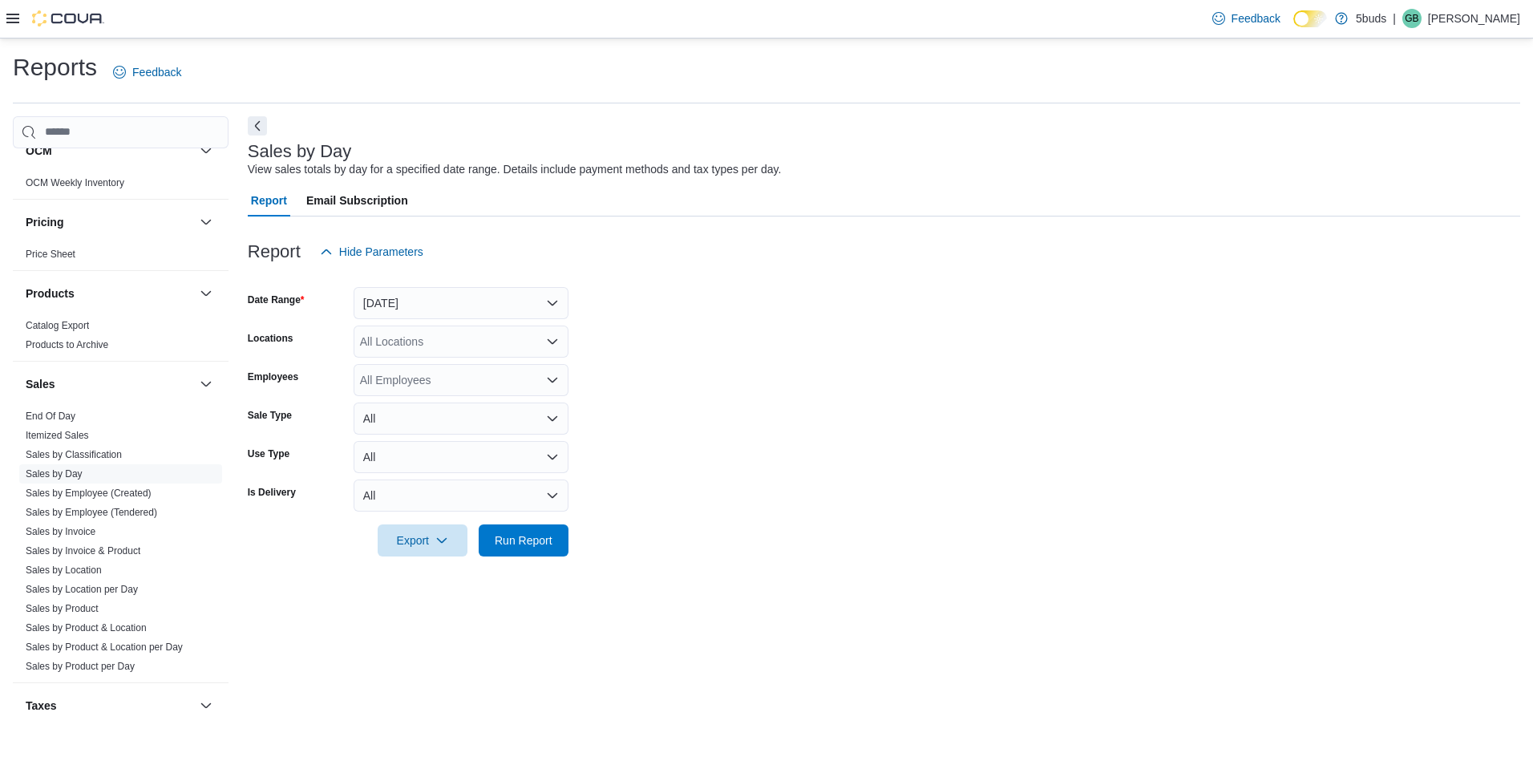
scroll to position [1158, 0]
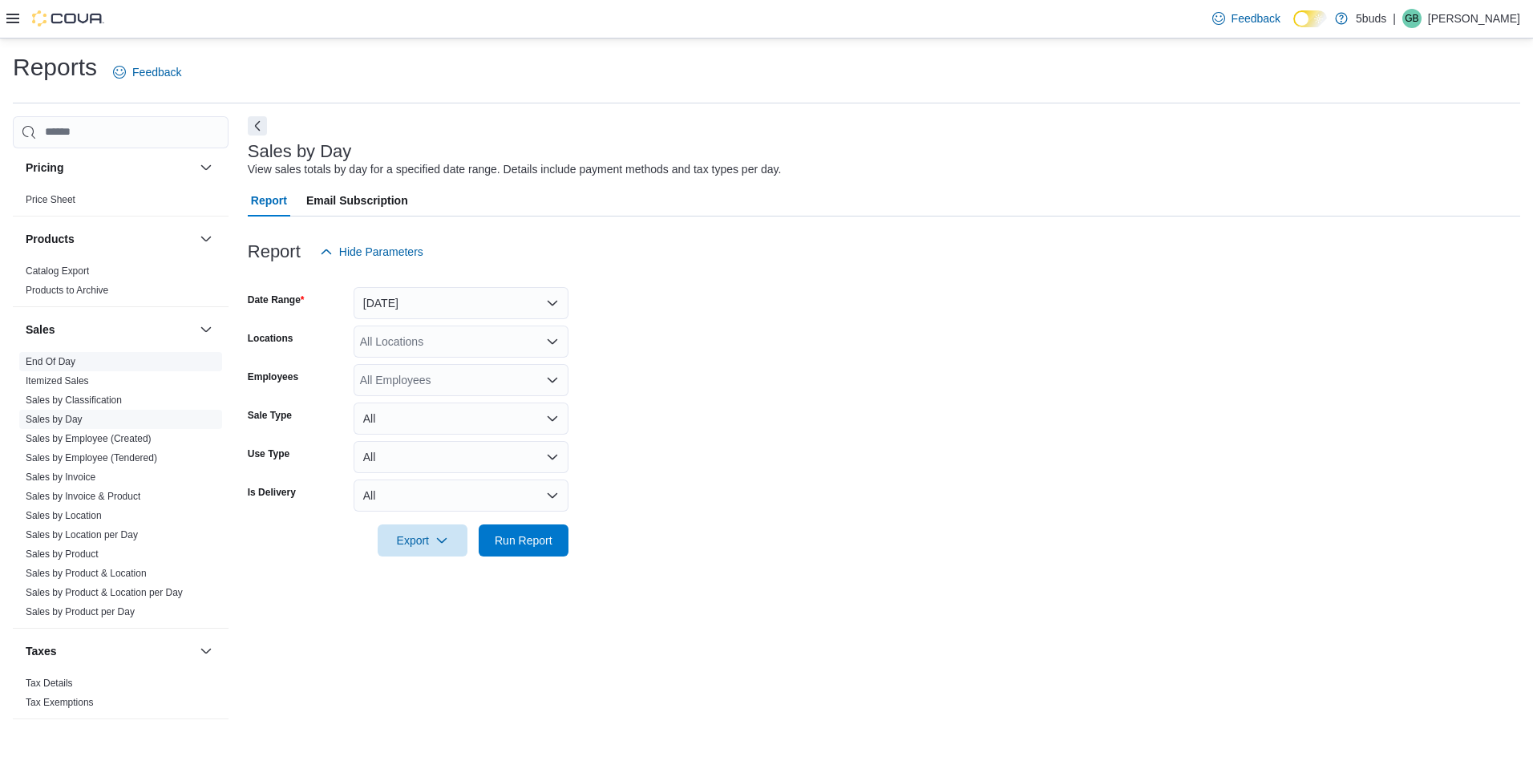
click at [59, 356] on link "End Of Day" at bounding box center [51, 361] width 50 height 11
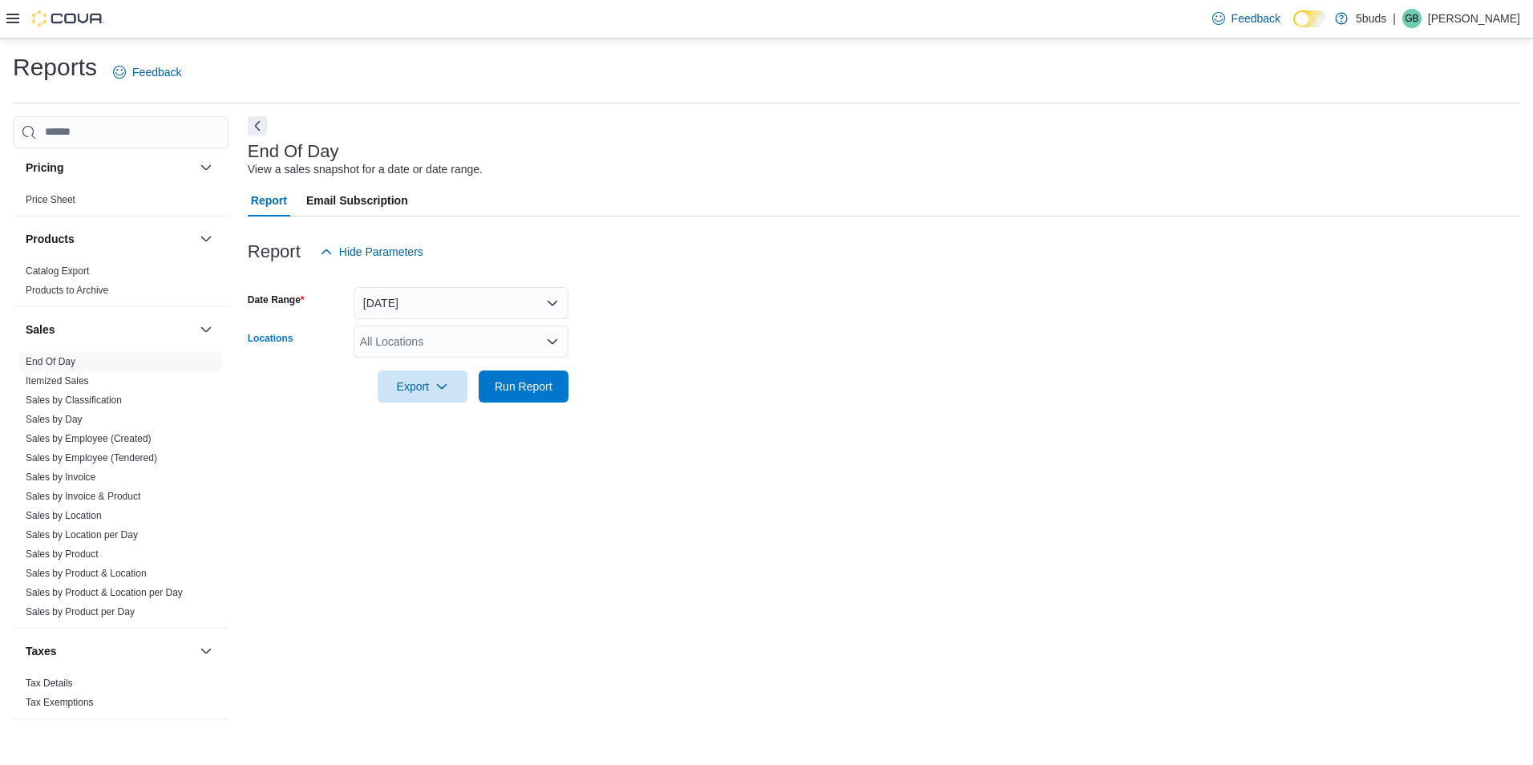
click at [388, 342] on div "All Locations" at bounding box center [461, 341] width 215 height 32
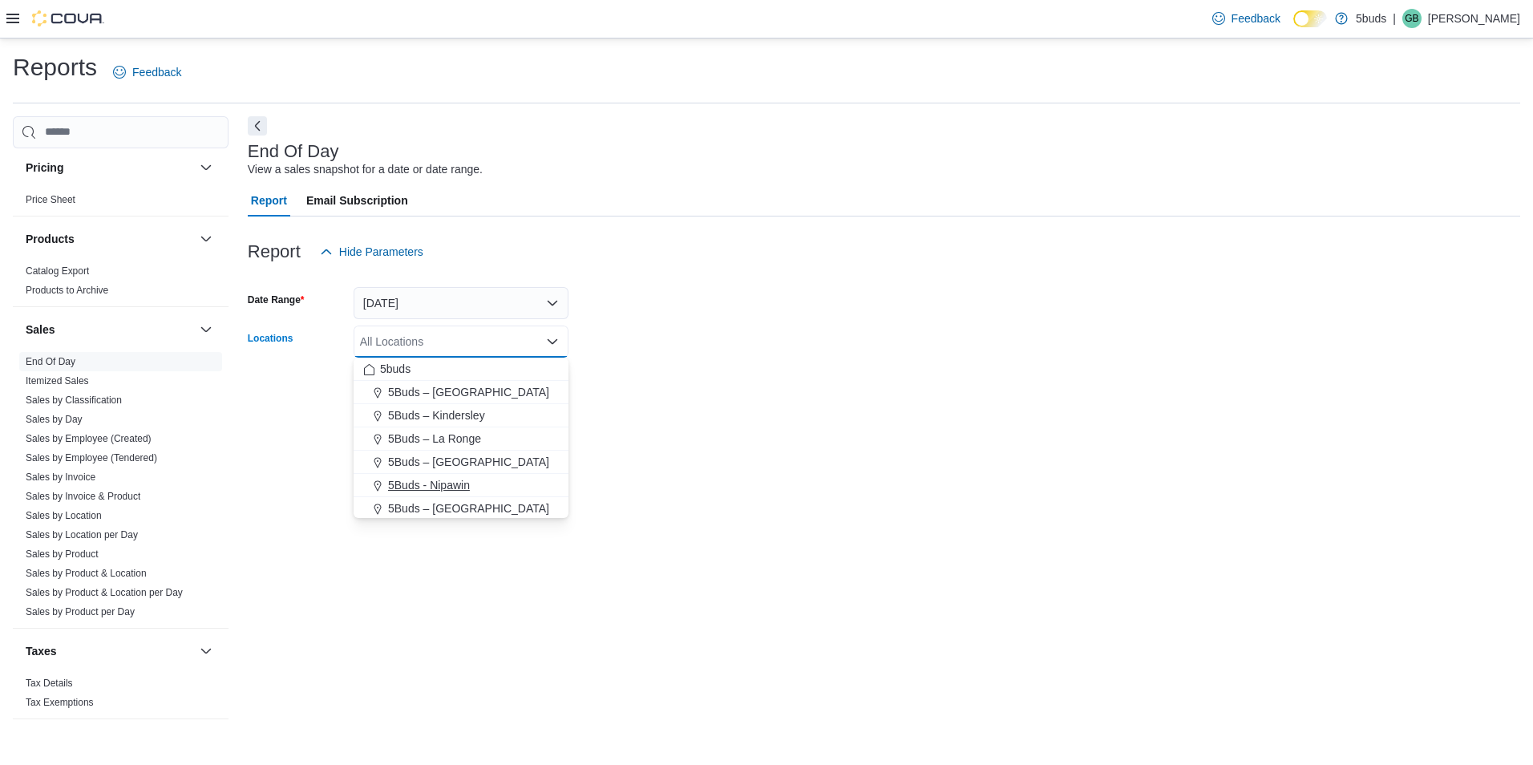
click at [421, 487] on span "5Buds - Nipawin" at bounding box center [429, 485] width 82 height 16
click at [892, 393] on form "Date Range Today Locations 5Buds - Nipawin Combo box. Selected. 5Buds - Nipawin…" at bounding box center [884, 335] width 1272 height 135
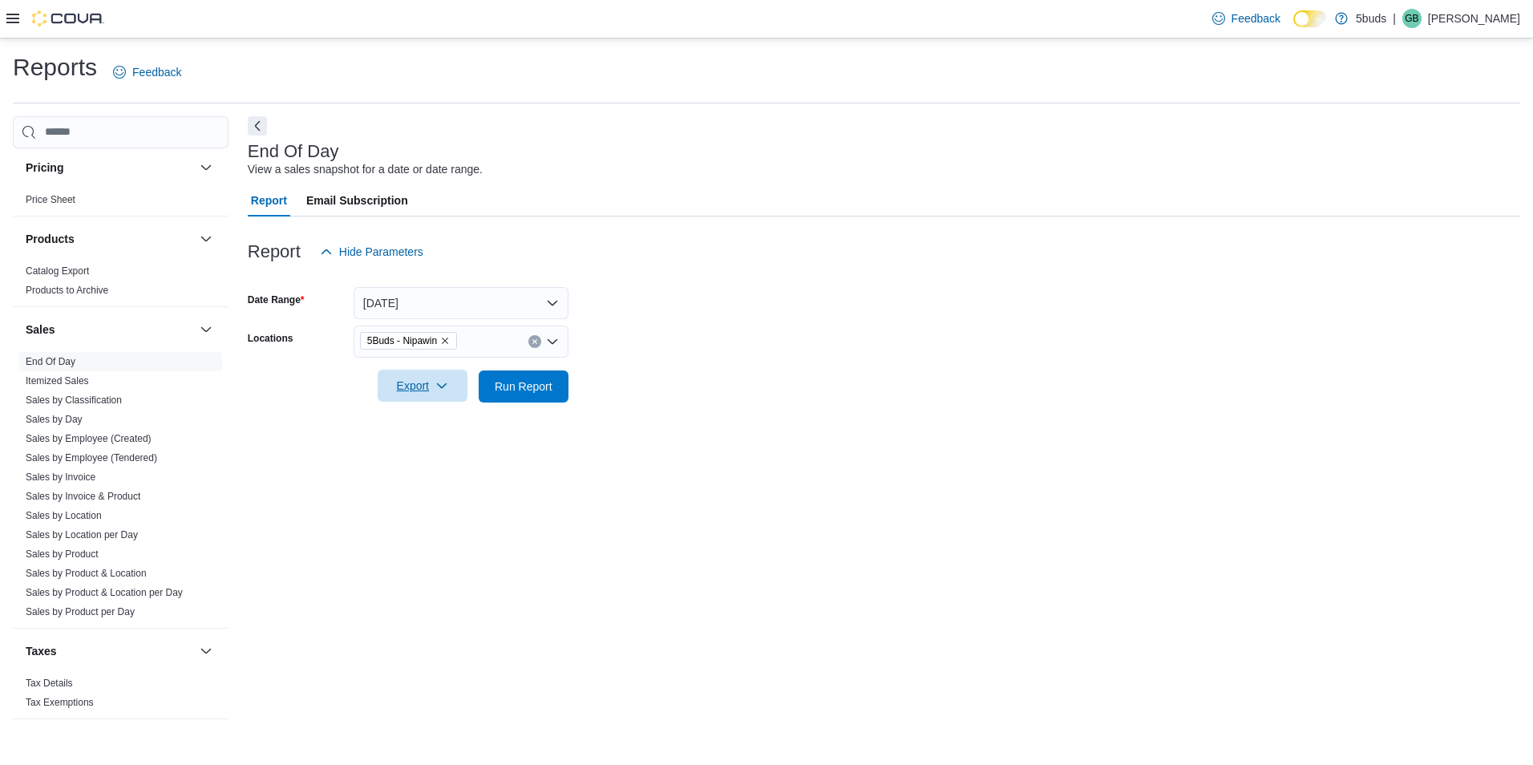
click at [446, 386] on icon "button" at bounding box center [441, 385] width 13 height 13
click at [455, 414] on span "Export to Excel" at bounding box center [425, 418] width 72 height 13
drag, startPoint x: 1487, startPoint y: 10, endPoint x: 1485, endPoint y: 19, distance: 9.0
click at [1487, 10] on p "[PERSON_NAME]" at bounding box center [1474, 18] width 92 height 19
click at [1424, 153] on span "Sign Out" at bounding box center [1416, 157] width 43 height 16
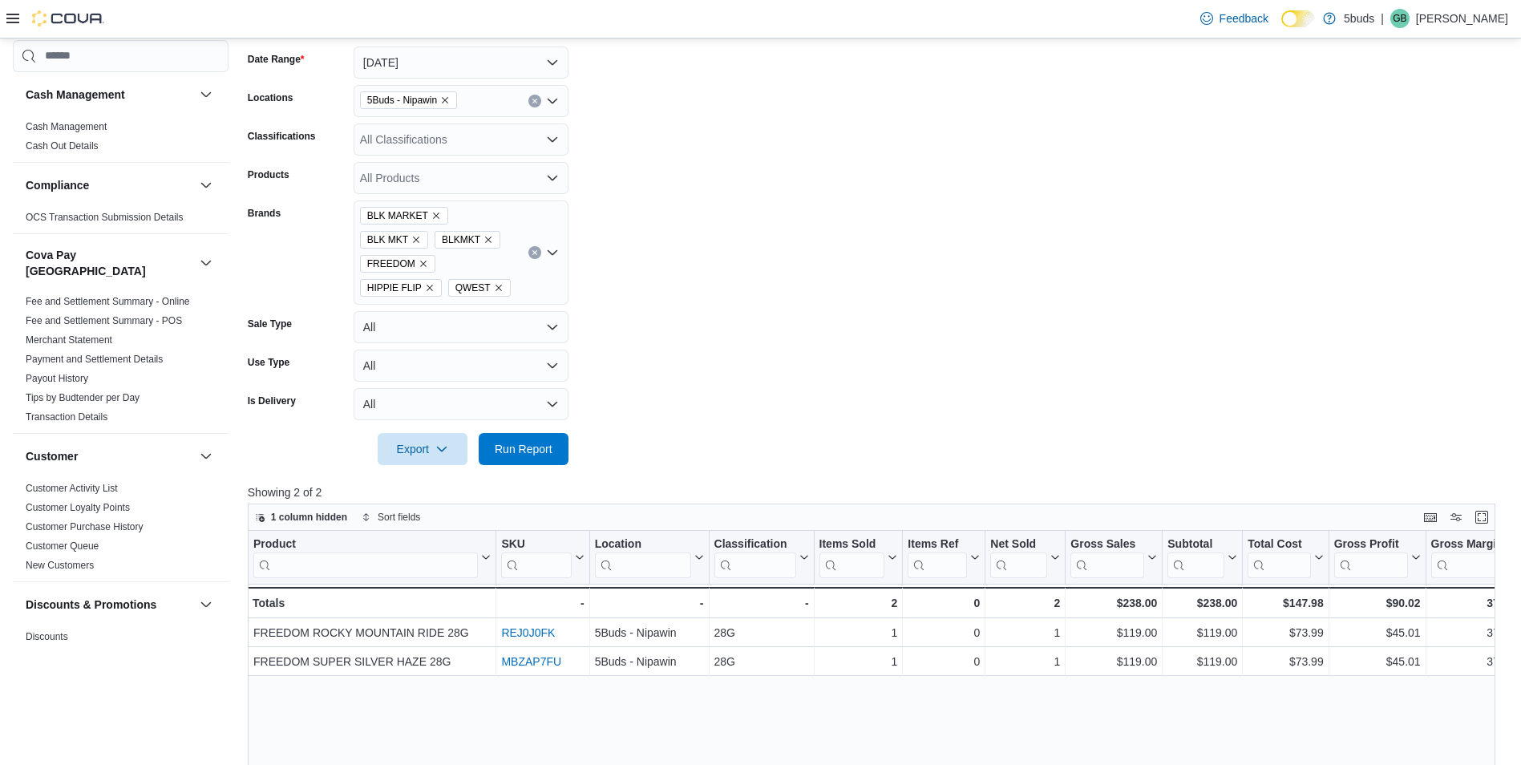
scroll to position [160, 0]
